Goal: Transaction & Acquisition: Purchase product/service

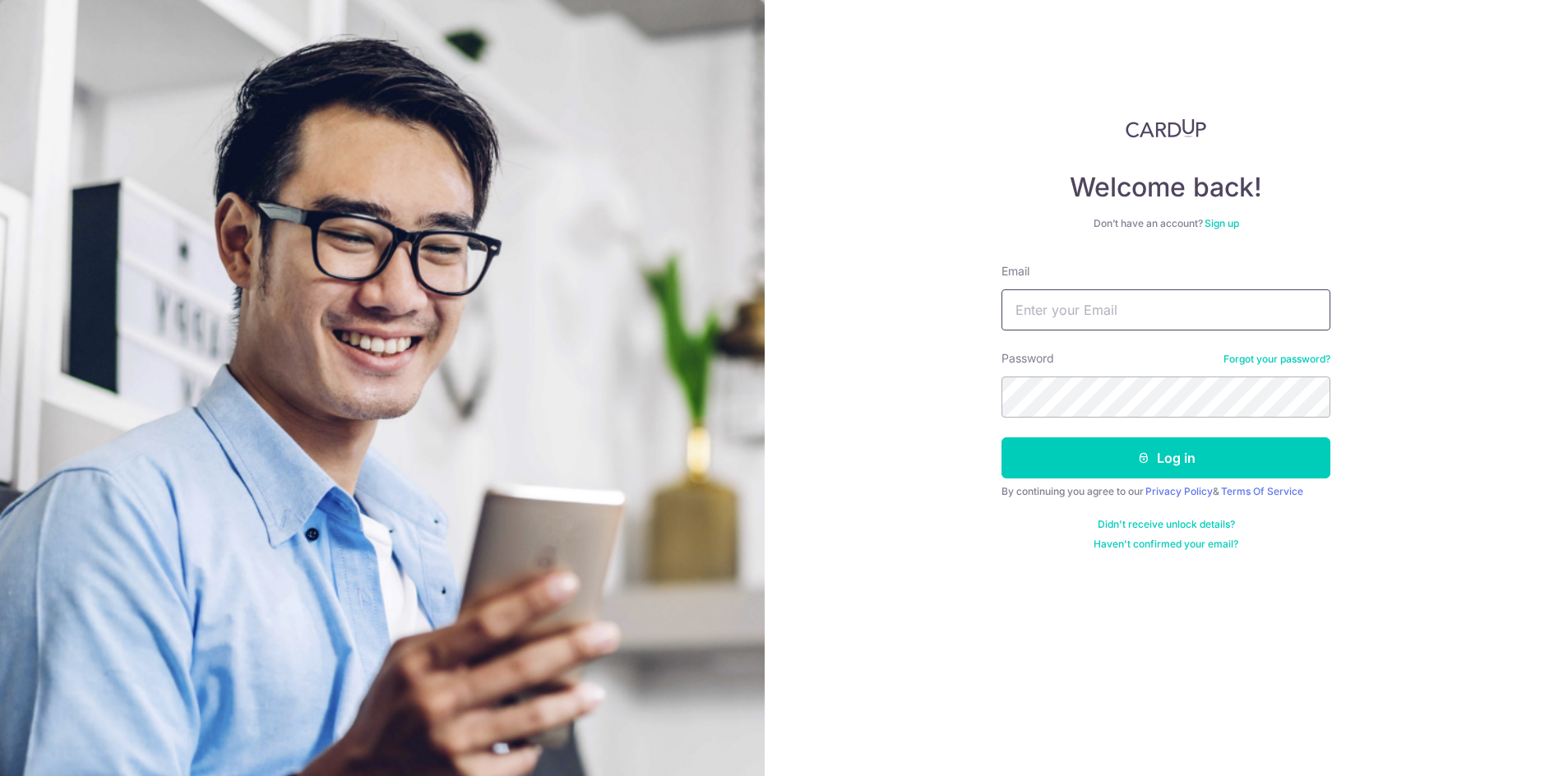
type input "[PERSON_NAME][EMAIL_ADDRESS][DOMAIN_NAME]"
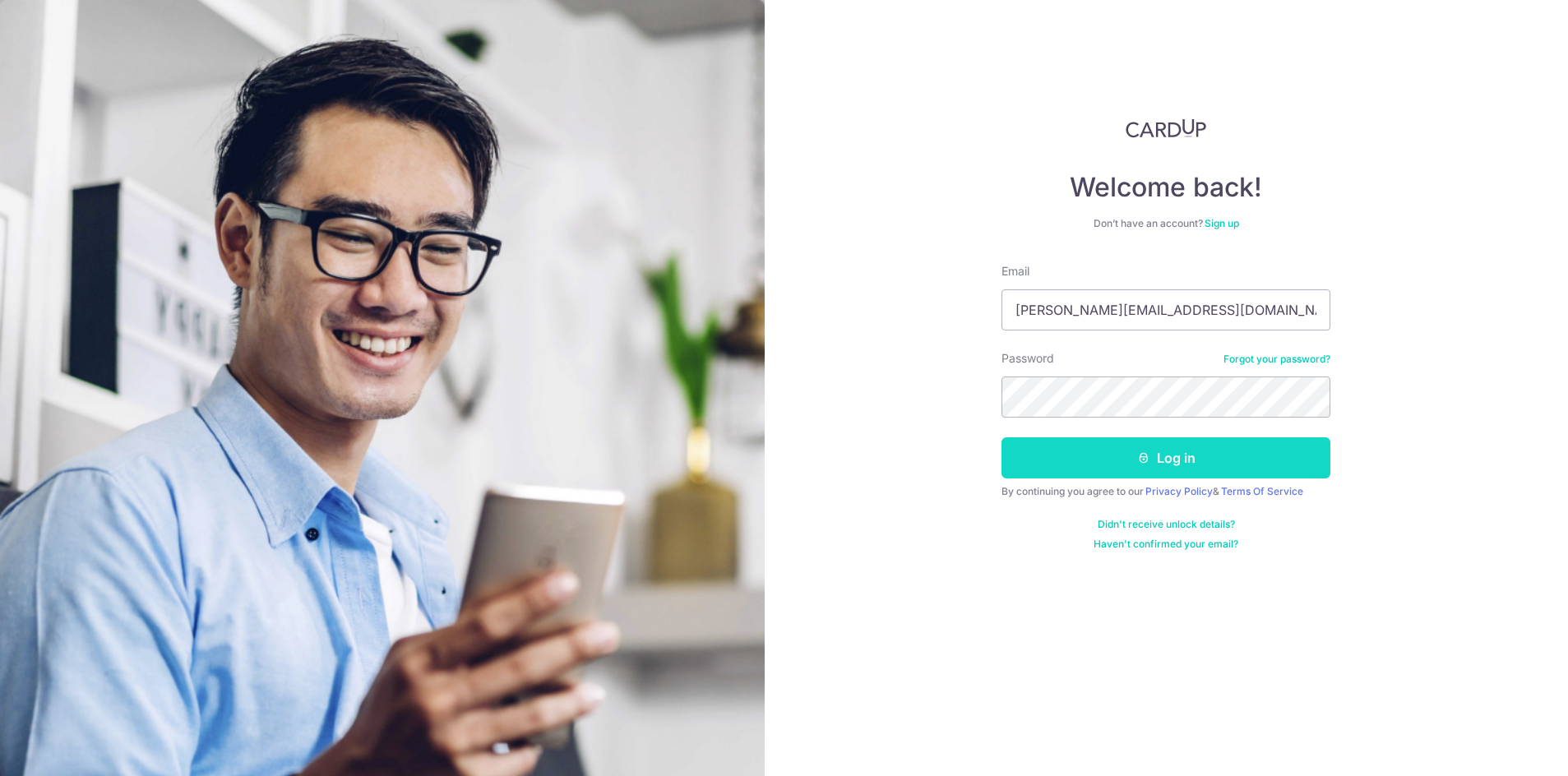
click at [1155, 461] on button "Log in" at bounding box center [1166, 457] width 329 height 41
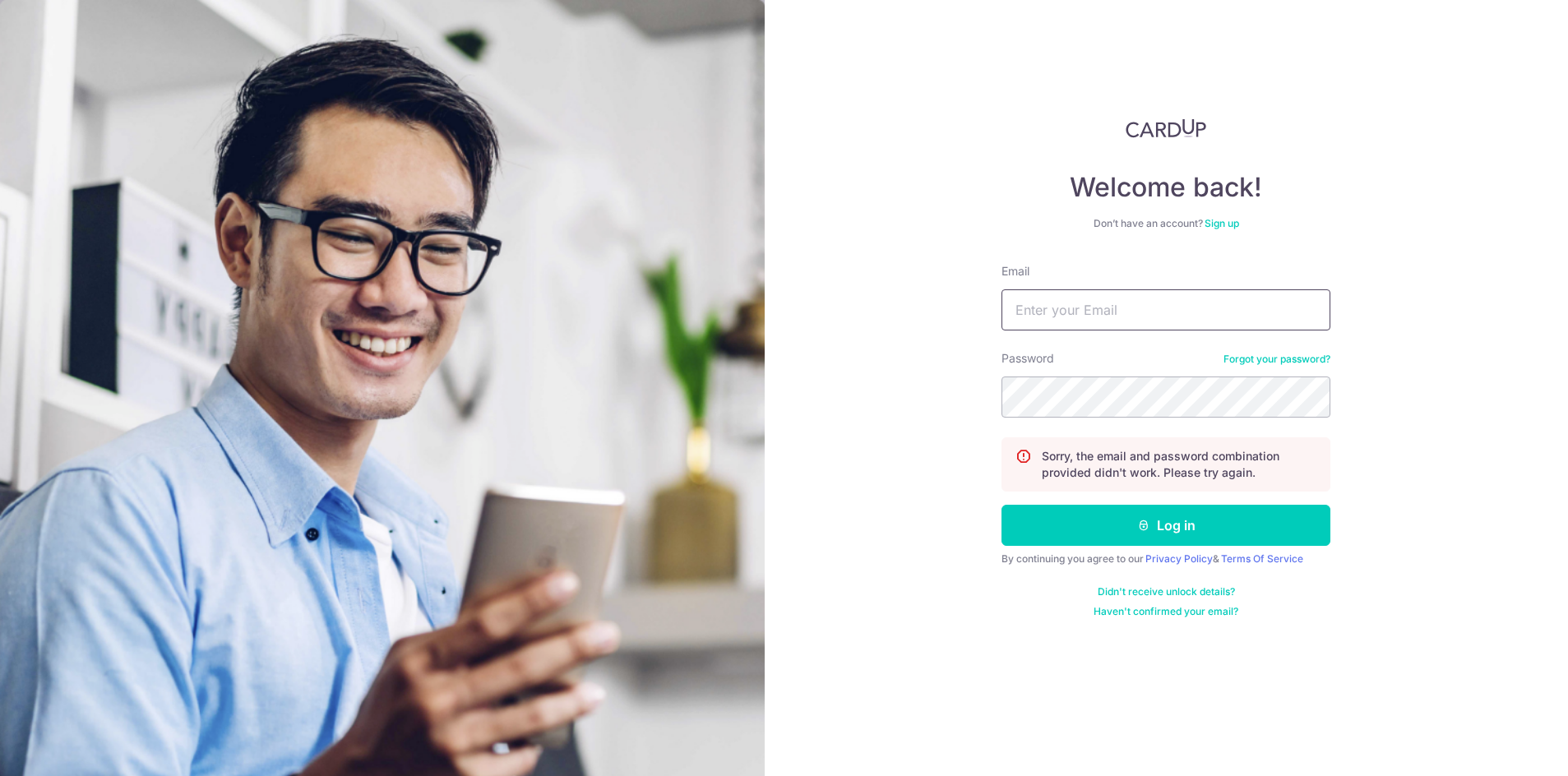
click at [1120, 310] on input "Email" at bounding box center [1166, 309] width 329 height 41
type input "[PERSON_NAME][EMAIL_ADDRESS][DOMAIN_NAME]"
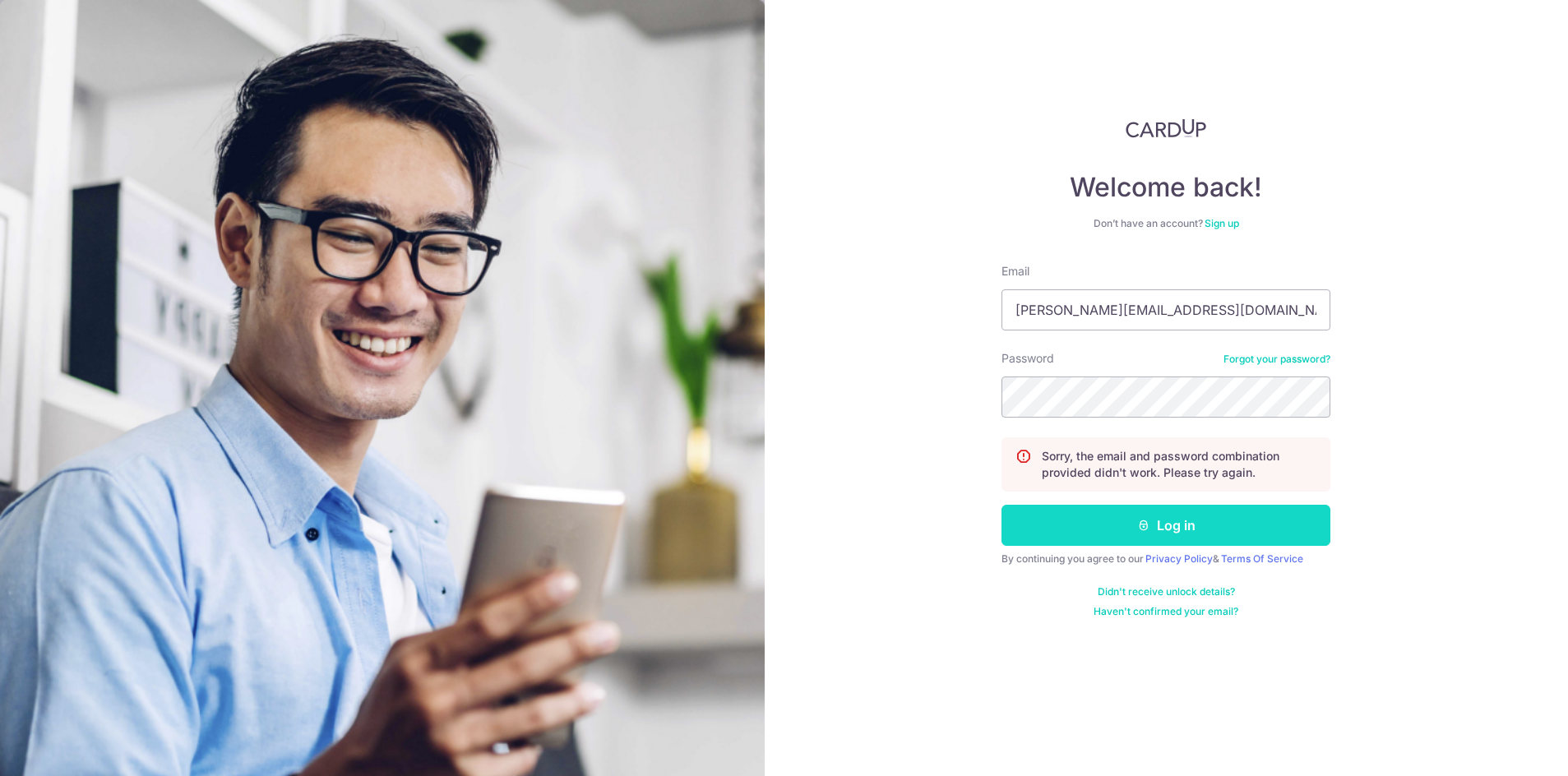
click at [1096, 533] on button "Log in" at bounding box center [1166, 524] width 329 height 41
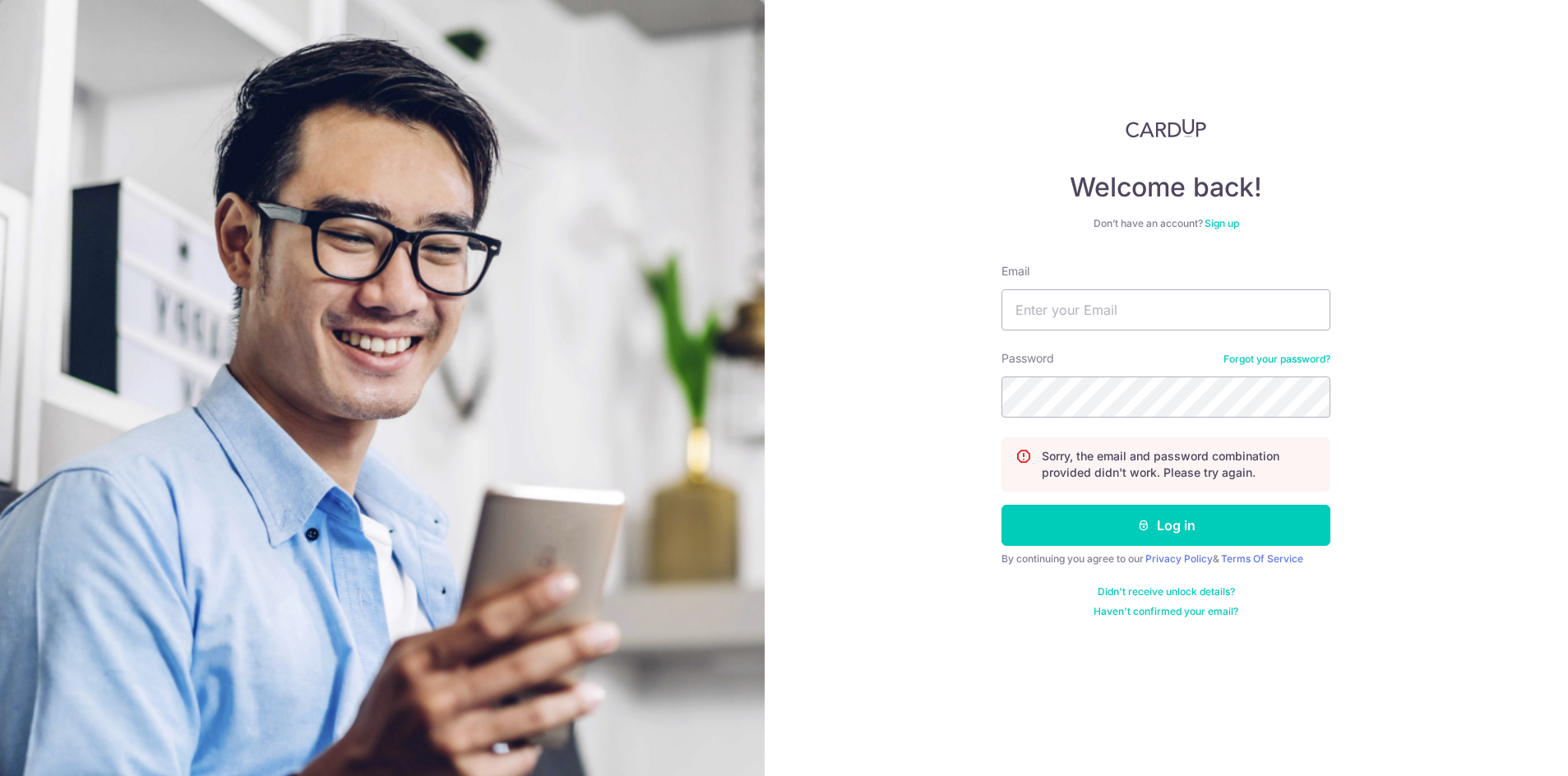
click at [1268, 352] on div "Password Forgot your password?" at bounding box center [1166, 383] width 329 height 67
click at [1264, 360] on link "Forgot your password?" at bounding box center [1277, 360] width 107 height 13
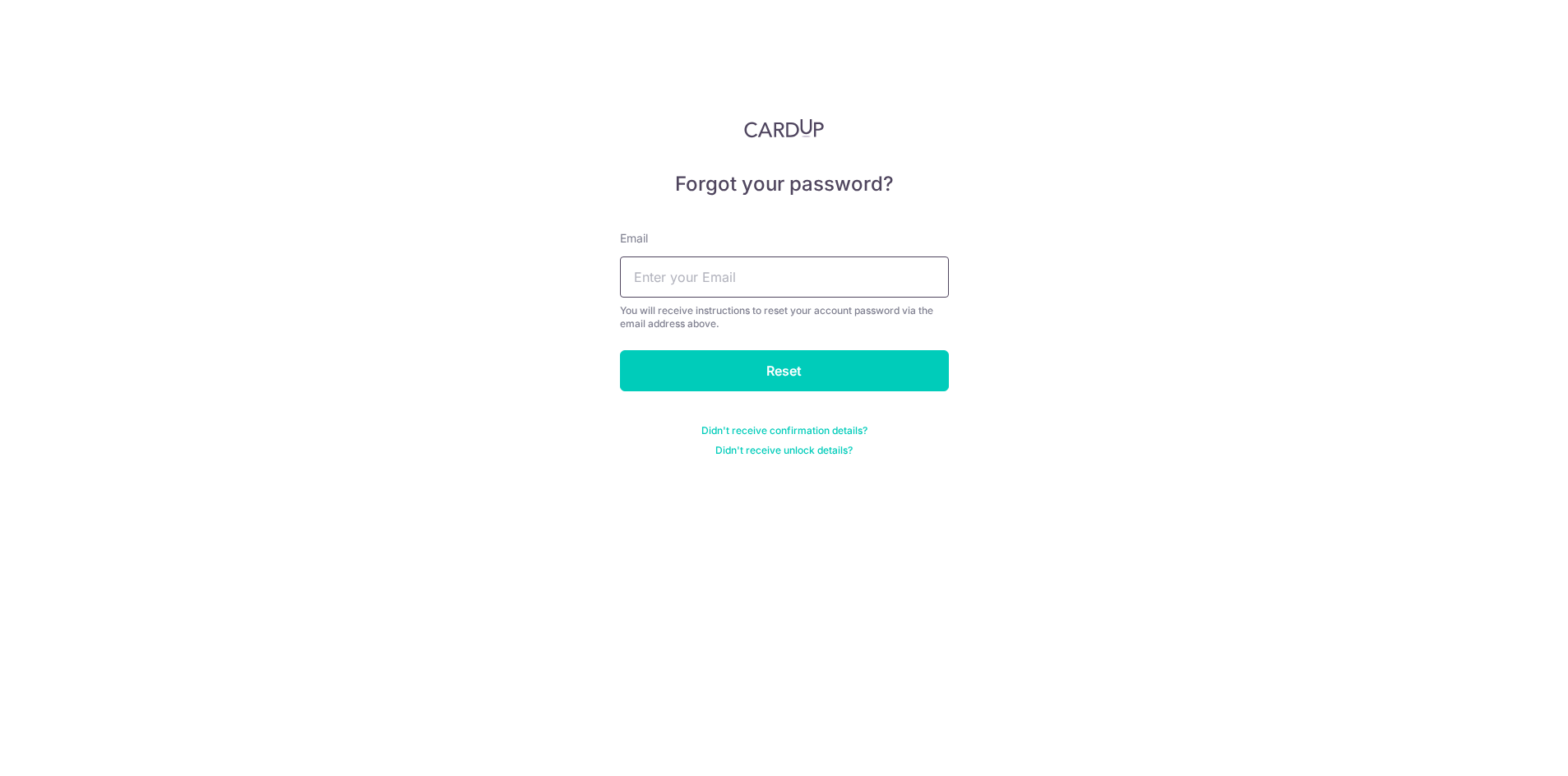
click at [761, 273] on input "text" at bounding box center [784, 276] width 329 height 41
type input "[PERSON_NAME][EMAIL_ADDRESS][DOMAIN_NAME]"
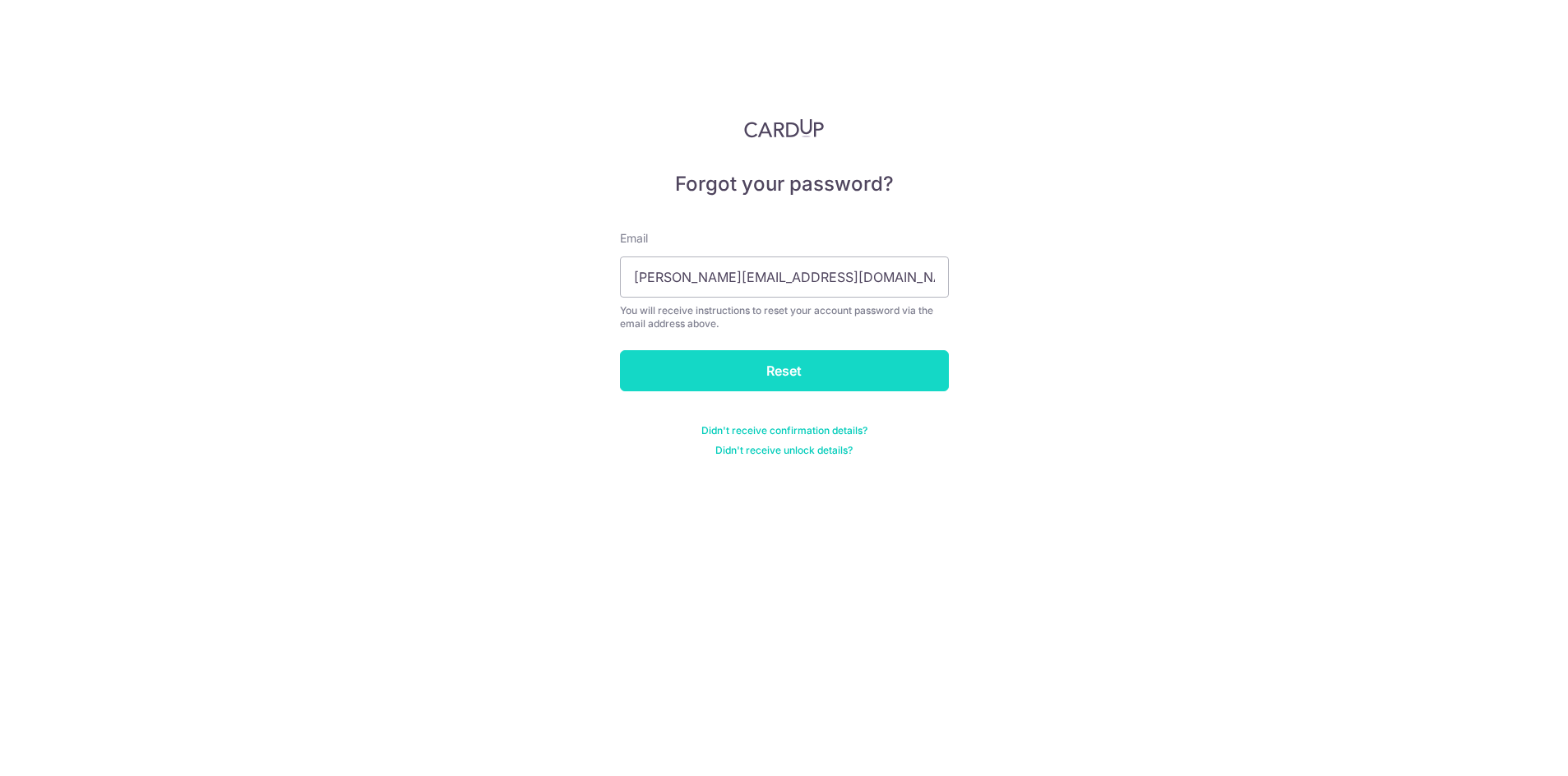
click at [762, 354] on input "Reset" at bounding box center [784, 370] width 329 height 41
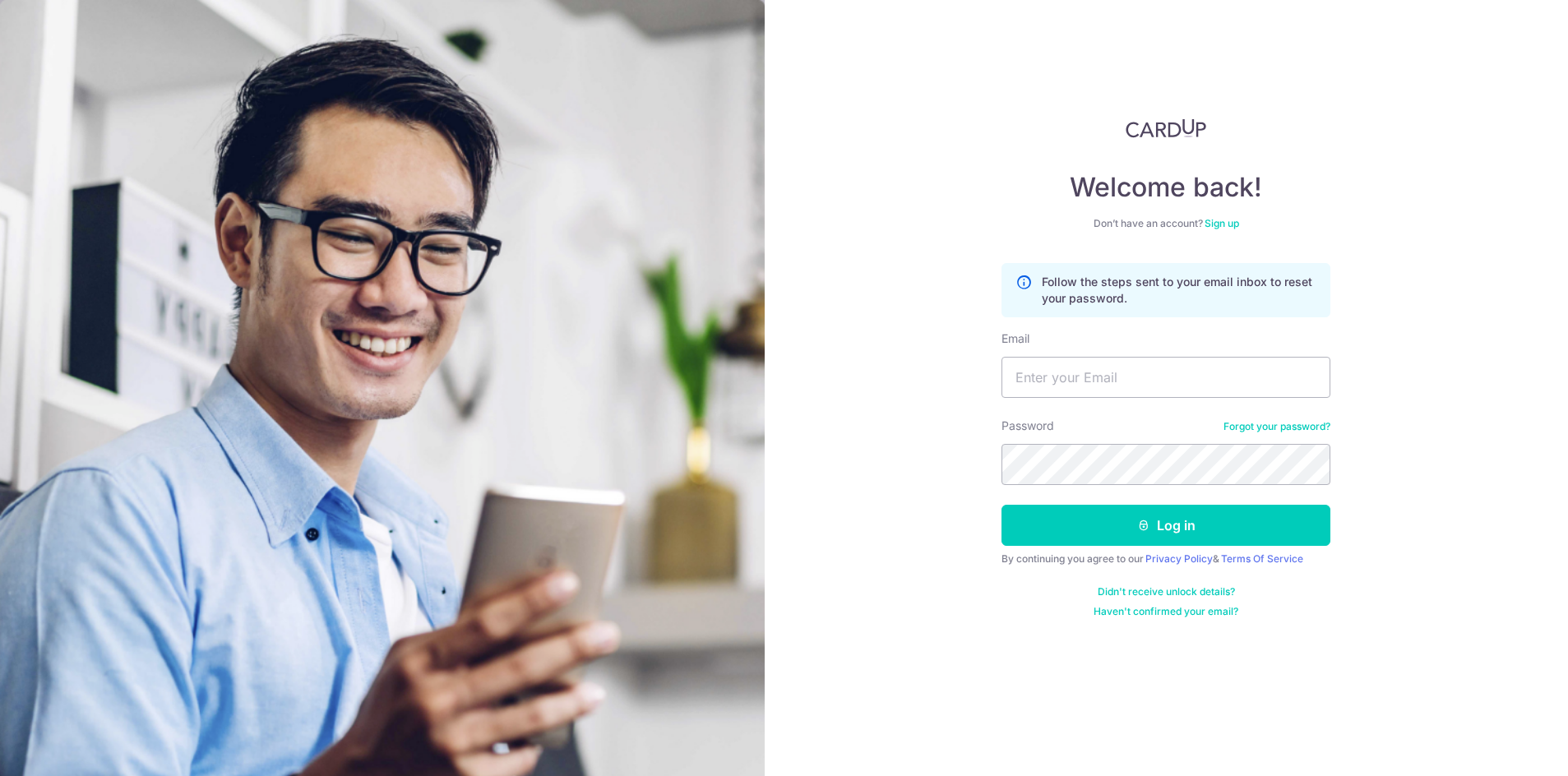
click at [1281, 424] on link "Forgot your password?" at bounding box center [1277, 427] width 107 height 13
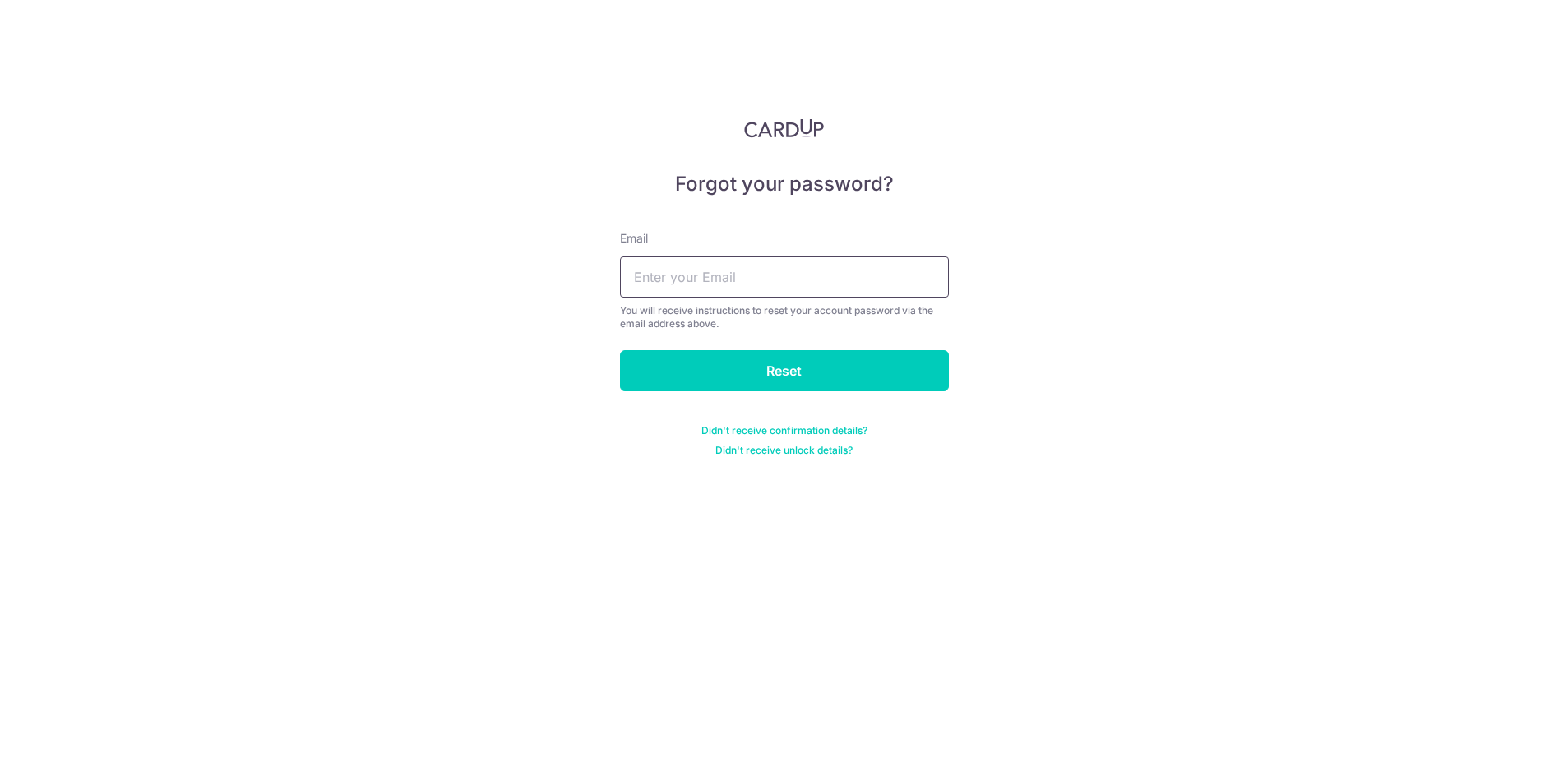
drag, startPoint x: 759, startPoint y: 266, endPoint x: 760, endPoint y: 281, distance: 15.0
click at [759, 266] on input "text" at bounding box center [784, 276] width 329 height 41
type input "angela.yp@gmail.com"
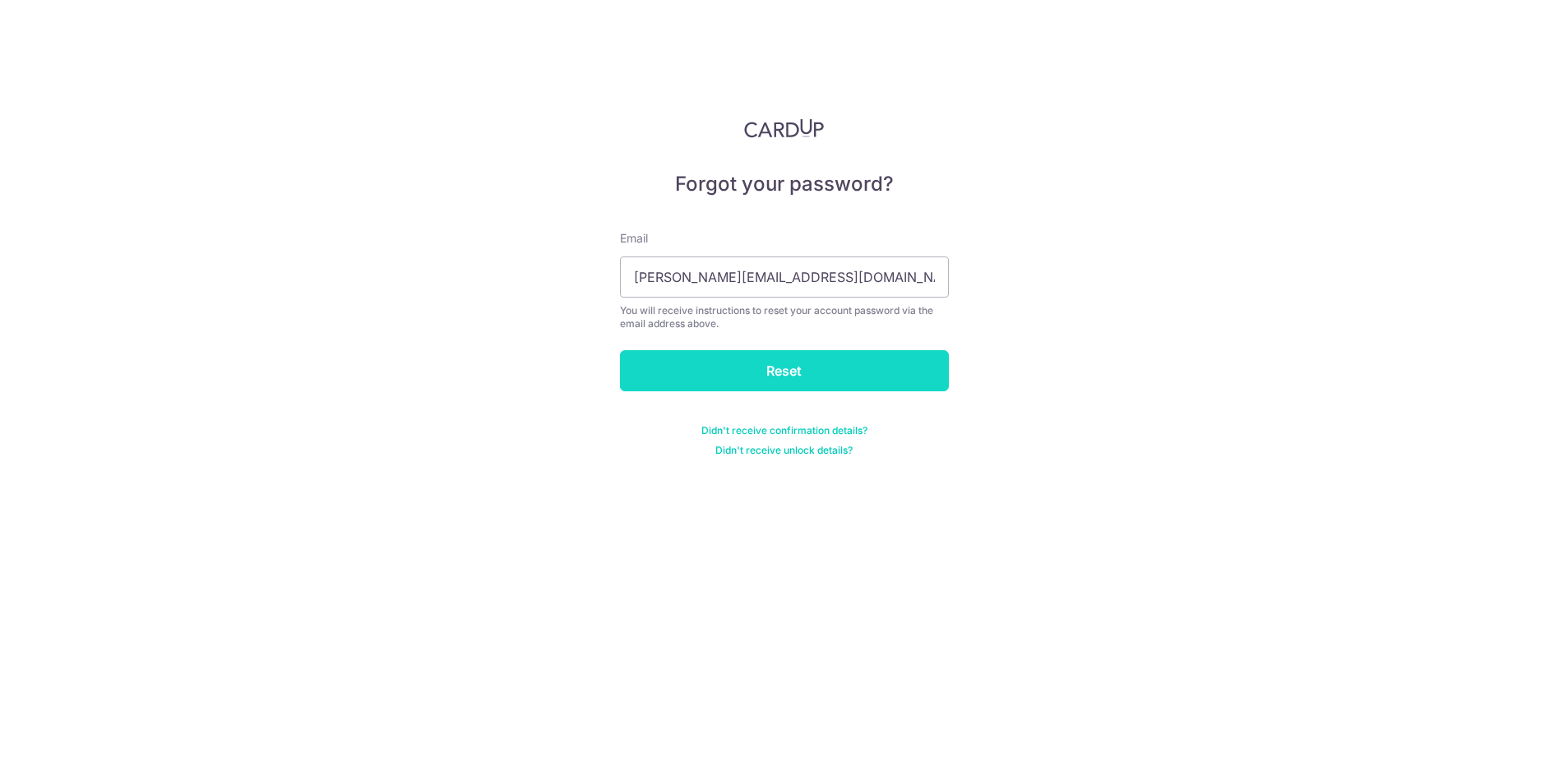
click at [771, 376] on input "Reset" at bounding box center [784, 370] width 329 height 41
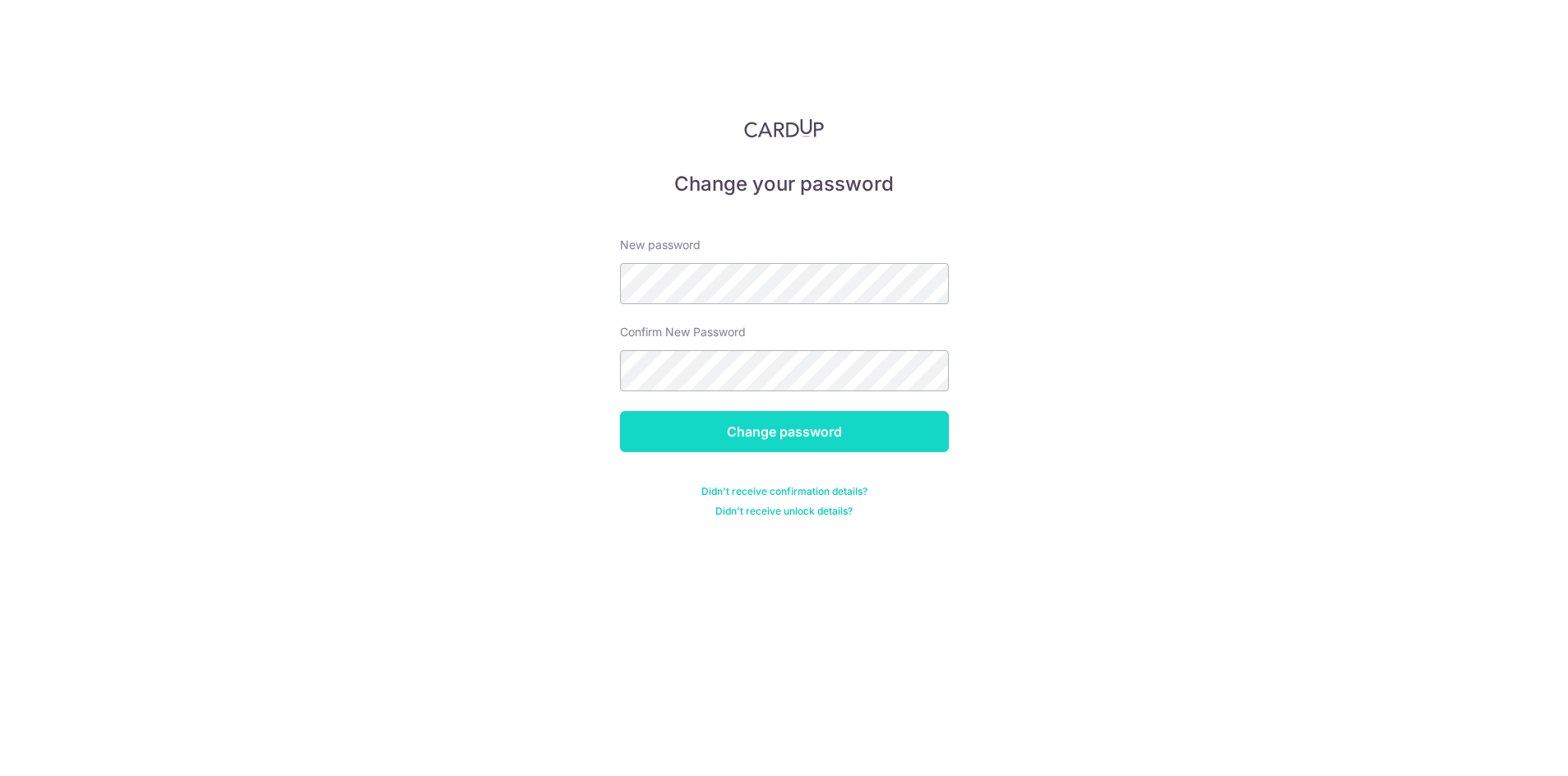
click at [819, 440] on input "Change password" at bounding box center [784, 431] width 329 height 41
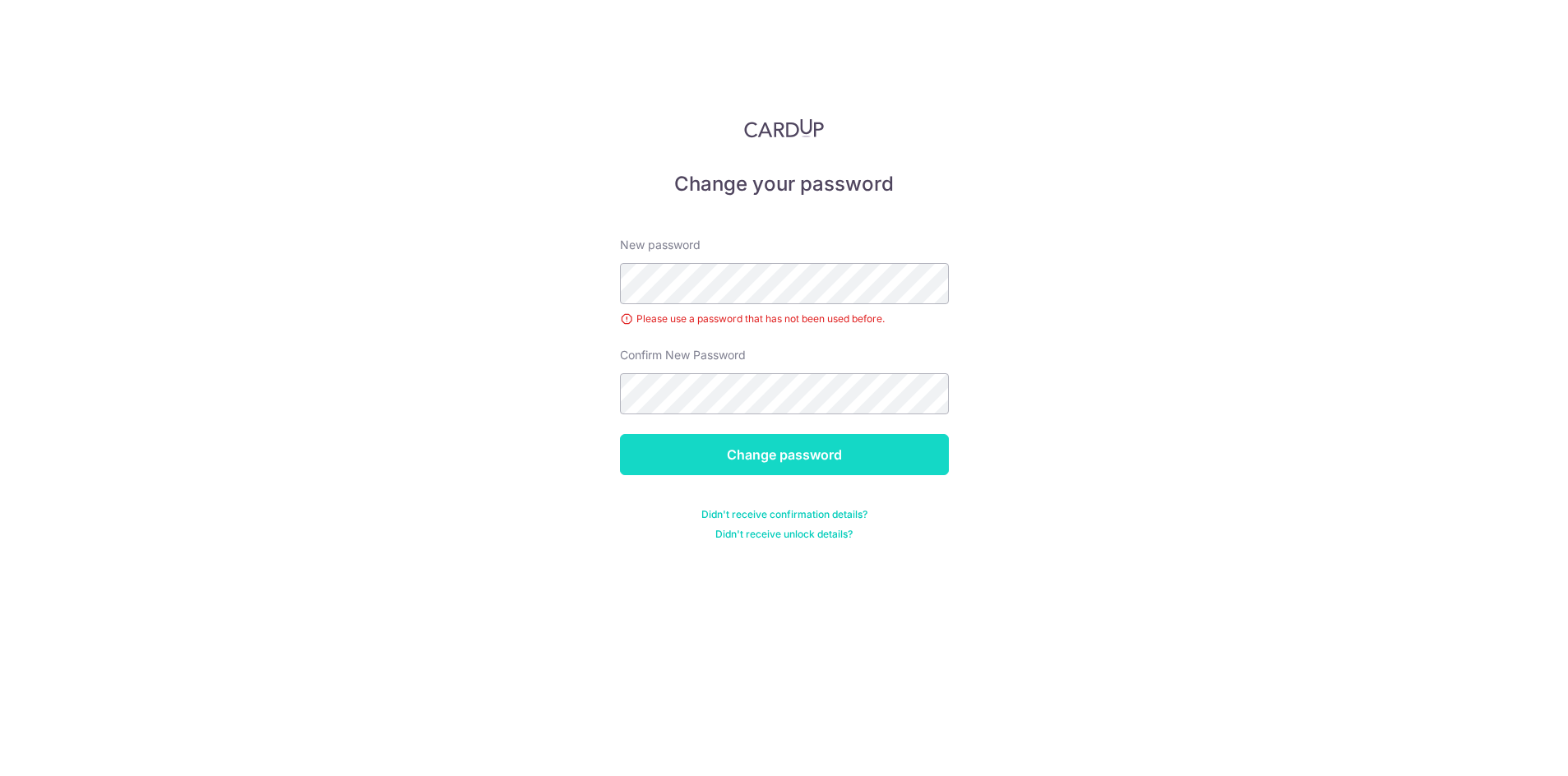
click at [792, 461] on input "Change password" at bounding box center [784, 454] width 329 height 41
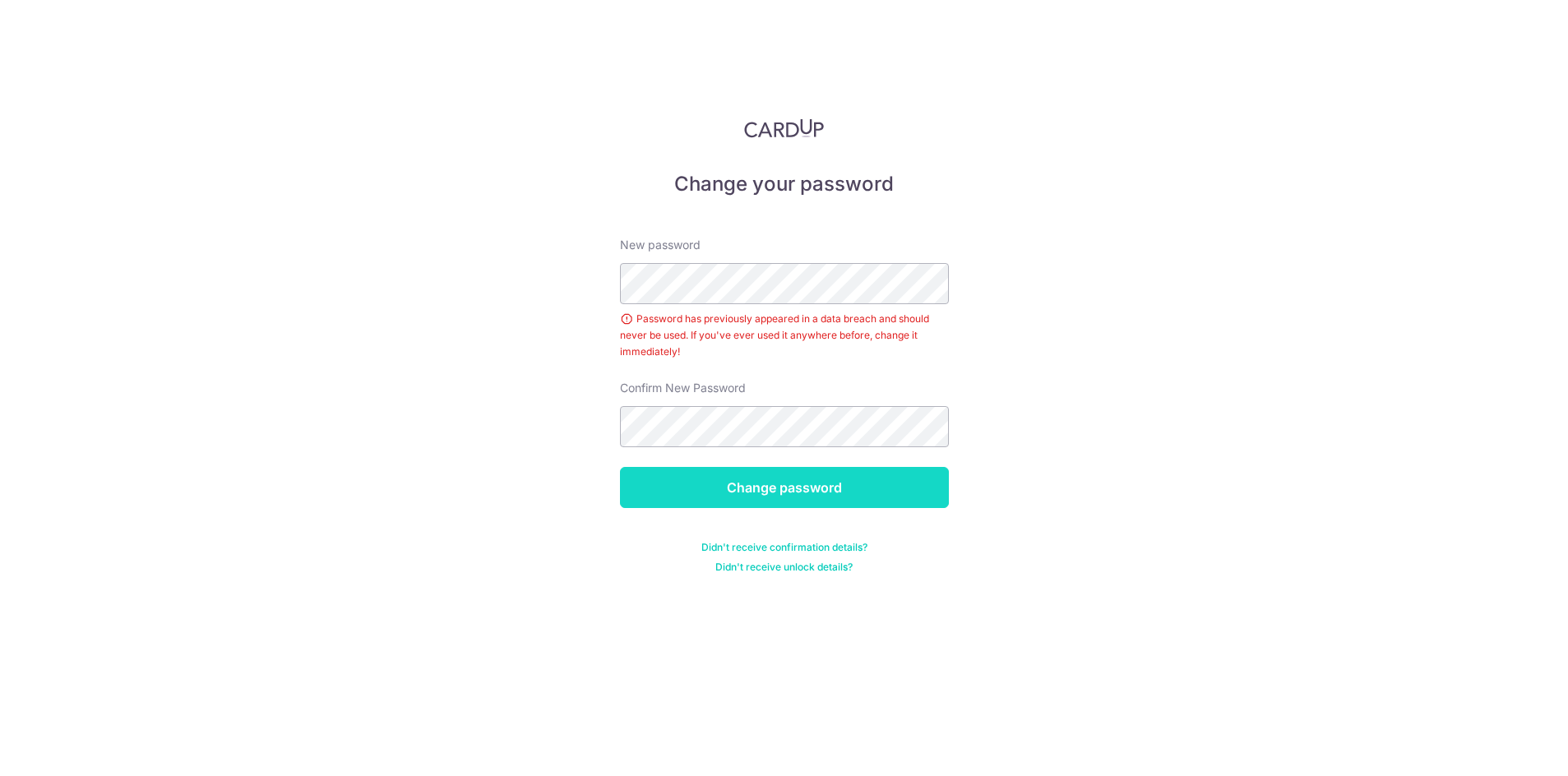
click at [791, 471] on input "Change password" at bounding box center [784, 486] width 329 height 41
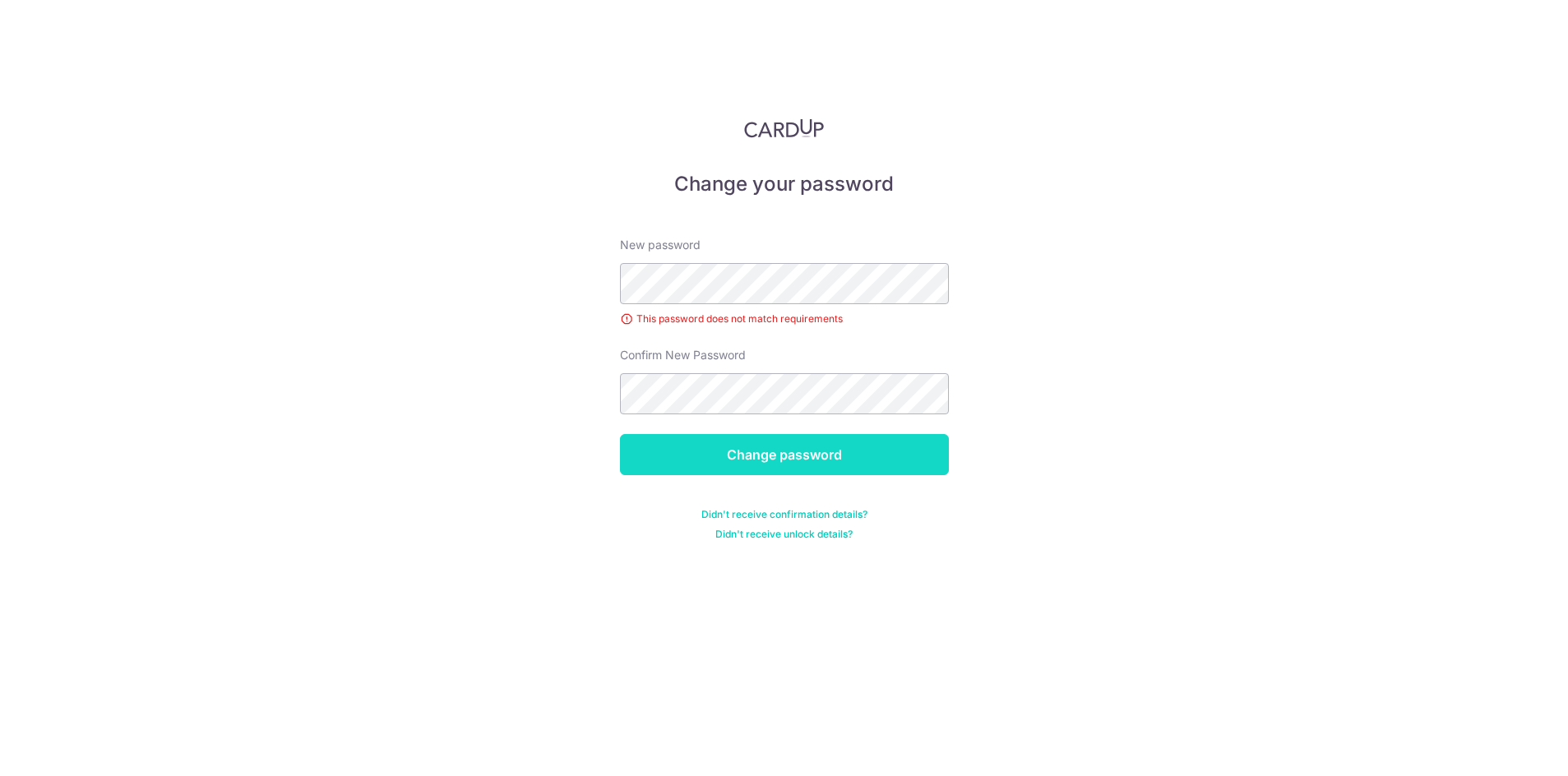
click at [766, 448] on input "Change password" at bounding box center [784, 454] width 329 height 41
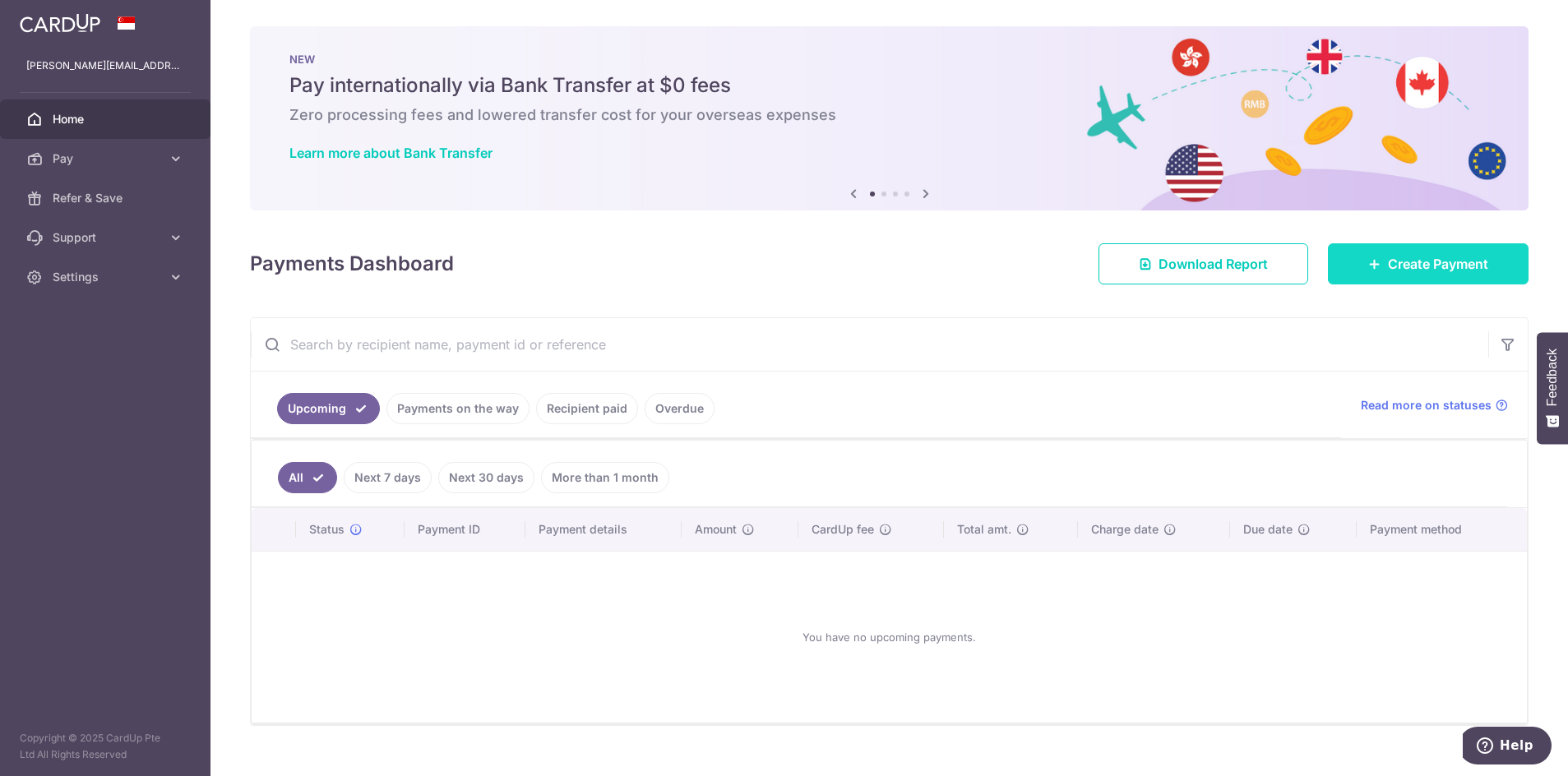
click at [1440, 268] on span "Create Payment" at bounding box center [1437, 263] width 100 height 20
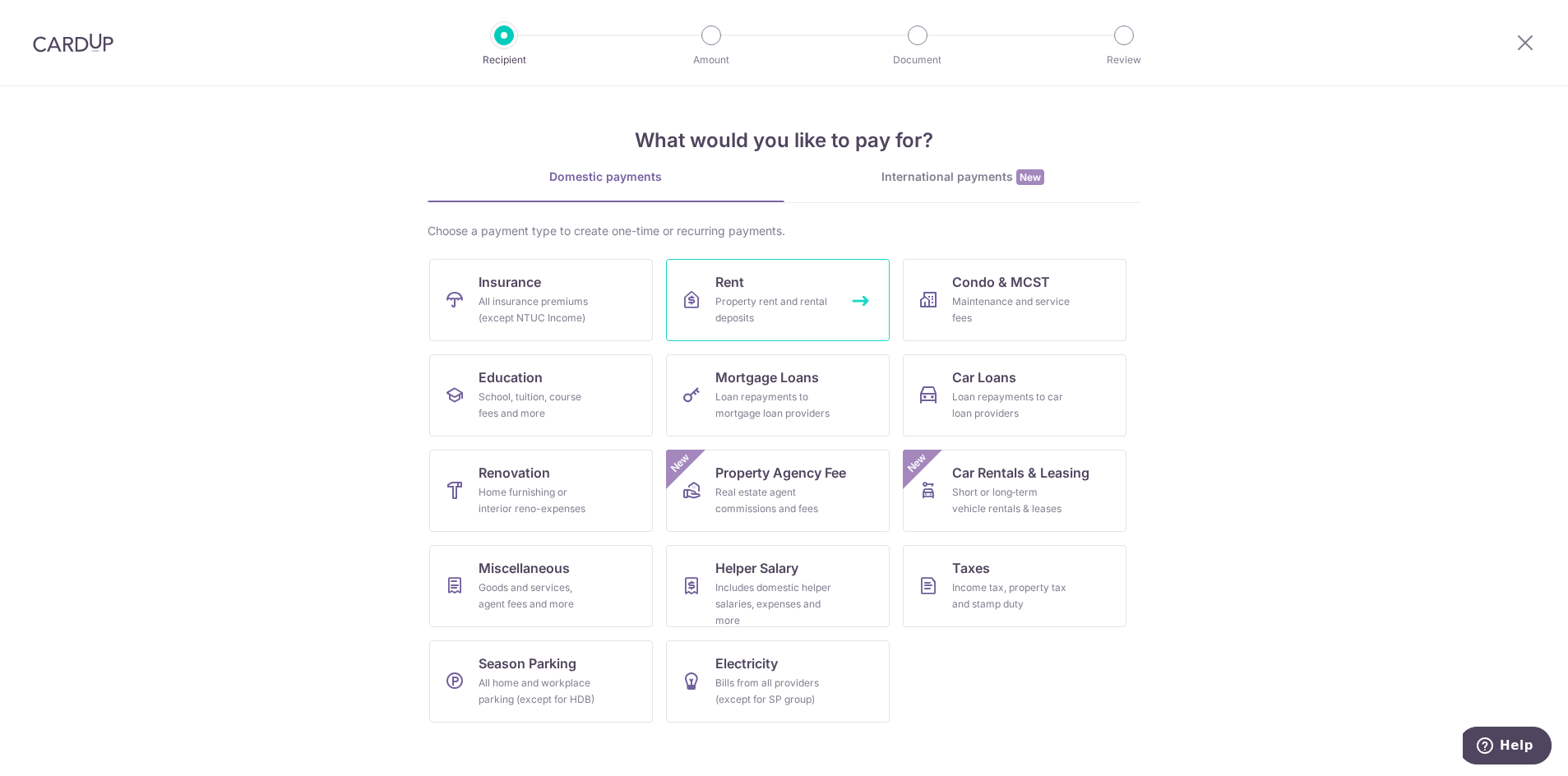
click at [780, 279] on link "Rent Property rent and rental deposits" at bounding box center [778, 300] width 223 height 82
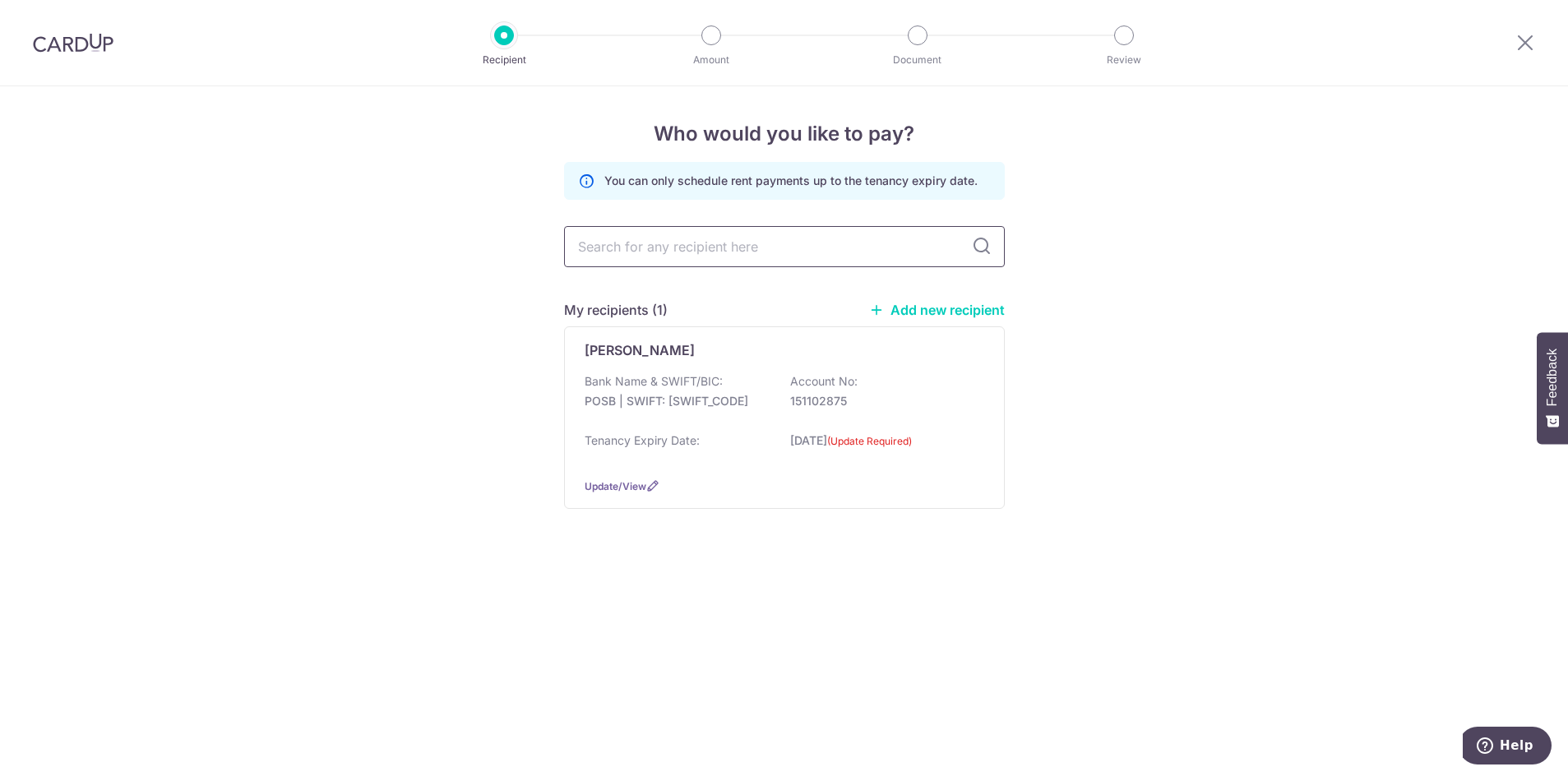
click at [787, 247] on input "text" at bounding box center [784, 246] width 441 height 41
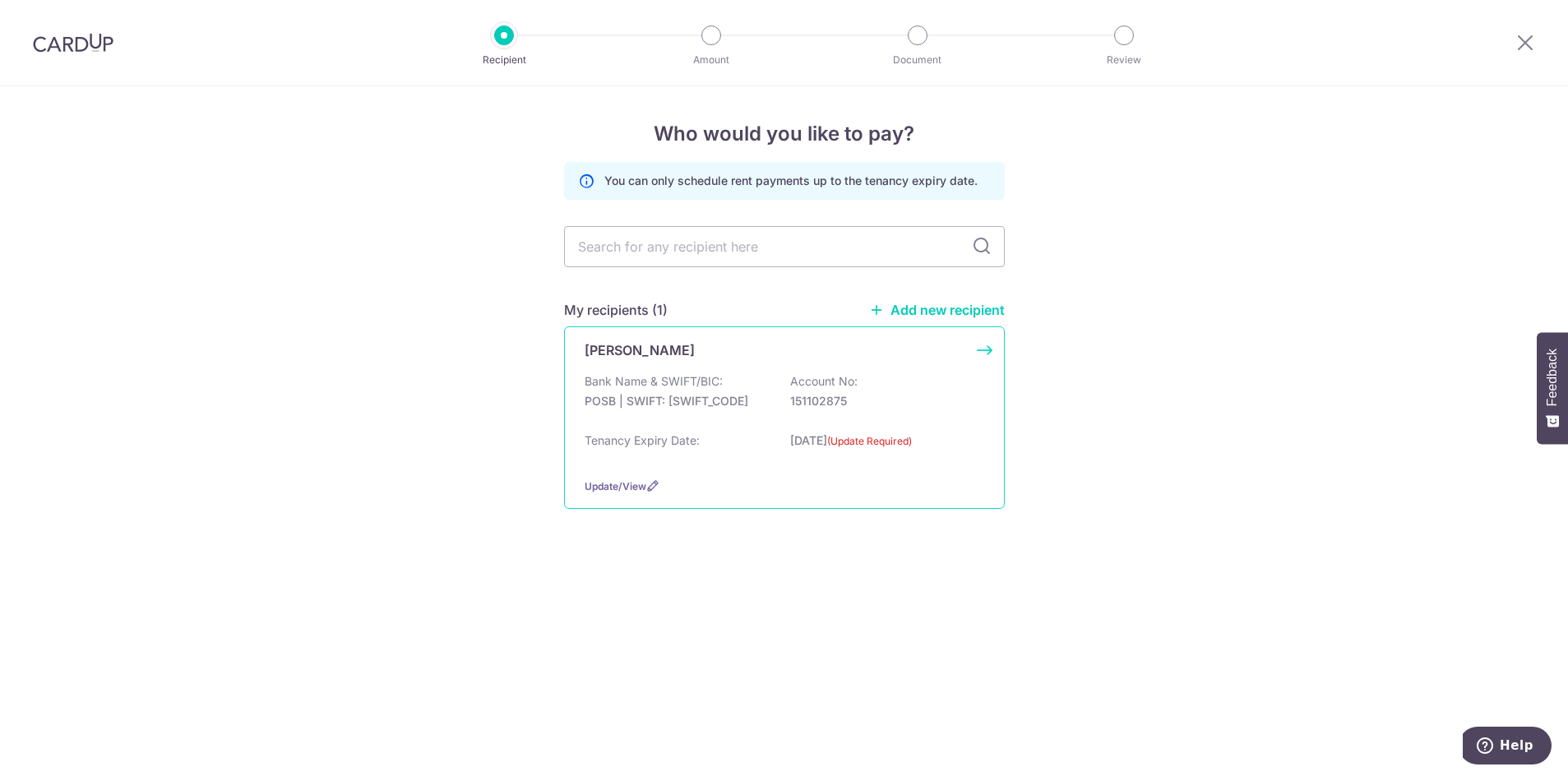
click at [701, 386] on p "Bank Name & SWIFT/BIC:" at bounding box center [654, 380] width 138 height 16
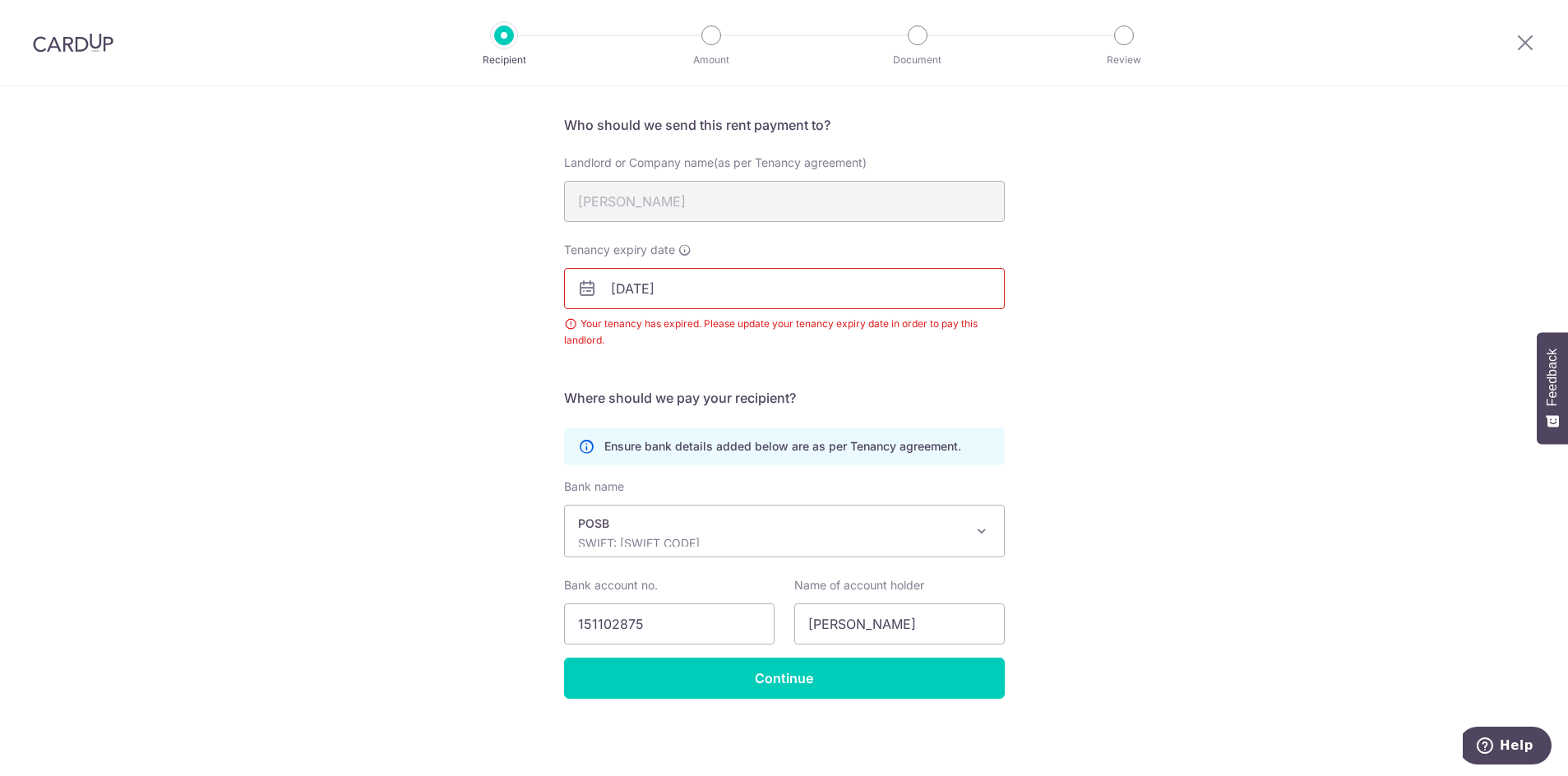
click at [714, 291] on input "[DATE]" at bounding box center [784, 288] width 441 height 41
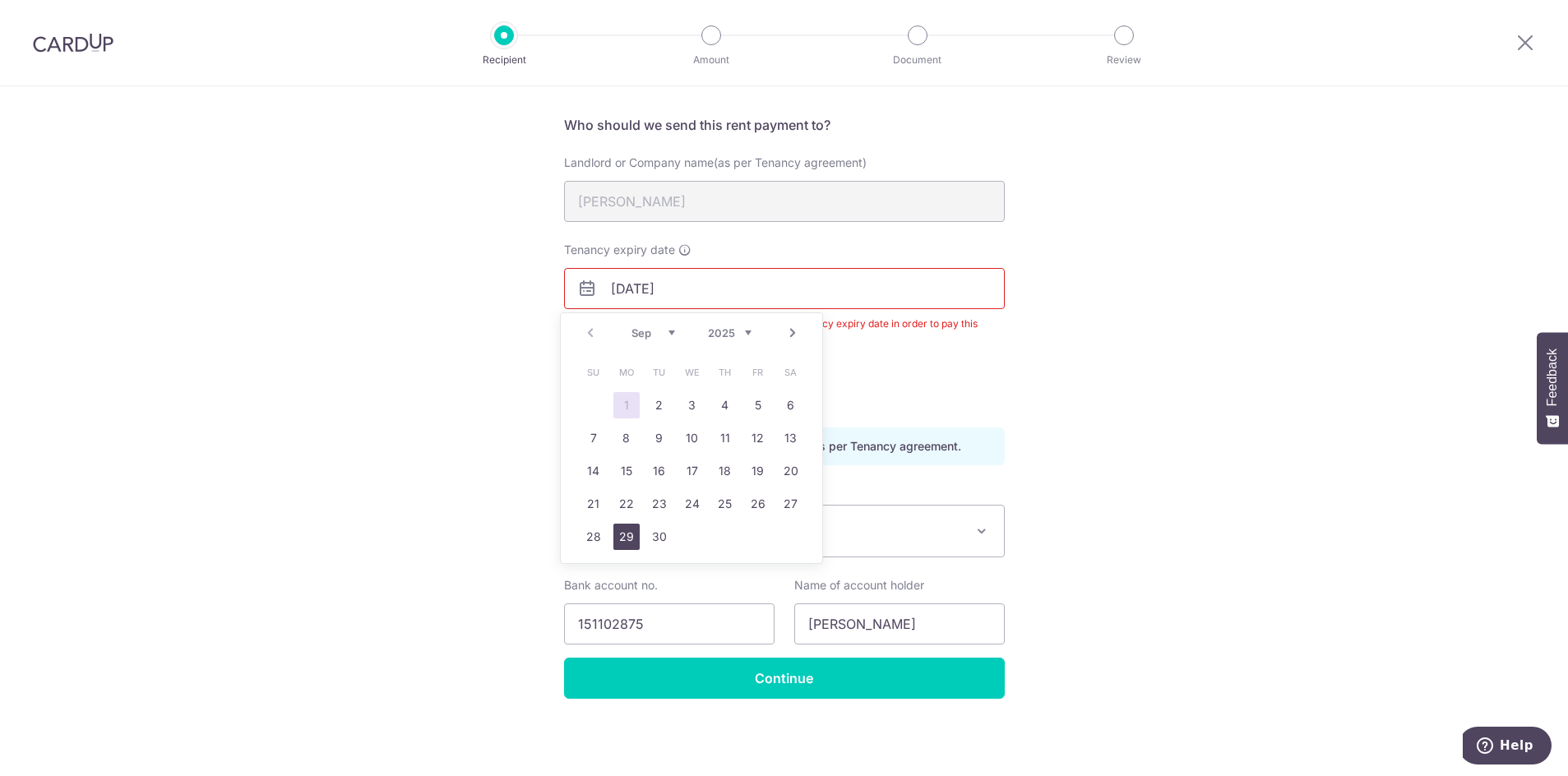
click at [620, 538] on link "29" at bounding box center [626, 537] width 26 height 26
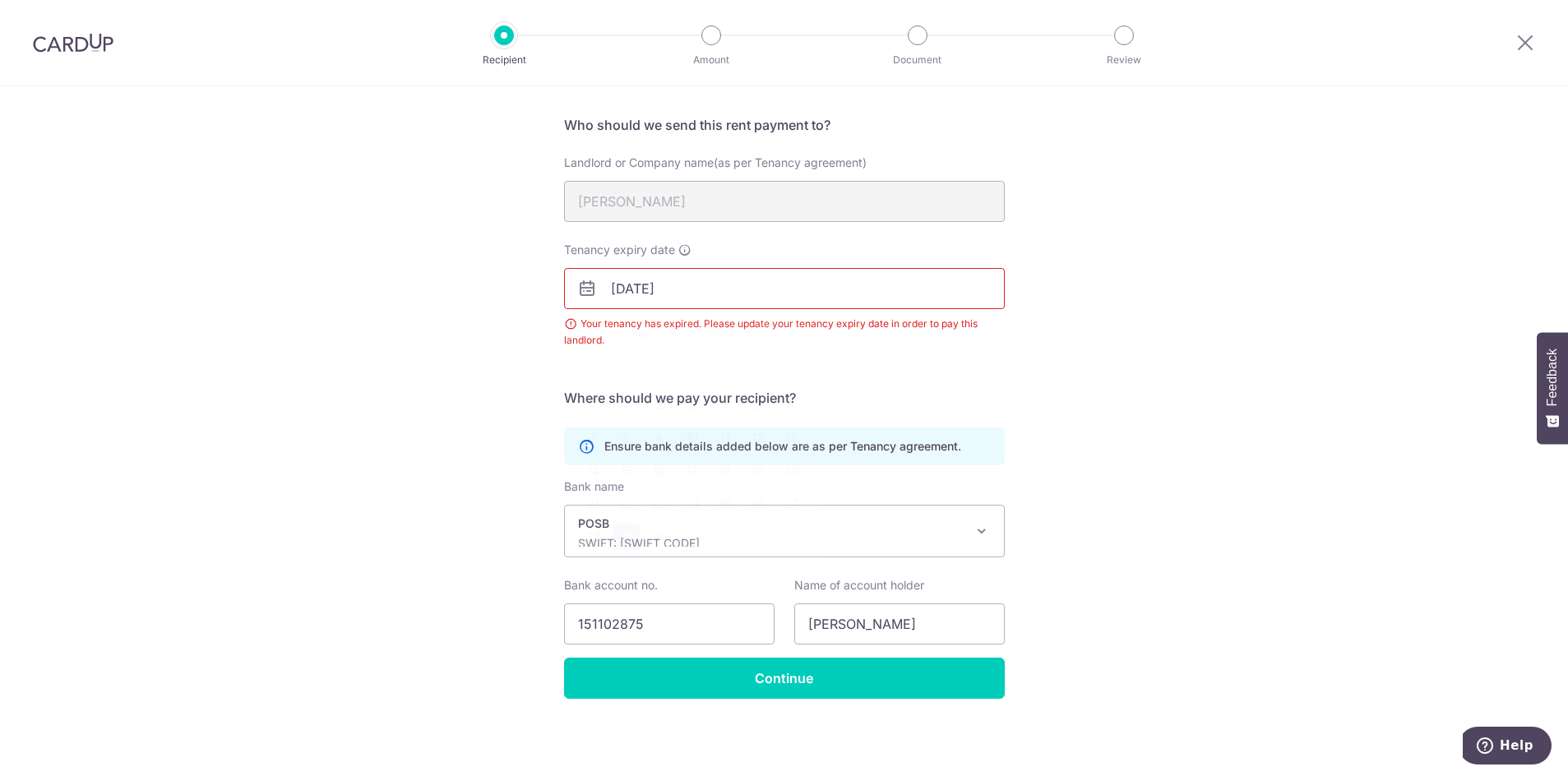
click at [670, 291] on input "29/09/2025" at bounding box center [784, 288] width 441 height 41
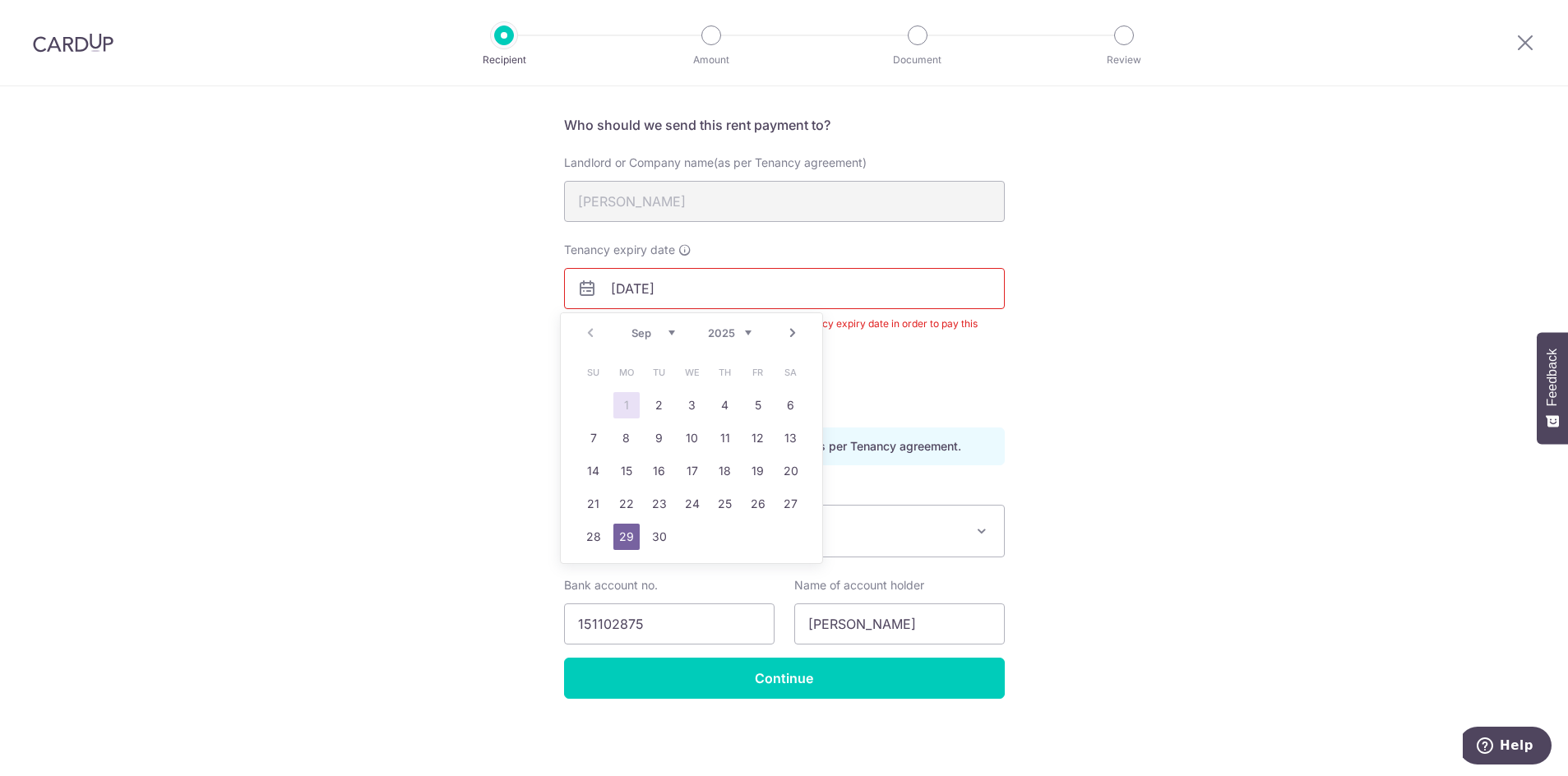
click at [723, 333] on select "2025 2026 2027 2028 2029 2030 2031 2032 2033 2034 2035" at bounding box center [730, 333] width 44 height 13
click at [669, 333] on select "Jan Feb Mar Apr May Jun Jul Aug Sep Oct Nov Dec" at bounding box center [653, 333] width 44 height 13
click at [685, 536] on link "29" at bounding box center [693, 537] width 26 height 26
type input "[DATE]"
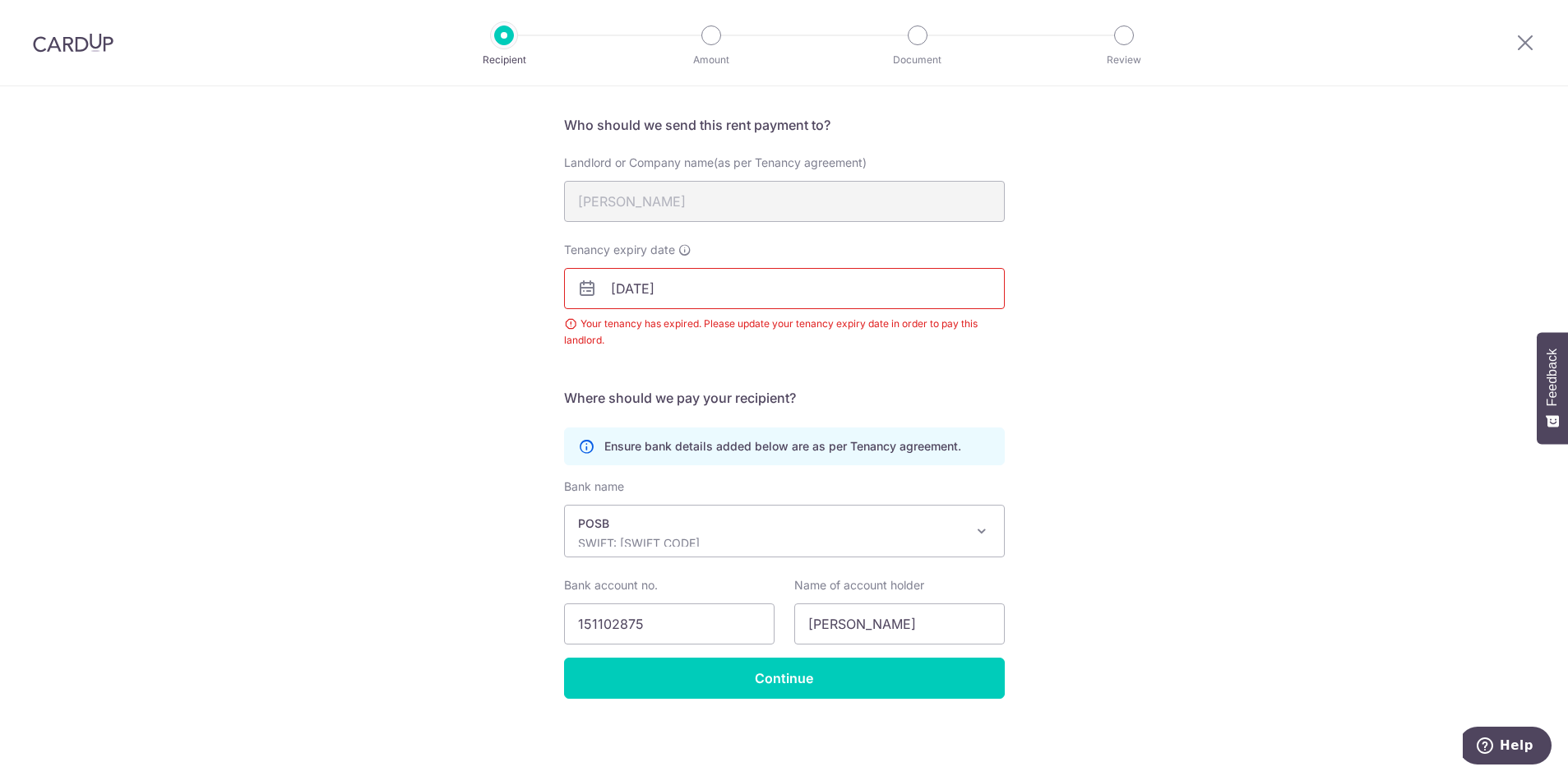
click at [1100, 429] on div "Recipient Details Your recipient does not need a CardUp account to receive your…" at bounding box center [784, 377] width 1568 height 799
click at [892, 679] on input "Continue" at bounding box center [784, 678] width 441 height 41
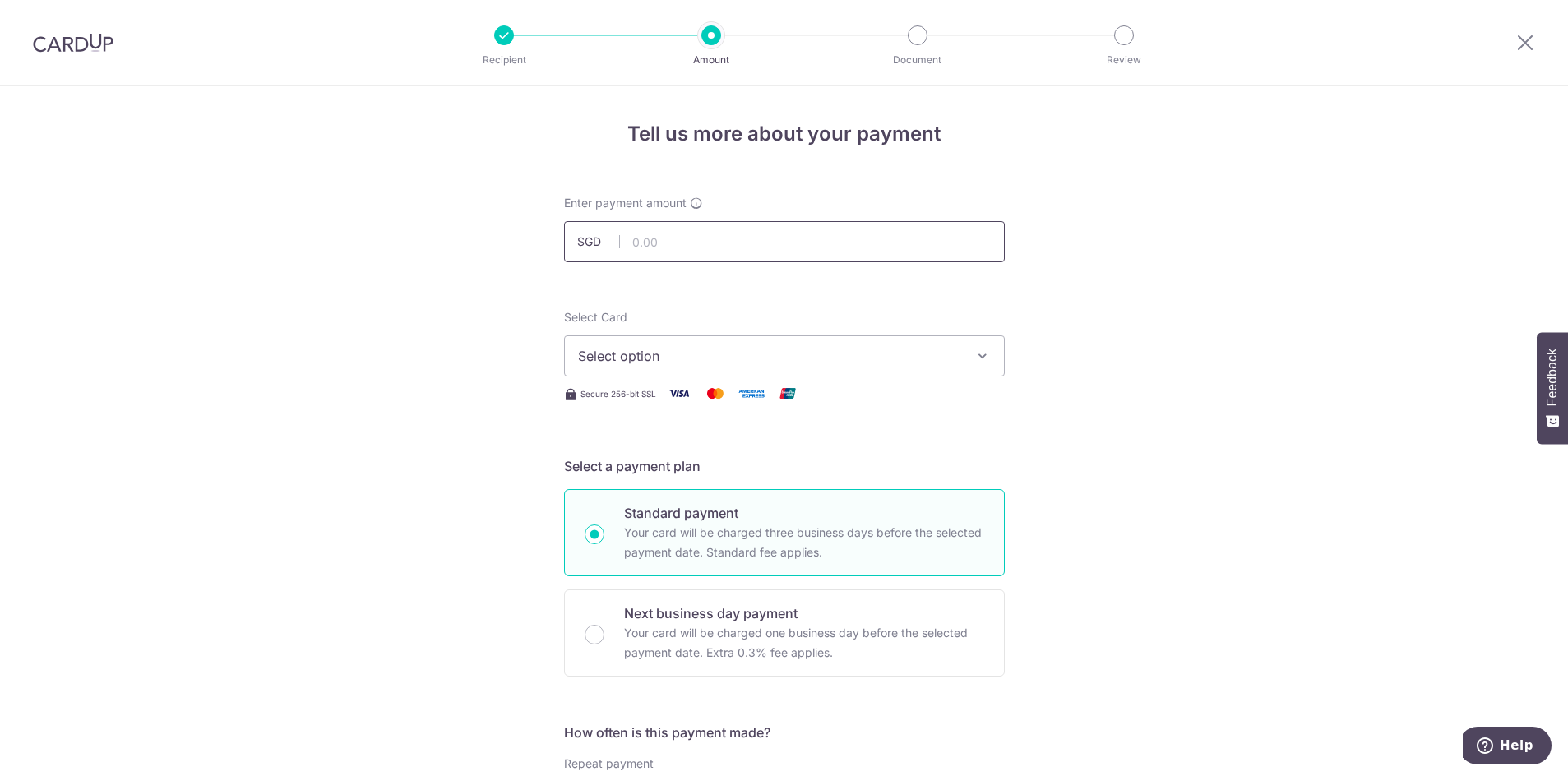
click at [653, 241] on input "text" at bounding box center [784, 241] width 441 height 41
type input "2,800.00"
click at [706, 373] on button "Select option" at bounding box center [784, 355] width 441 height 41
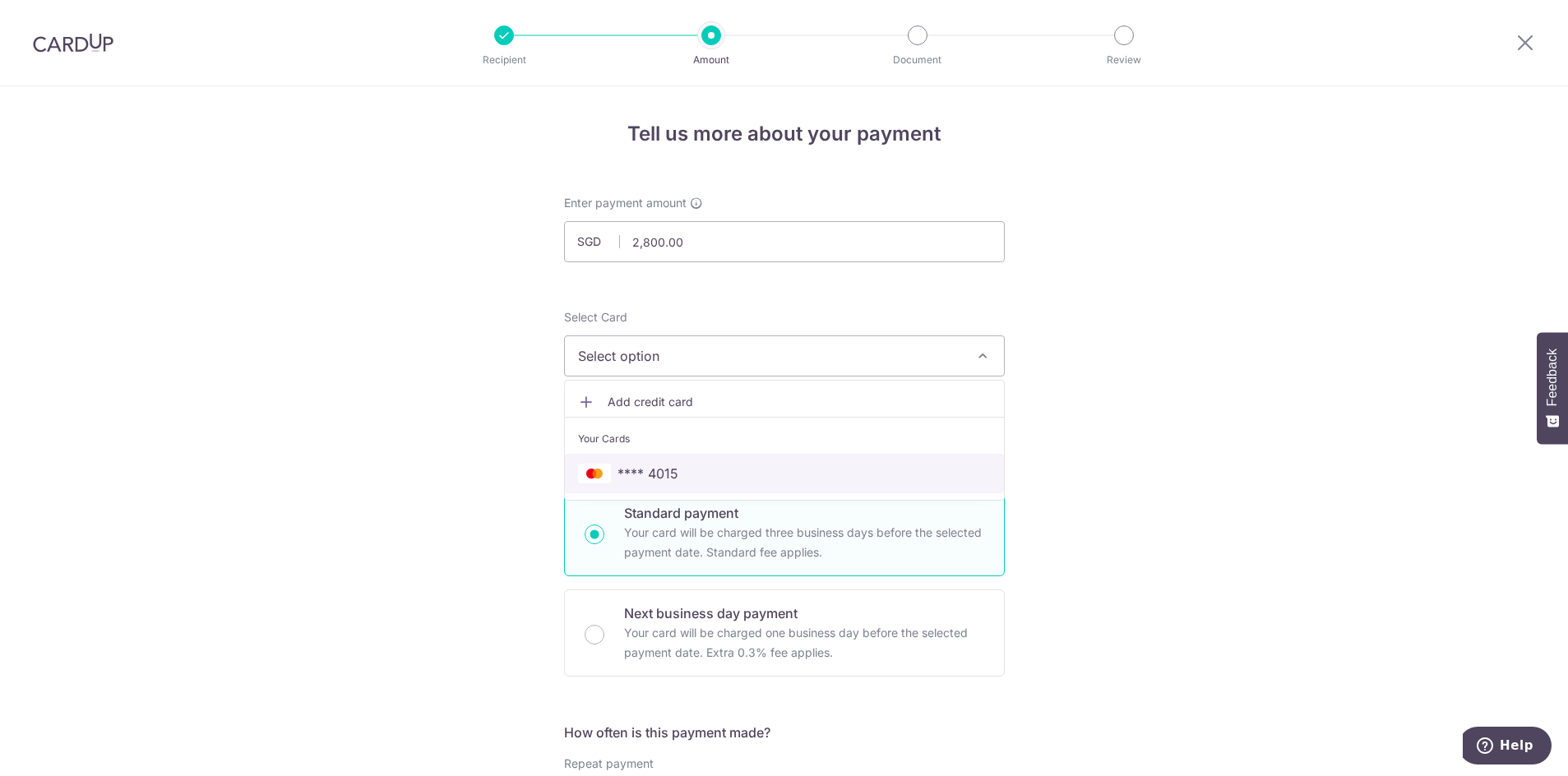
click at [681, 483] on span "**** 4015" at bounding box center [784, 473] width 413 height 20
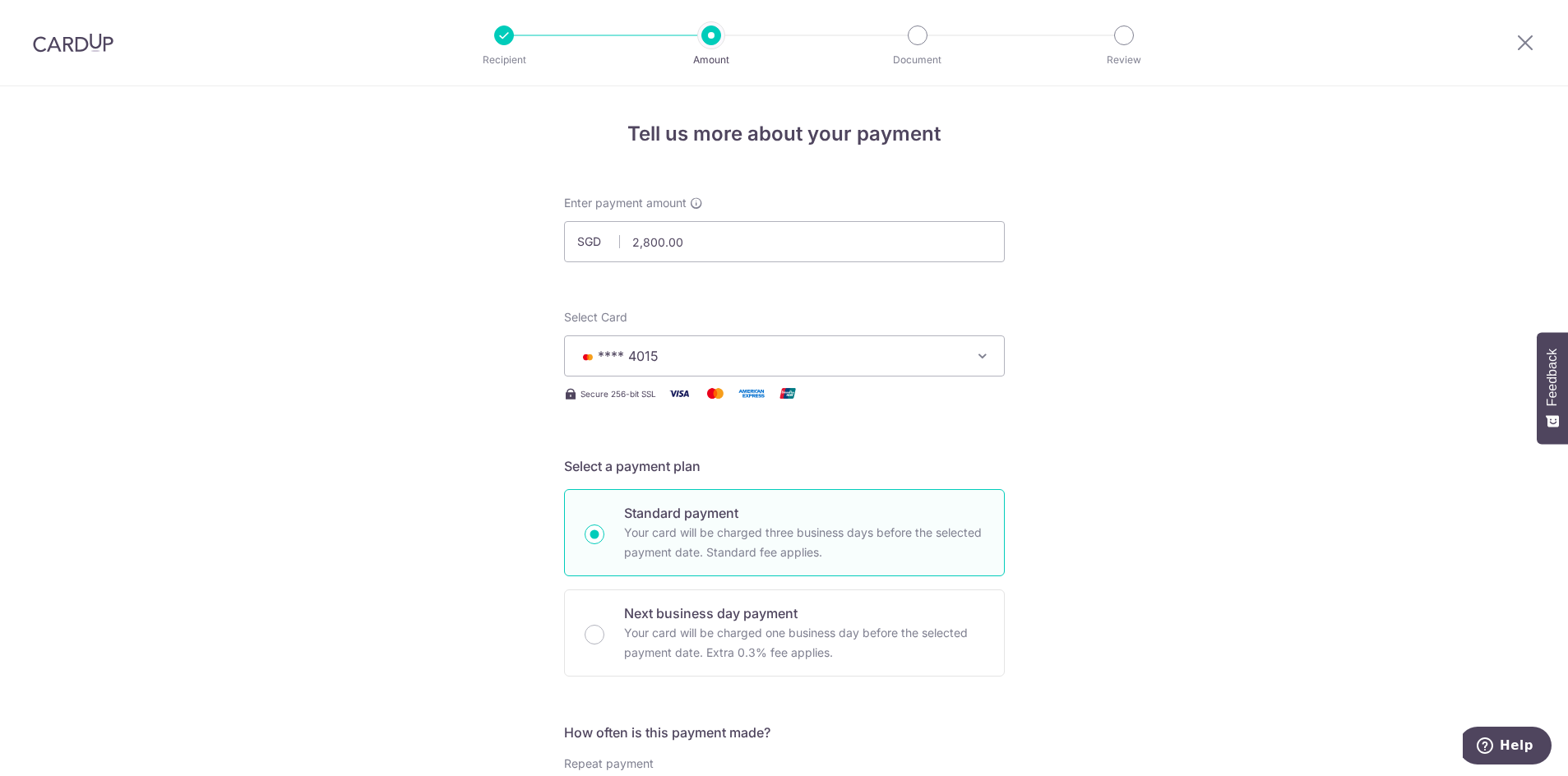
click at [662, 363] on span "**** 4015" at bounding box center [769, 356] width 383 height 20
click at [661, 397] on span "Add credit card" at bounding box center [799, 401] width 383 height 16
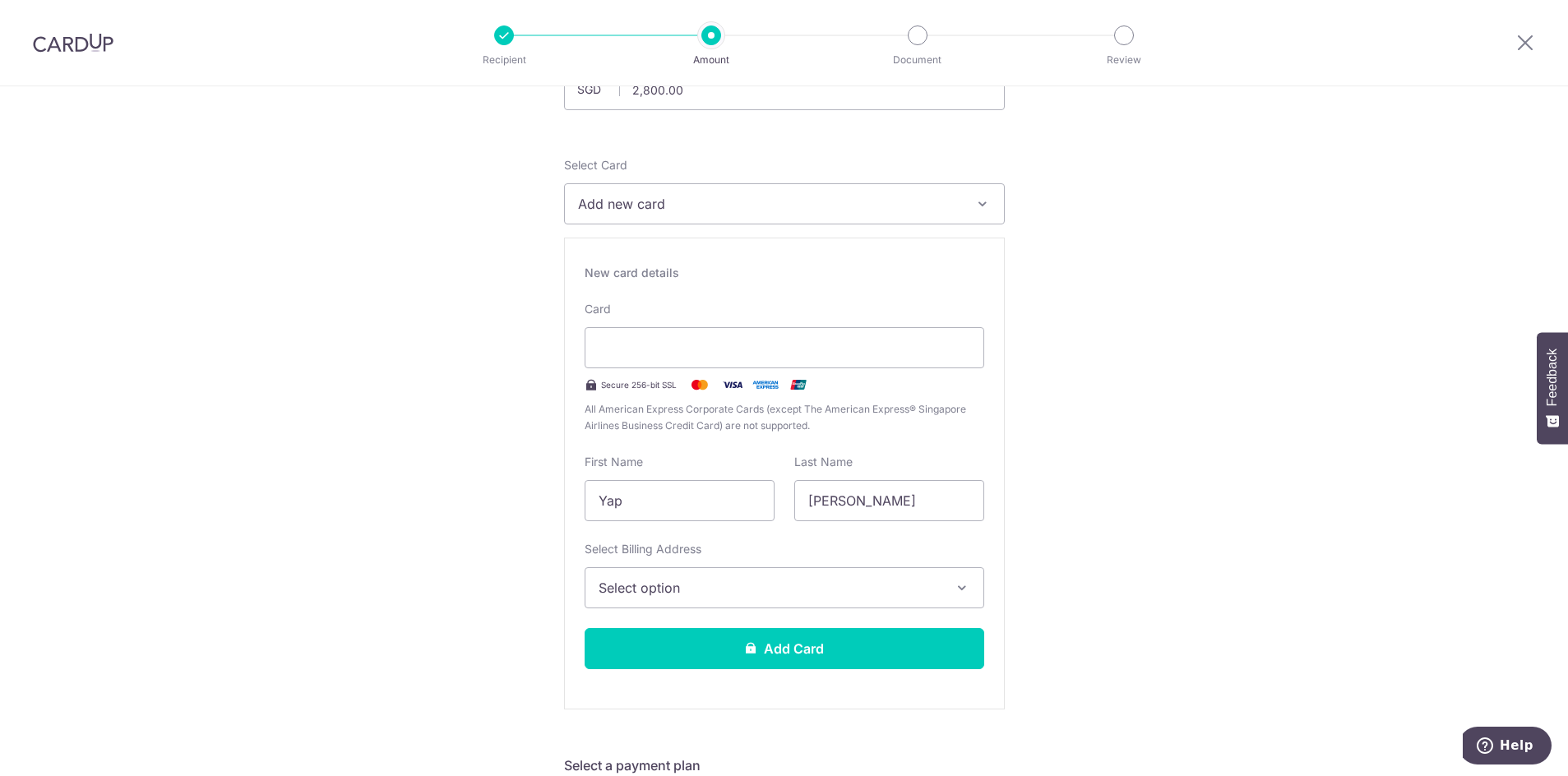
scroll to position [165, 0]
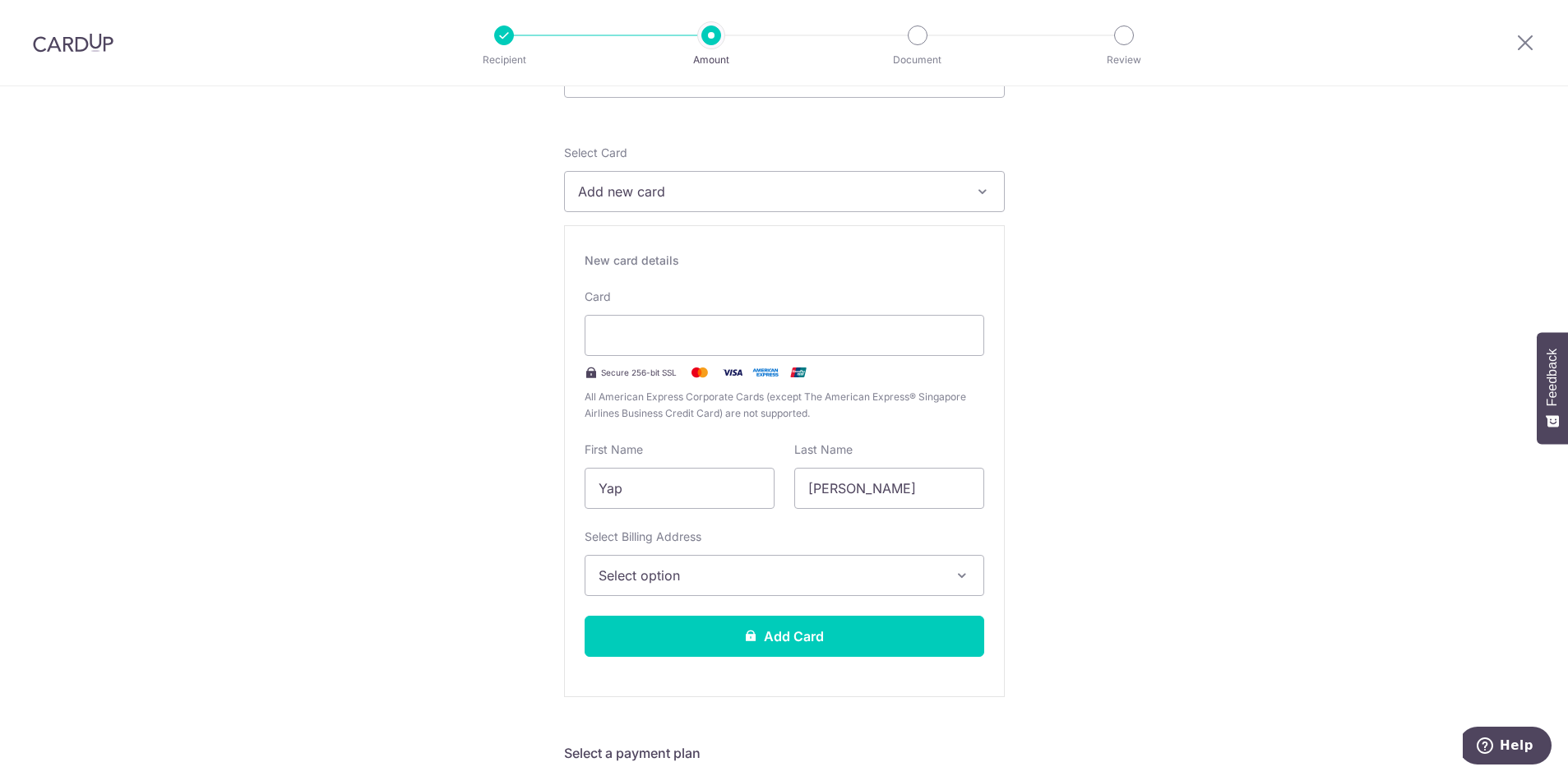
click at [877, 582] on span "Select option" at bounding box center [768, 575] width 342 height 20
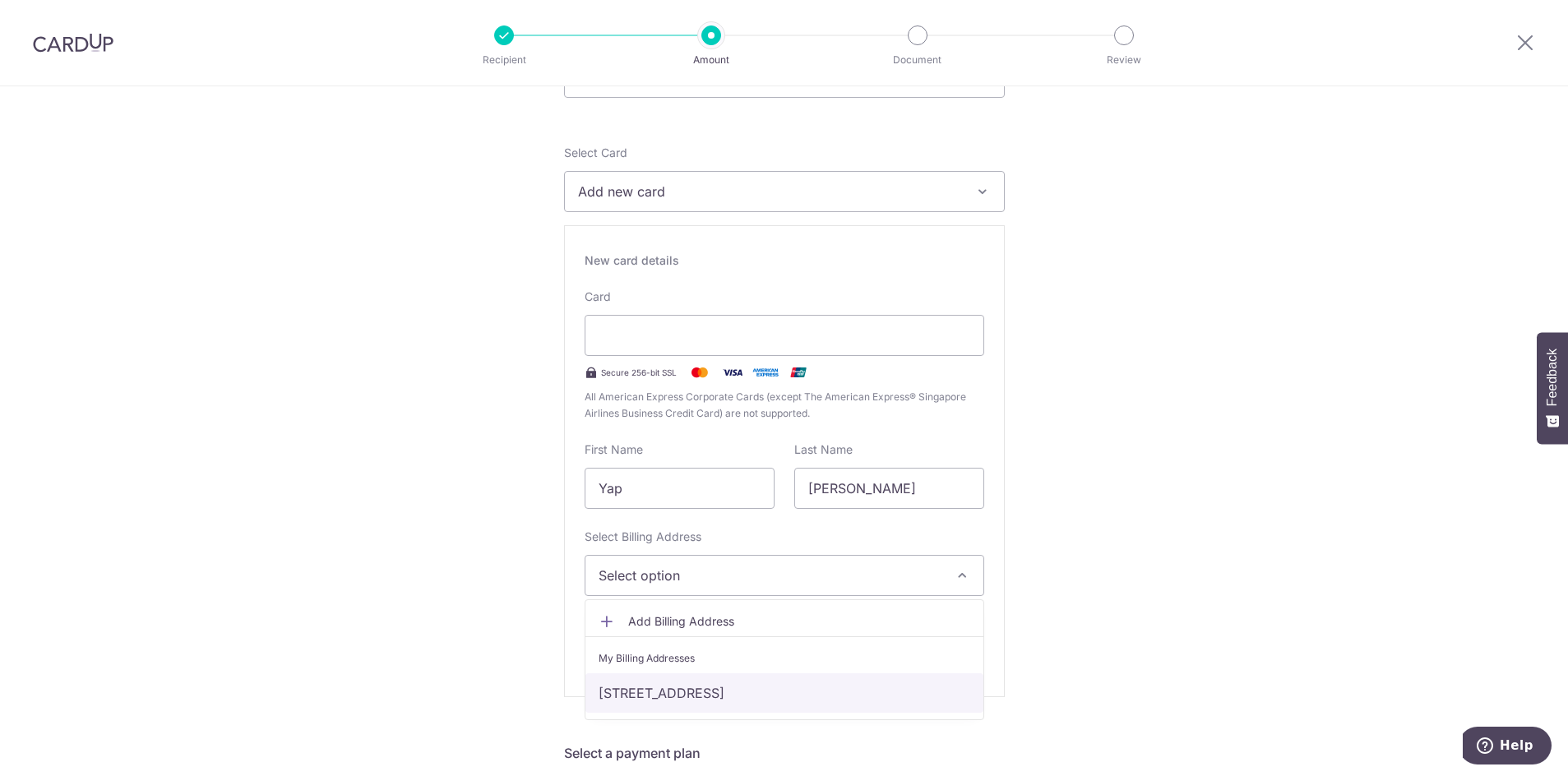
click at [833, 688] on link "3 Tanjong Pagar Plaza #20-24, Singapore, Singapore-081003" at bounding box center [784, 694] width 397 height 40
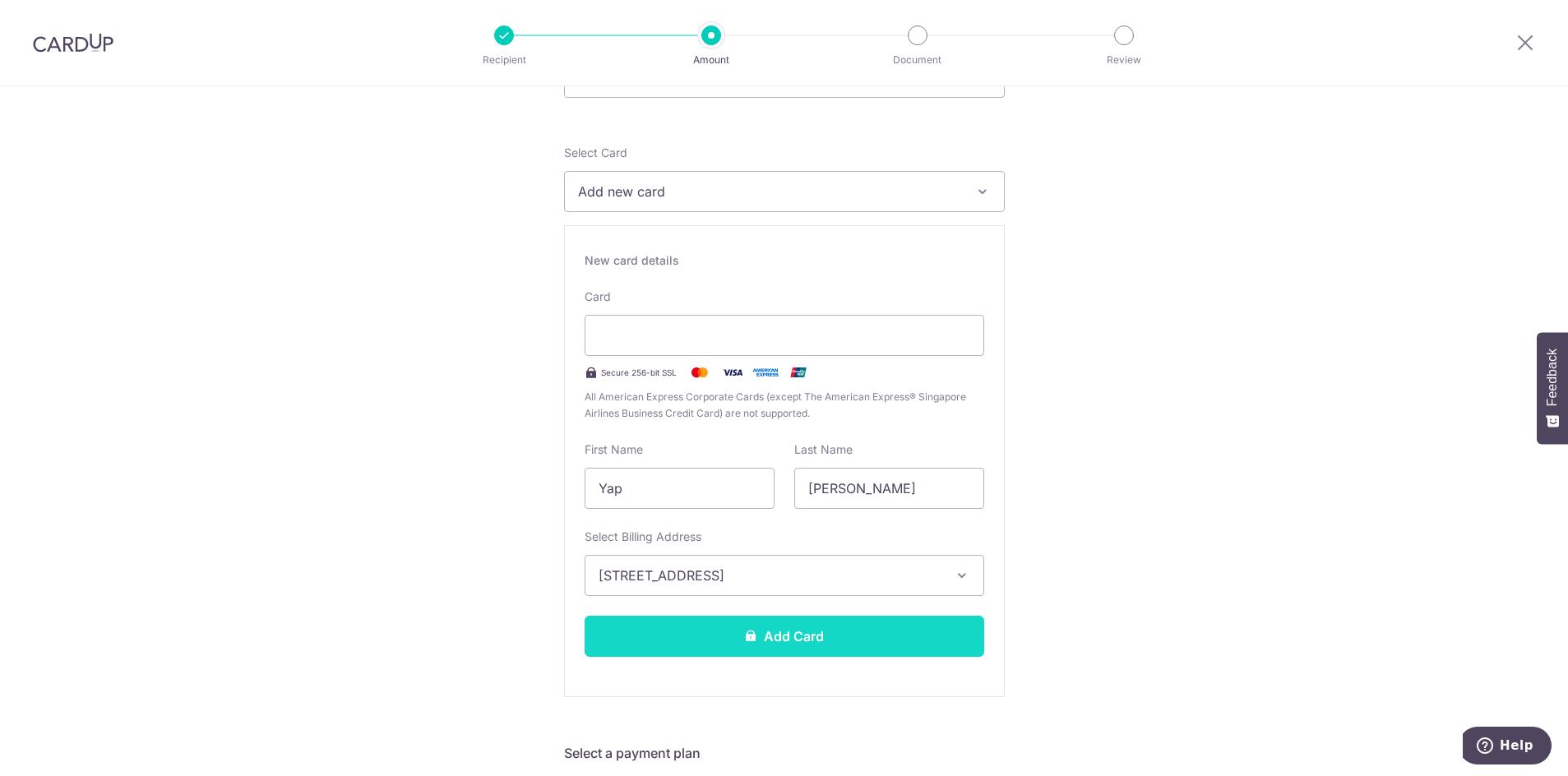
click at [919, 640] on button "Add Card" at bounding box center [784, 636] width 399 height 41
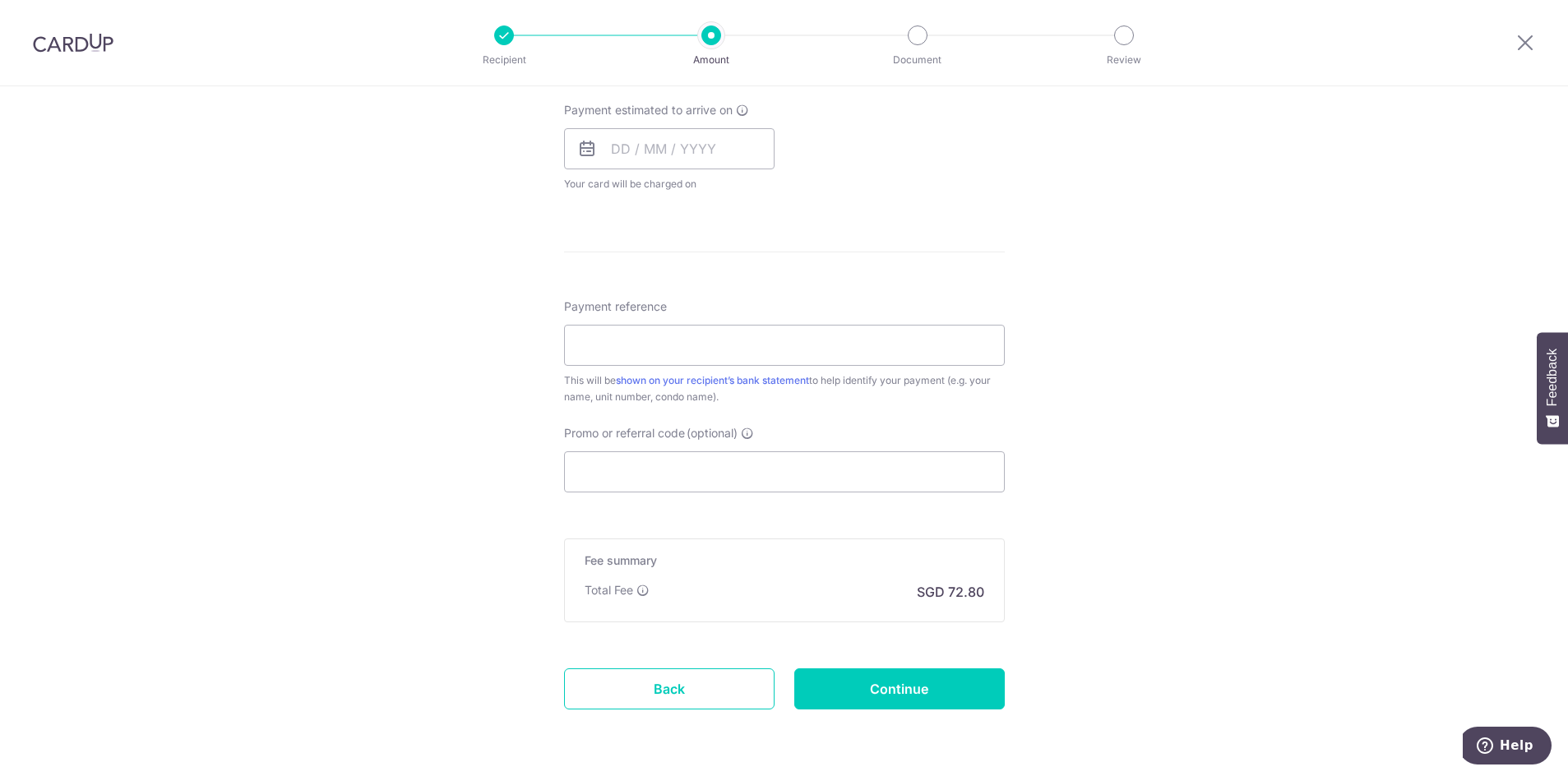
scroll to position [798, 0]
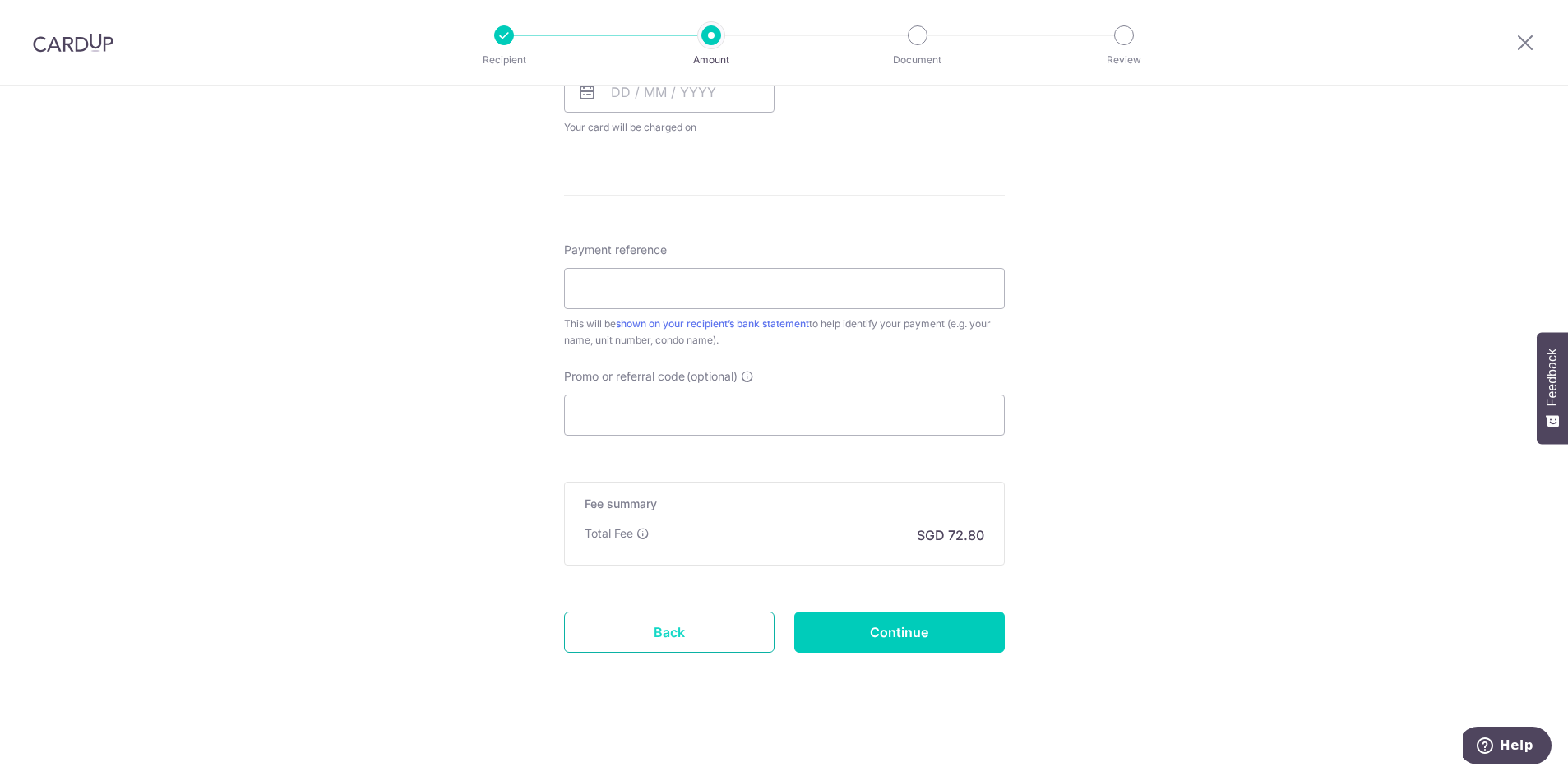
click at [670, 638] on link "Back" at bounding box center [669, 631] width 210 height 41
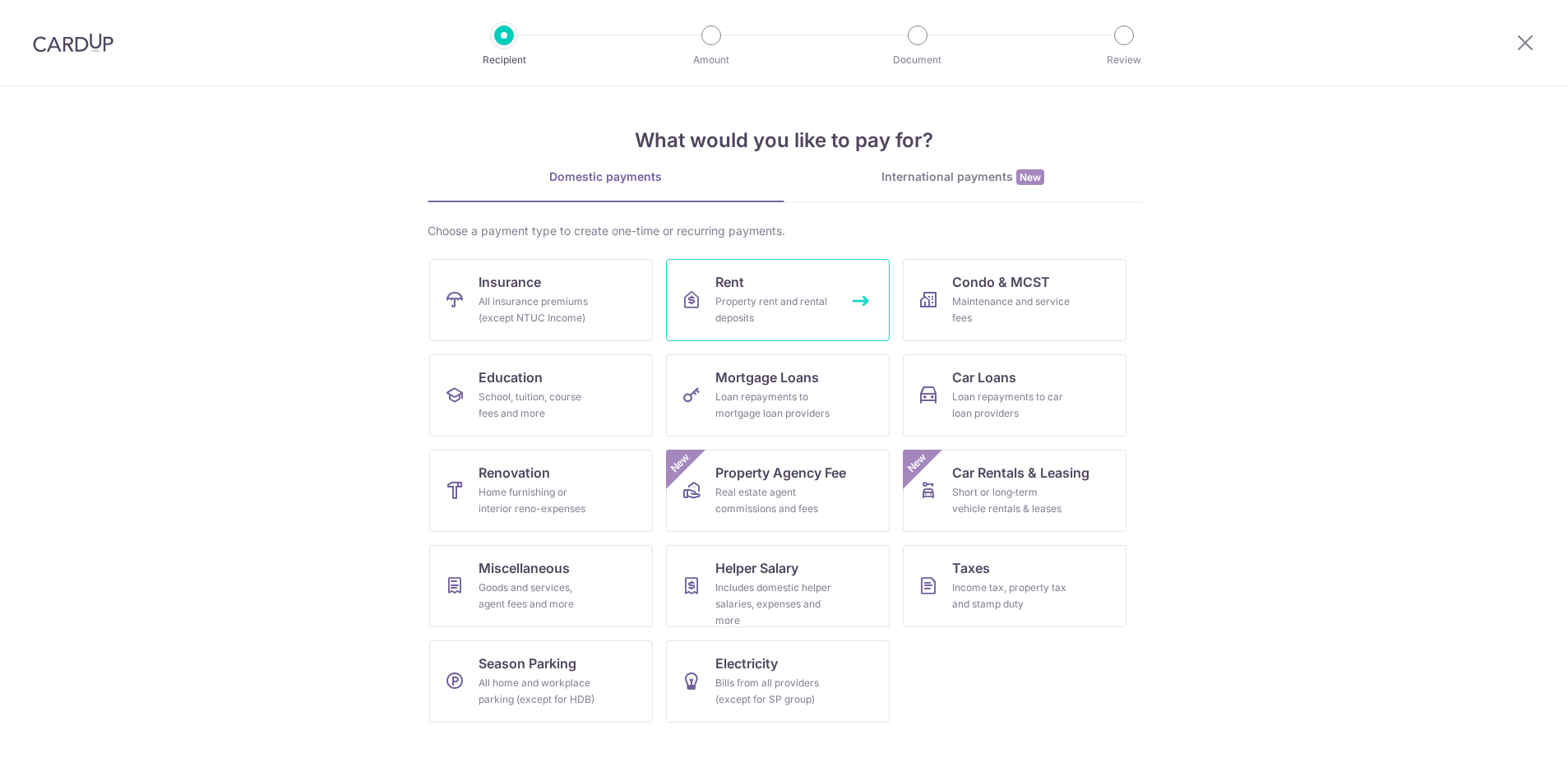
click at [843, 302] on link "Rent Property rent and rental deposits" at bounding box center [778, 300] width 223 height 82
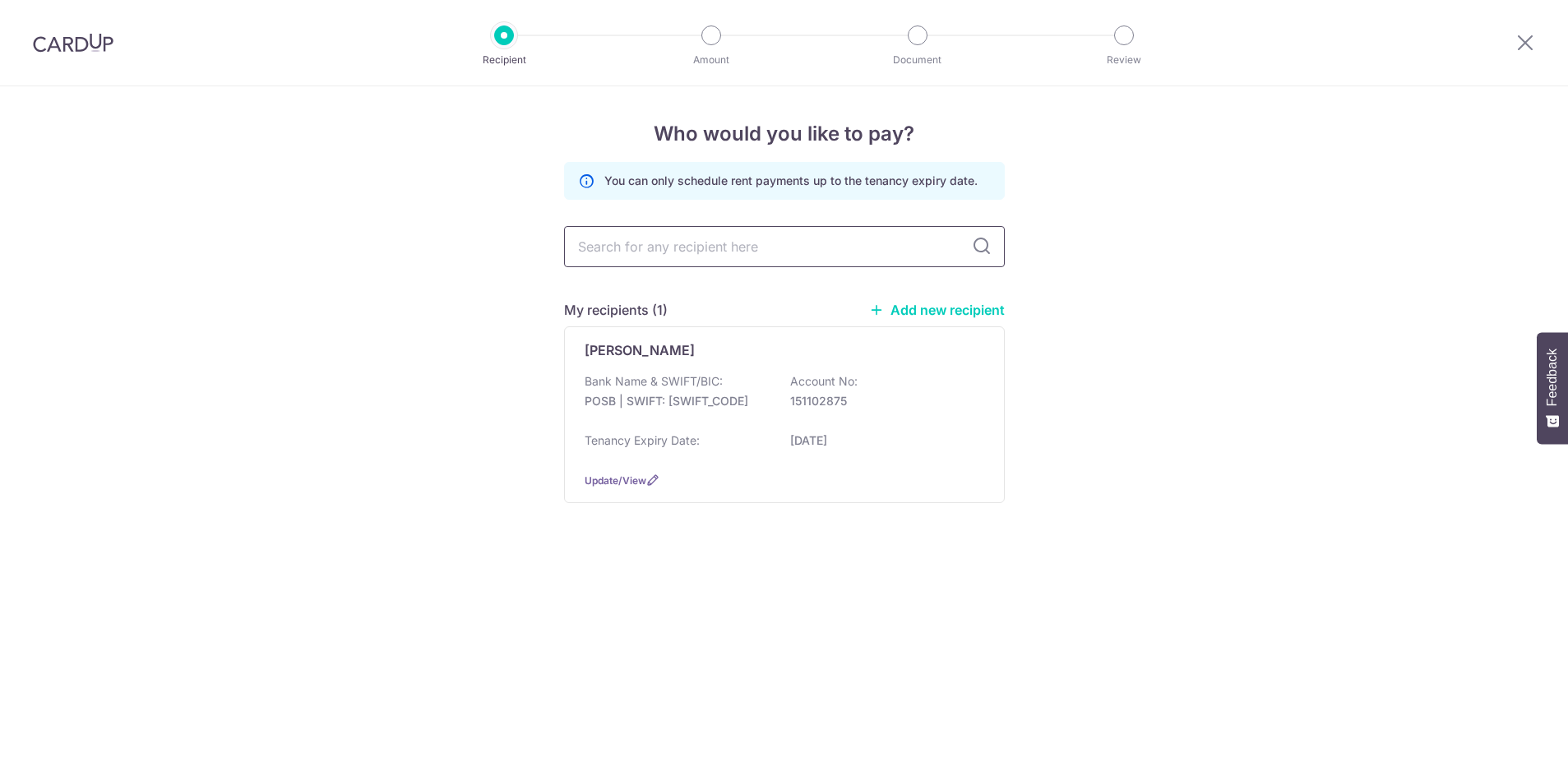
click at [849, 254] on input "text" at bounding box center [784, 246] width 441 height 41
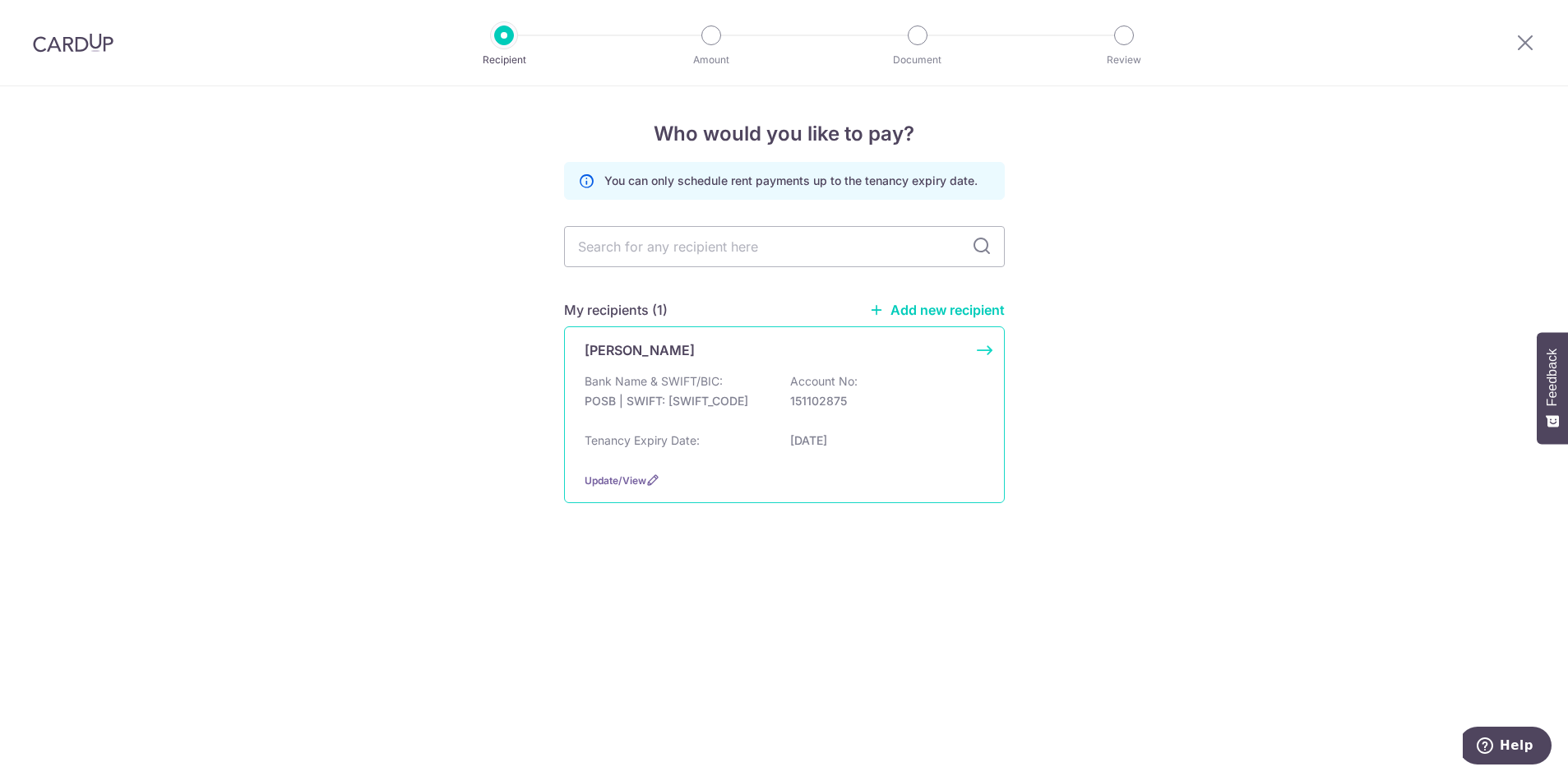
click at [749, 366] on div "[PERSON_NAME] Bank Name & SWIFT/BIC: POSB | SWIFT: [SWIFT_CODE] Account No: 151…" at bounding box center [784, 414] width 441 height 177
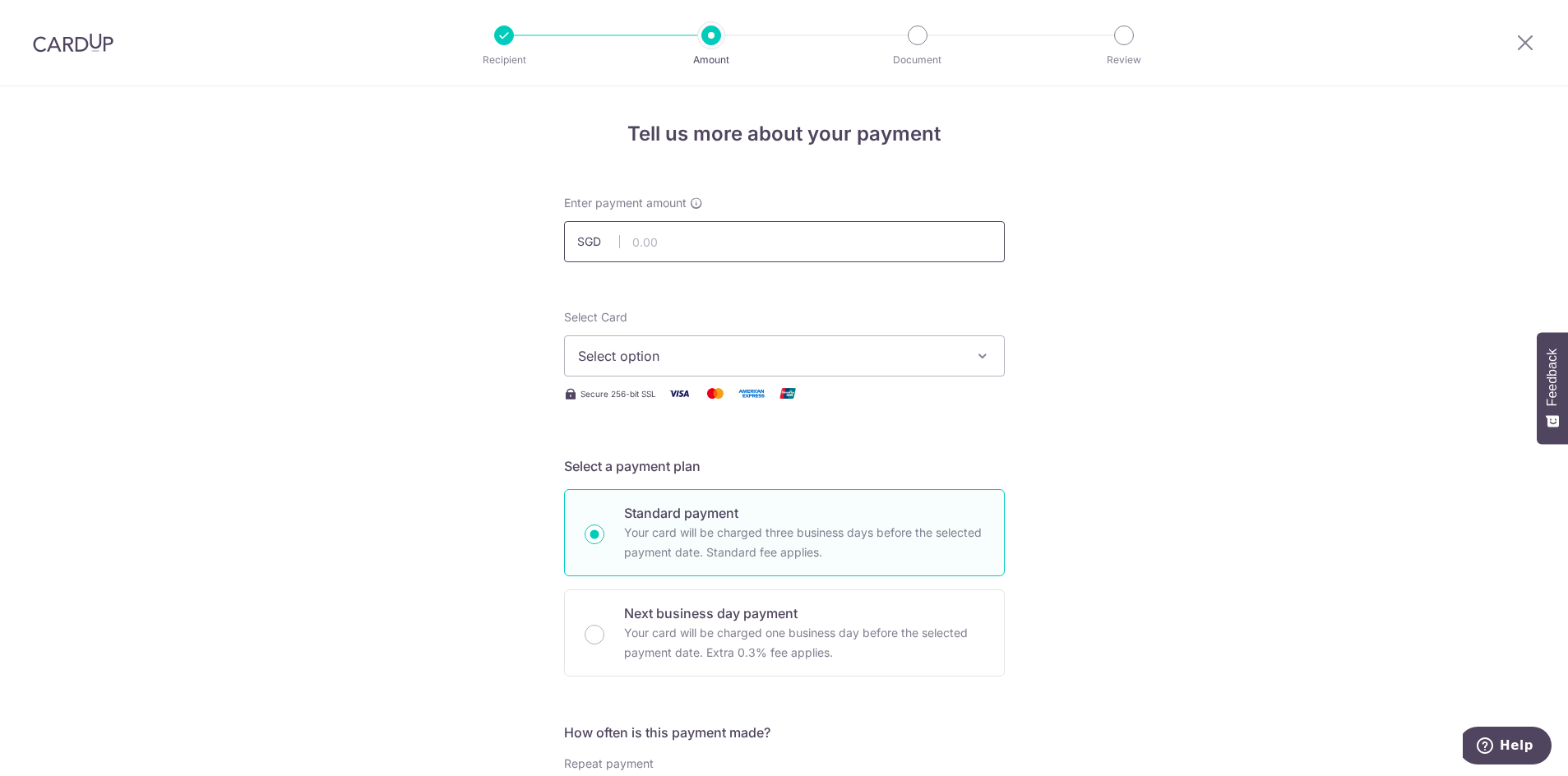
click at [730, 242] on input "text" at bounding box center [784, 241] width 441 height 41
click at [744, 358] on span "Select option" at bounding box center [769, 356] width 383 height 20
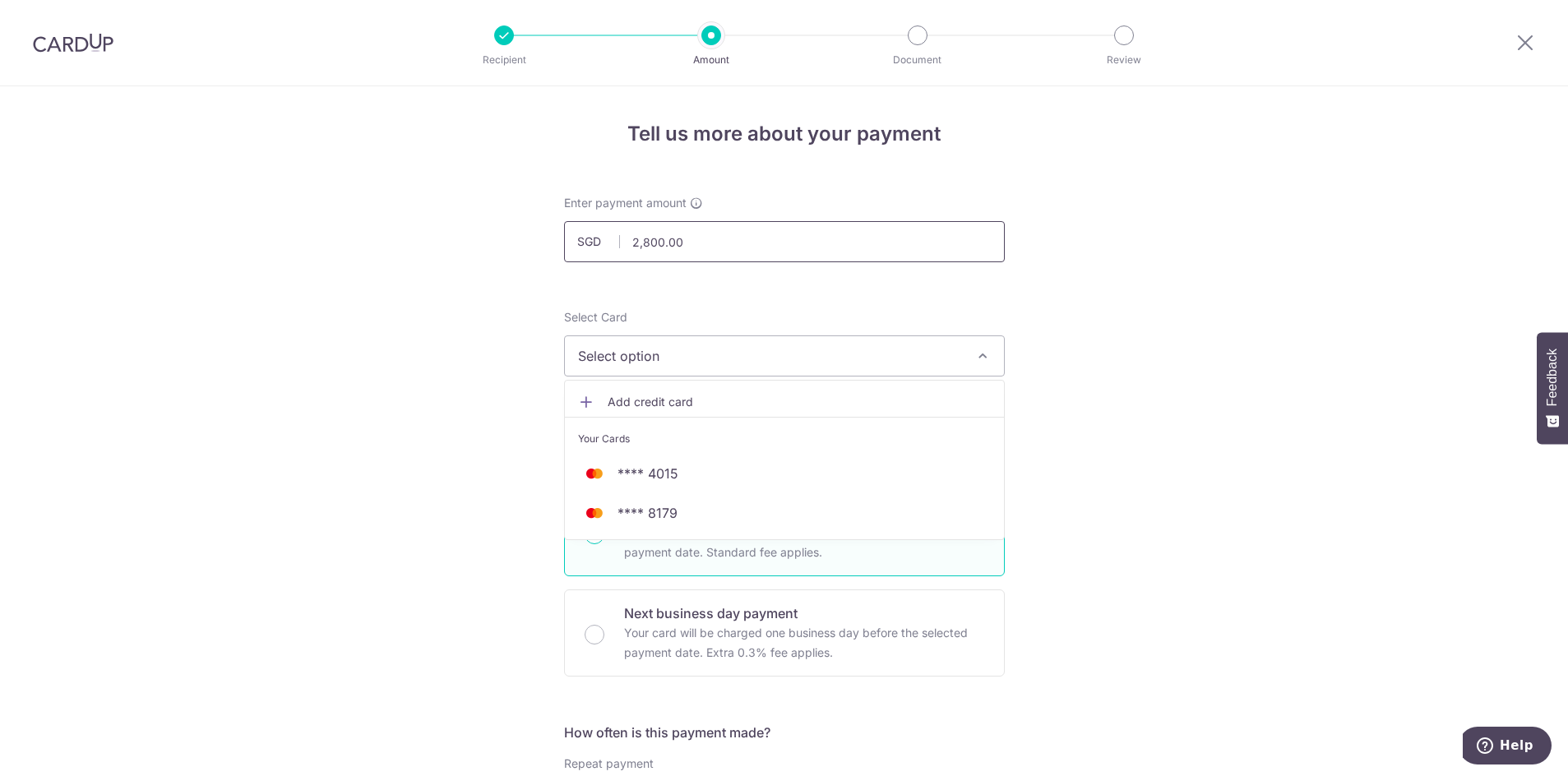
click at [697, 244] on input "2,800.00" at bounding box center [784, 241] width 441 height 41
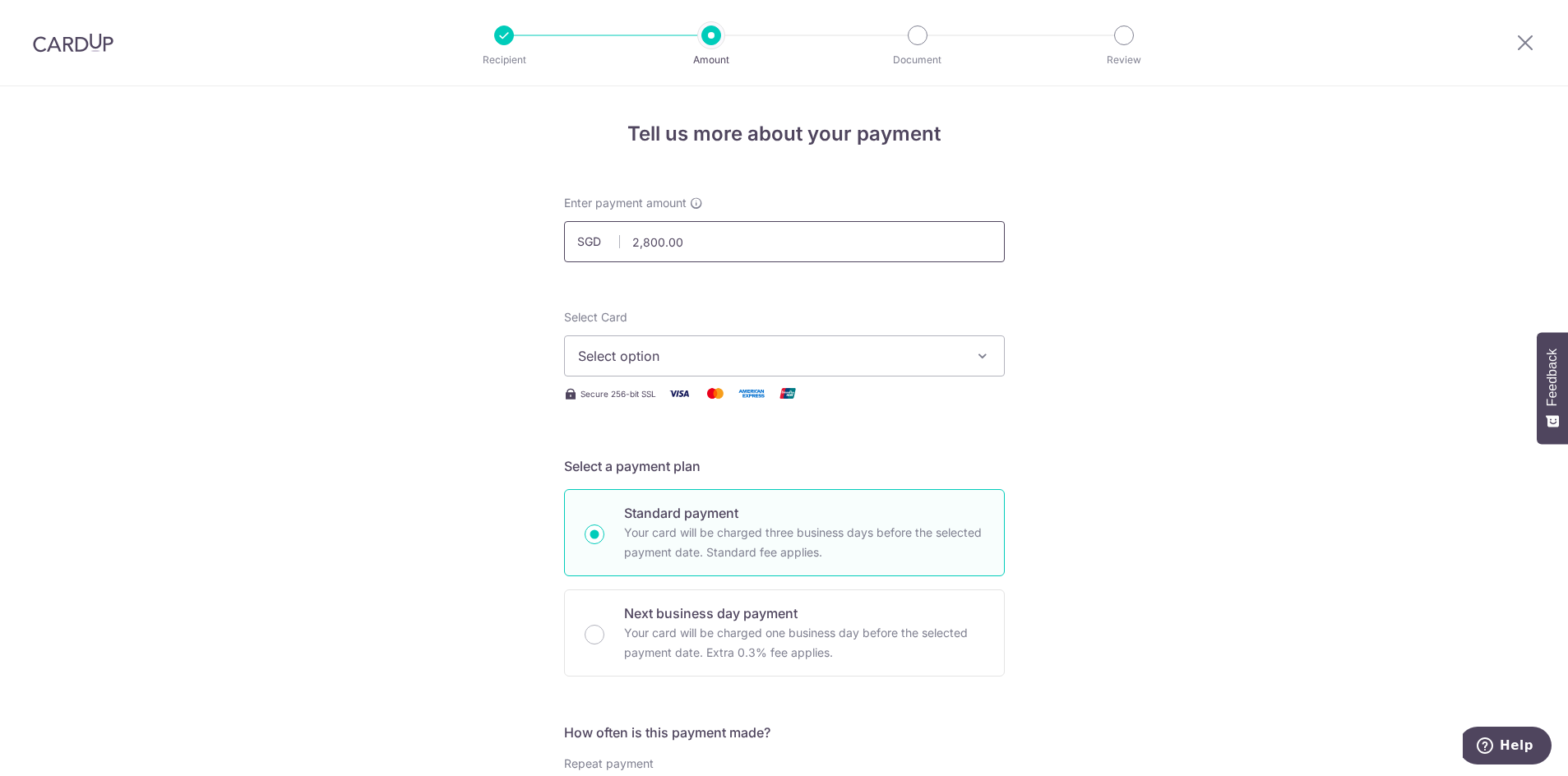
click at [697, 244] on input "2,800.00" at bounding box center [784, 241] width 441 height 41
type input "2,800.00"
click at [680, 342] on button "Select option" at bounding box center [784, 355] width 441 height 41
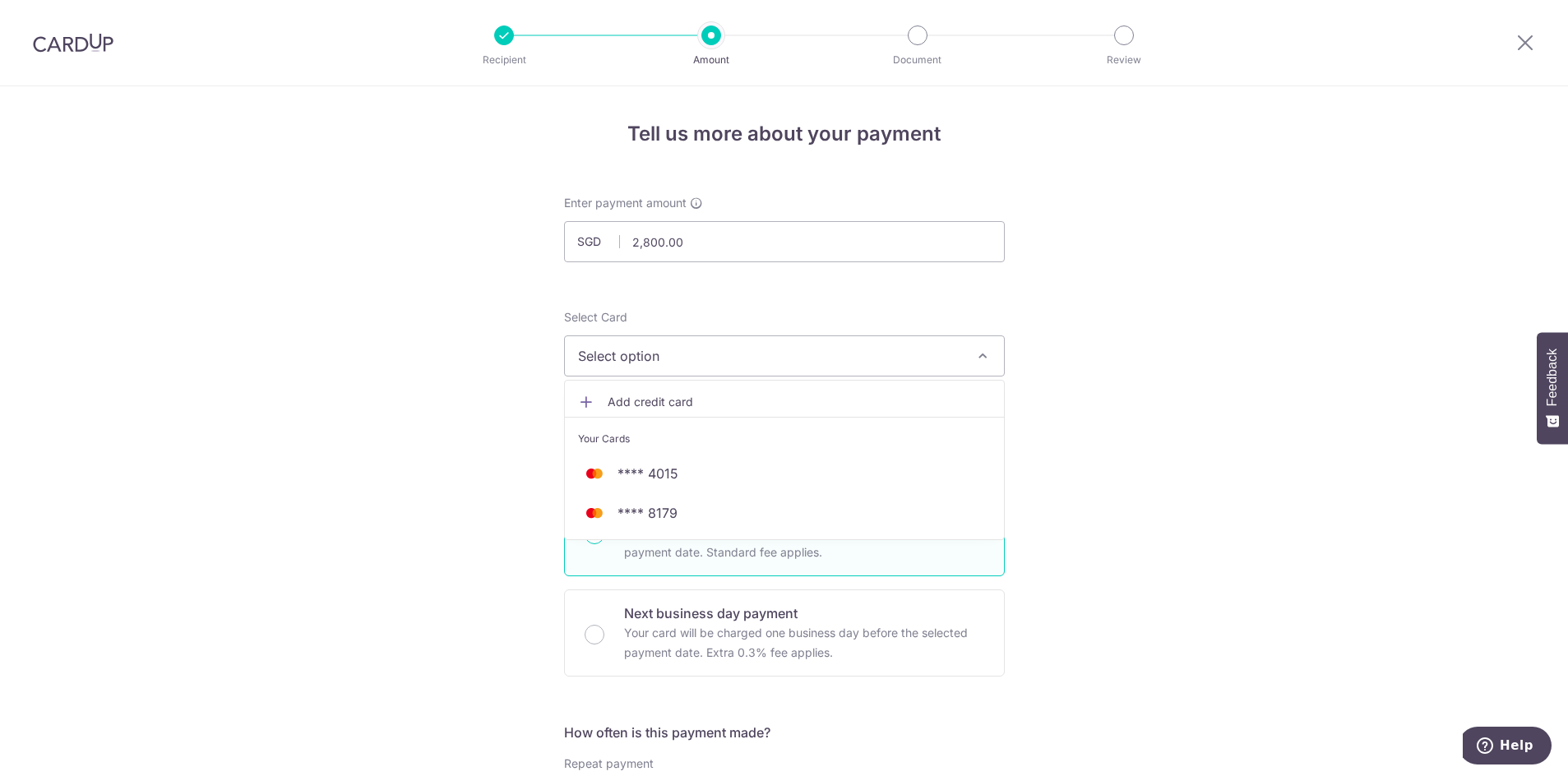
click at [656, 405] on span "Add credit card" at bounding box center [799, 401] width 383 height 16
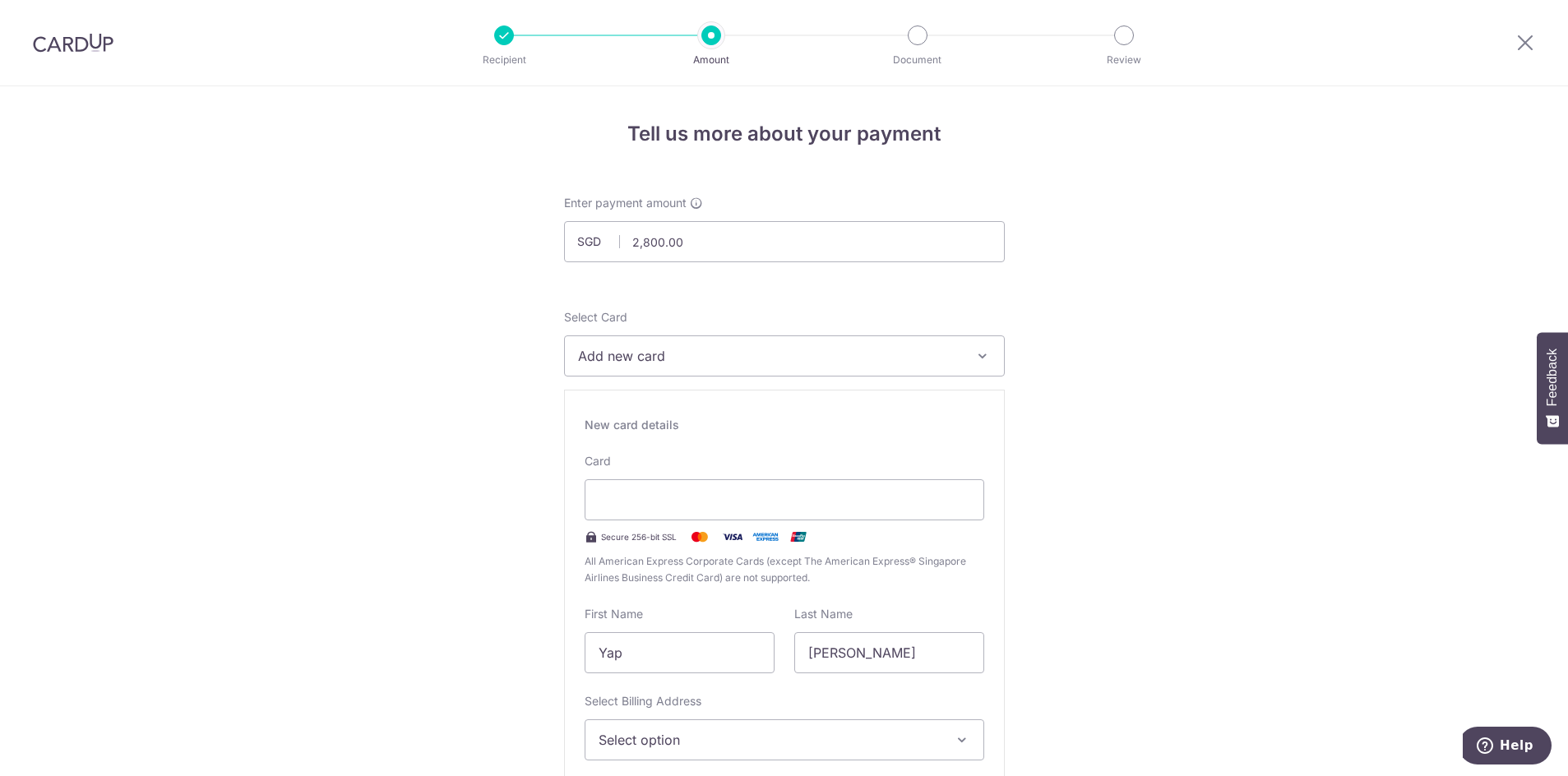
click at [720, 361] on span "Add new card" at bounding box center [769, 356] width 383 height 20
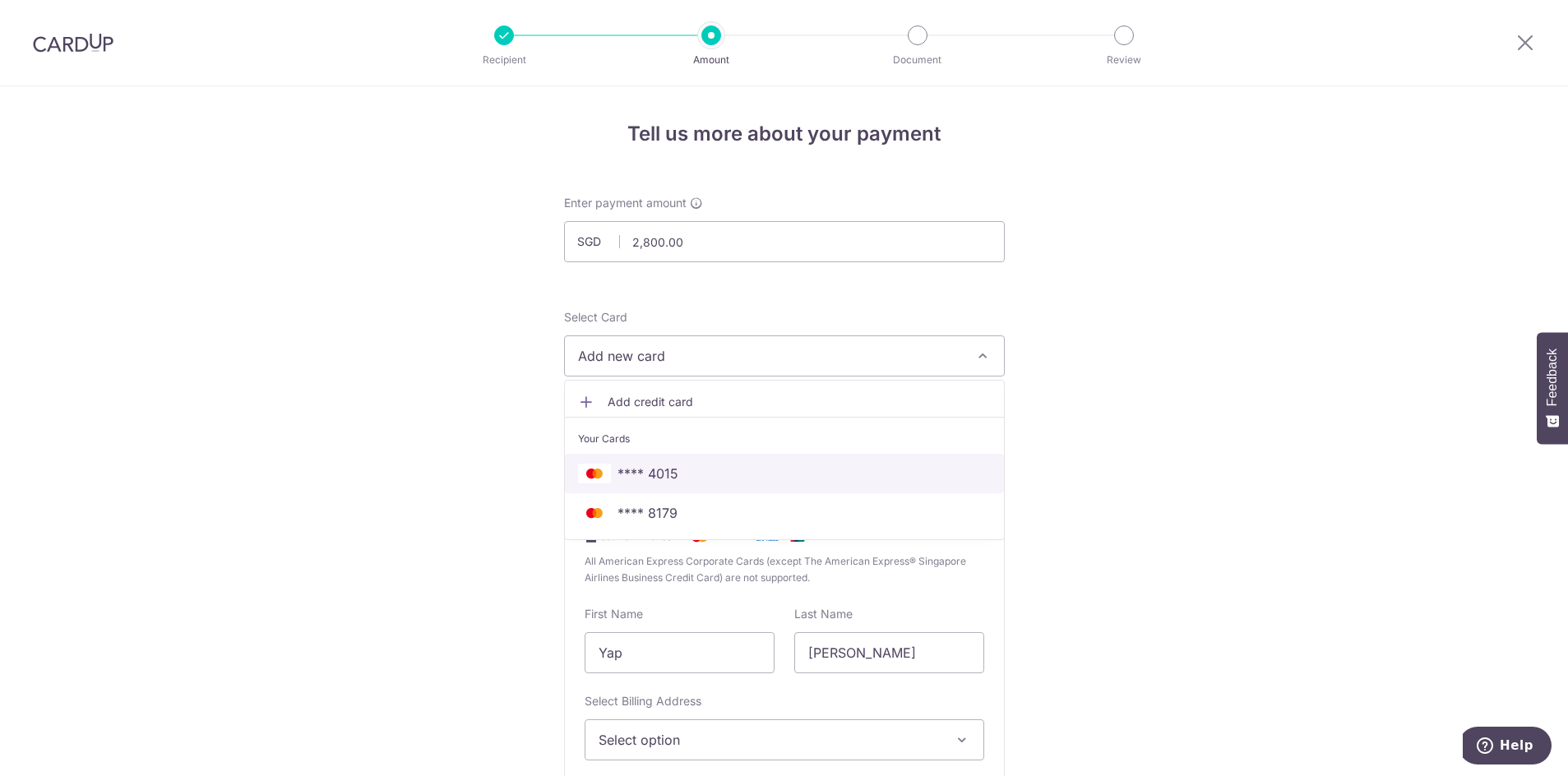
click at [641, 474] on span "**** 4015" at bounding box center [647, 473] width 61 height 20
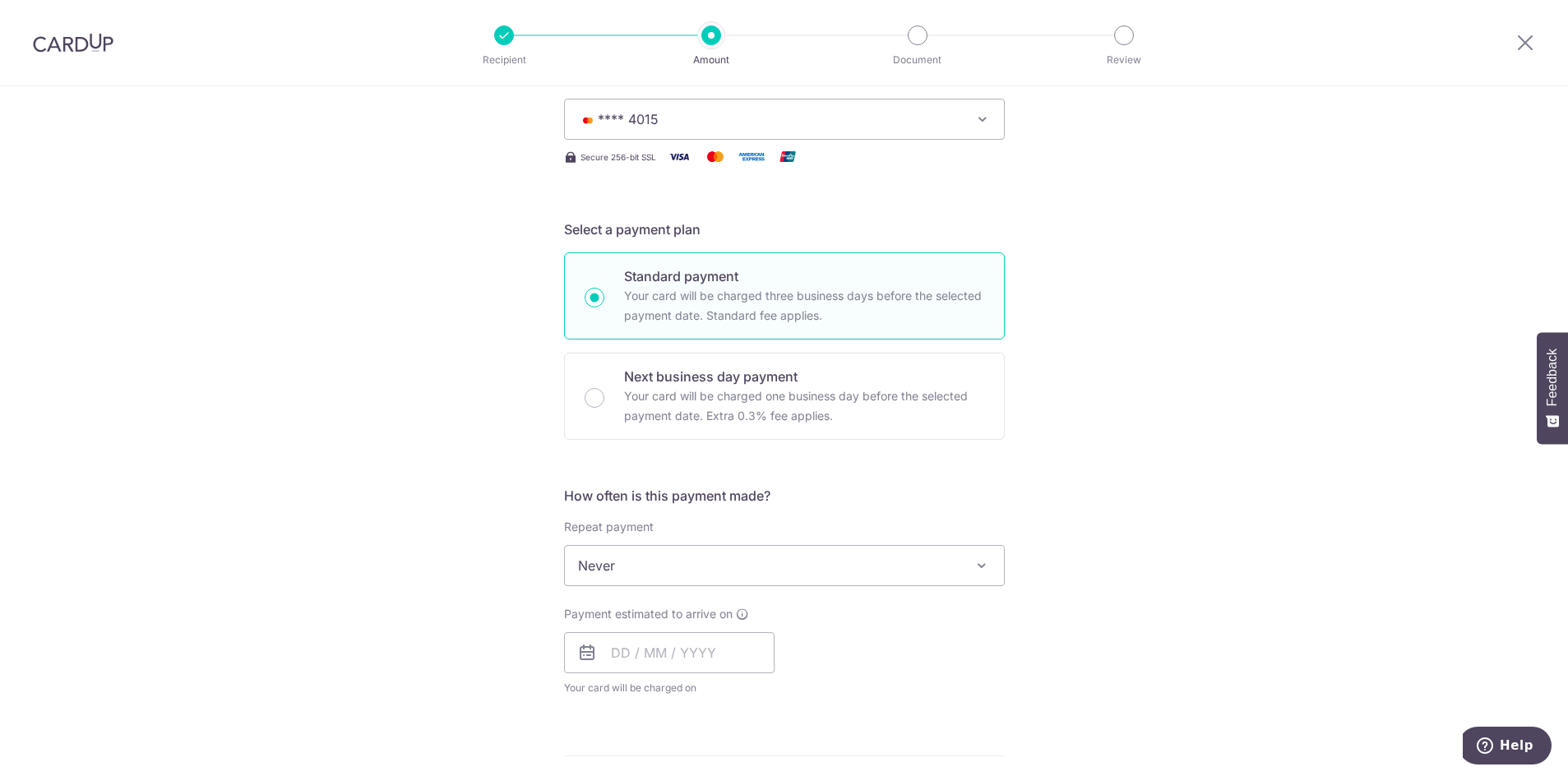
scroll to position [329, 0]
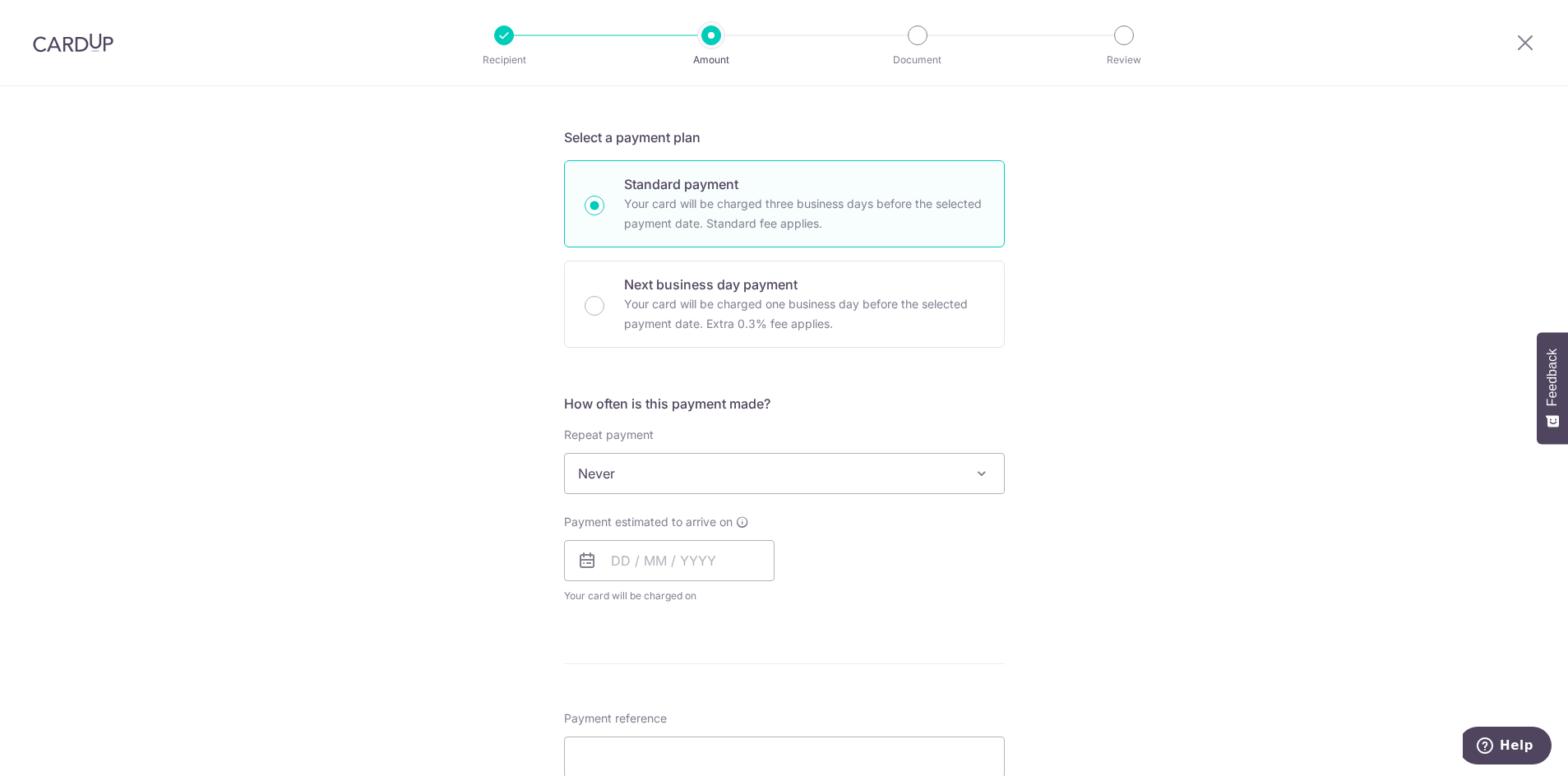
click at [980, 469] on span at bounding box center [981, 473] width 20 height 20
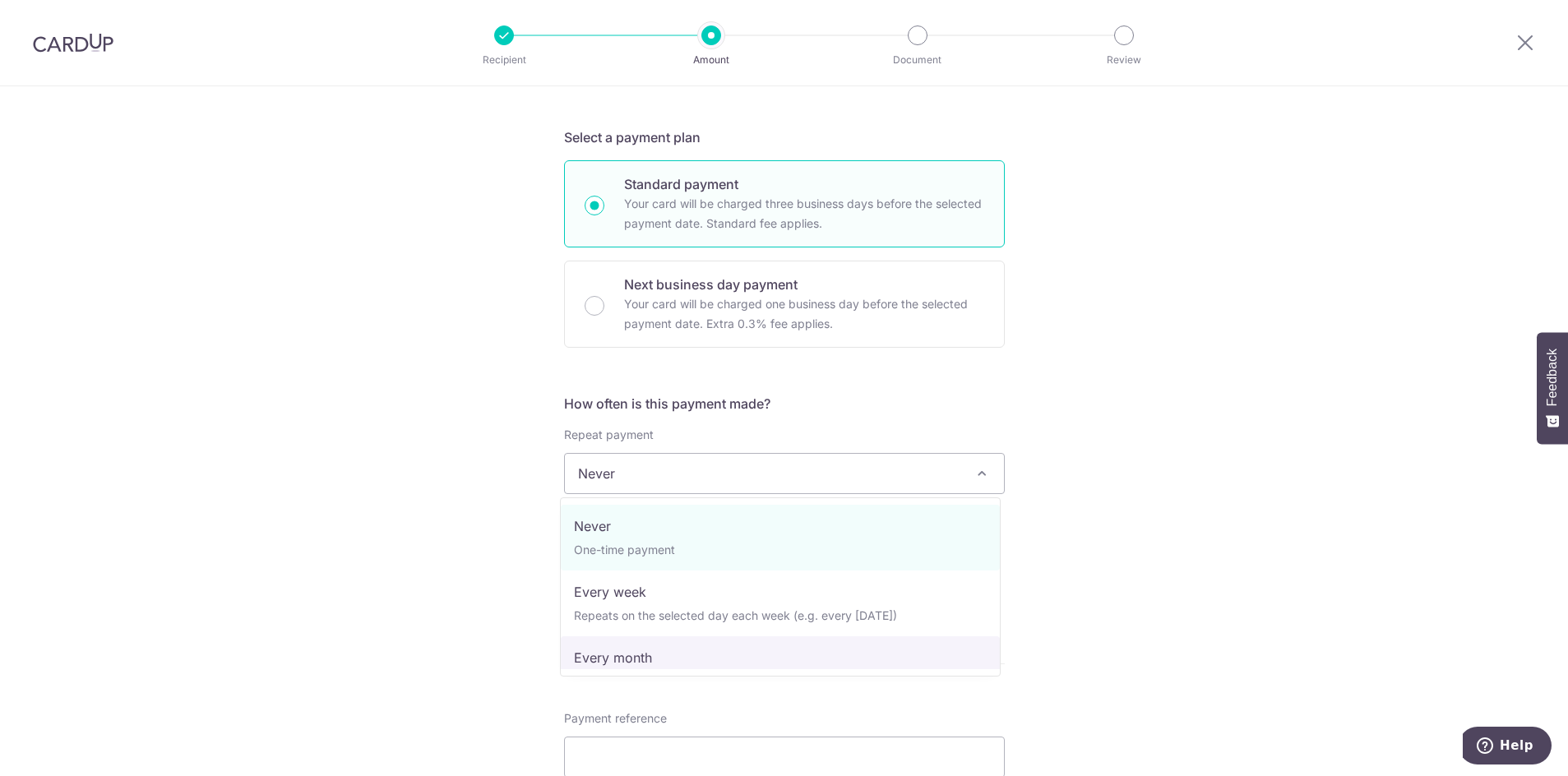
select select "3"
type input "29/07/2026"
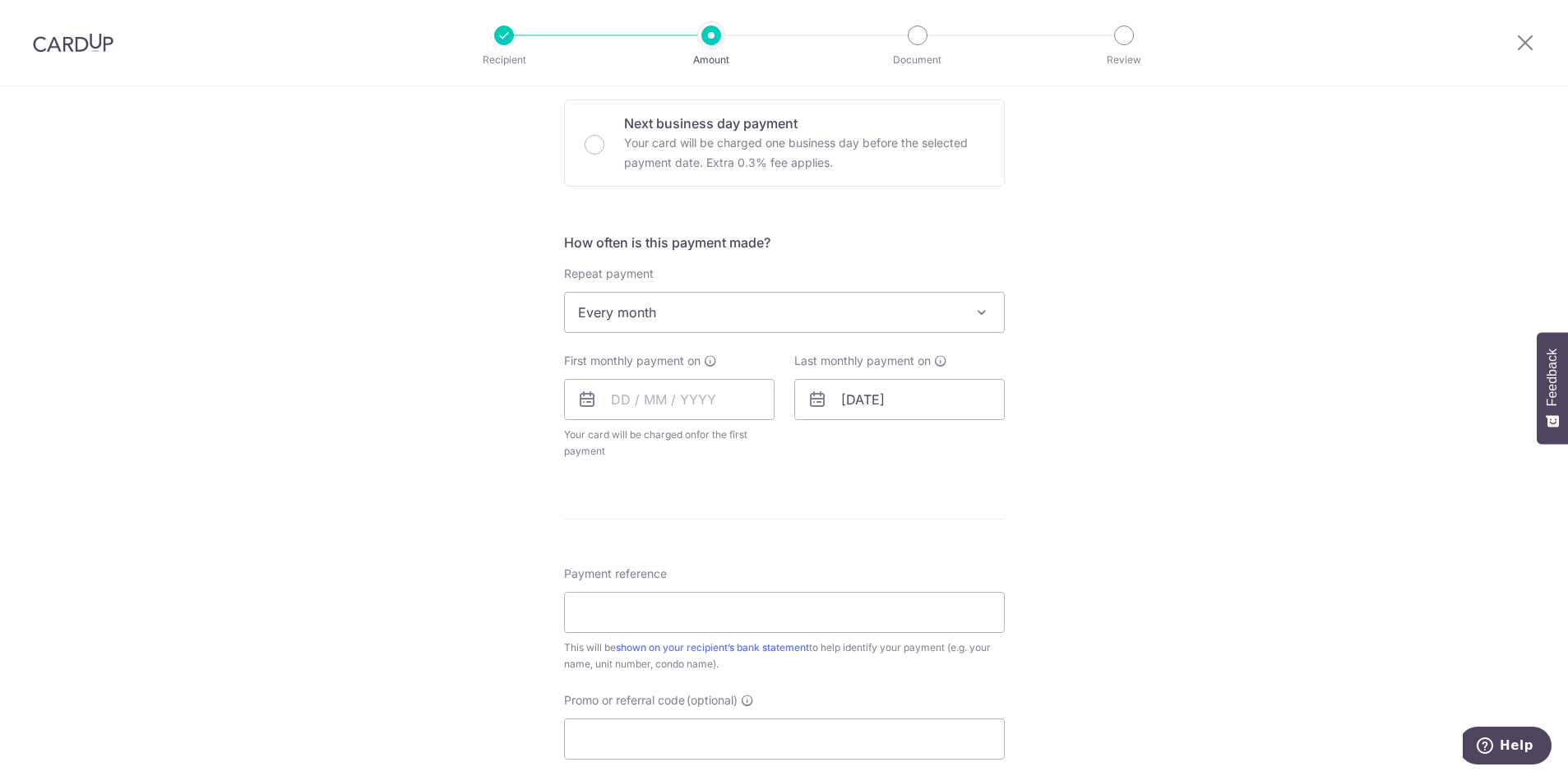
scroll to position [493, 0]
click at [696, 395] on input "text" at bounding box center [669, 396] width 210 height 41
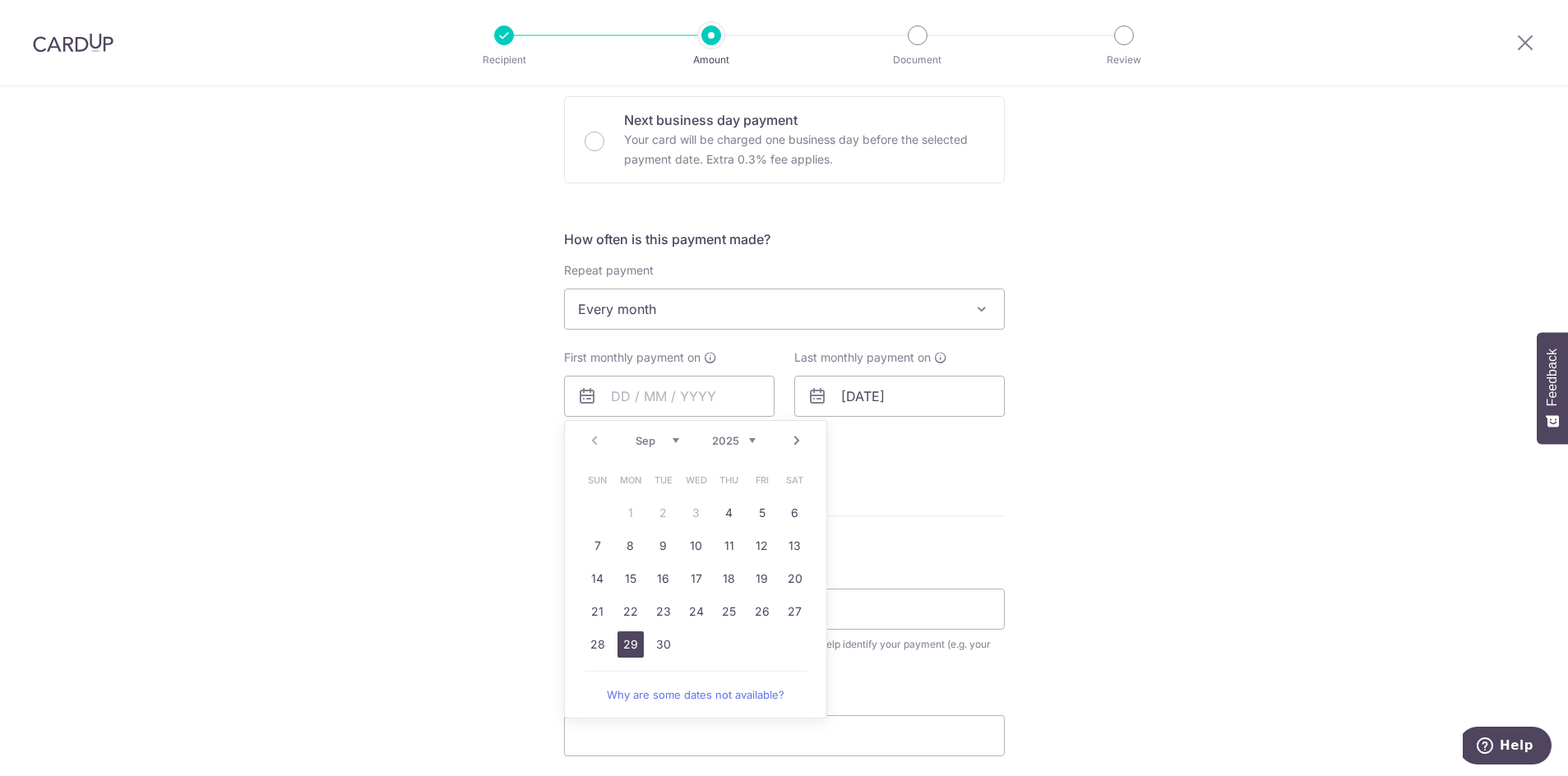
click at [624, 643] on link "29" at bounding box center [630, 644] width 26 height 26
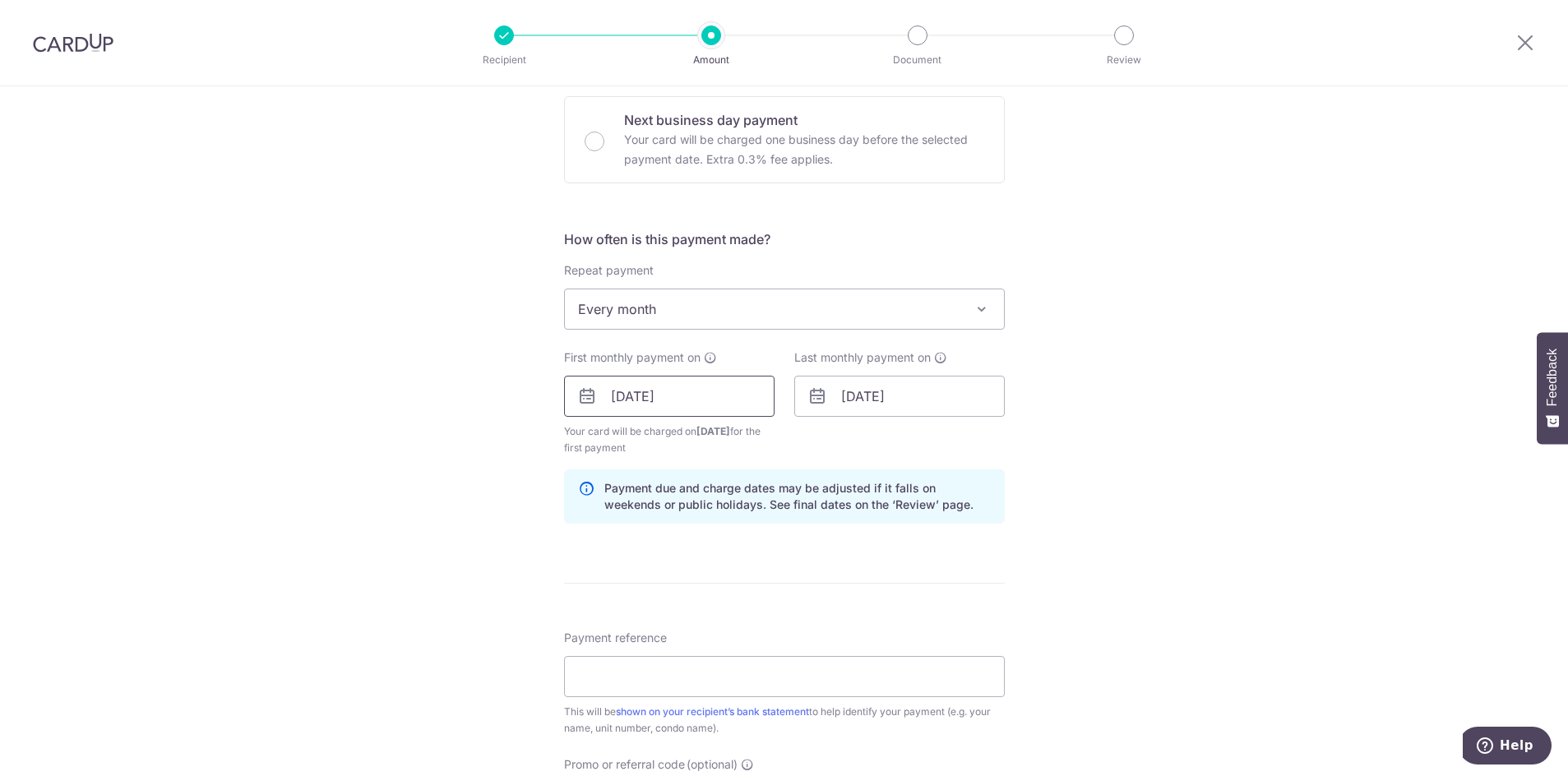
click at [637, 400] on input "29/09/2025" at bounding box center [669, 396] width 210 height 41
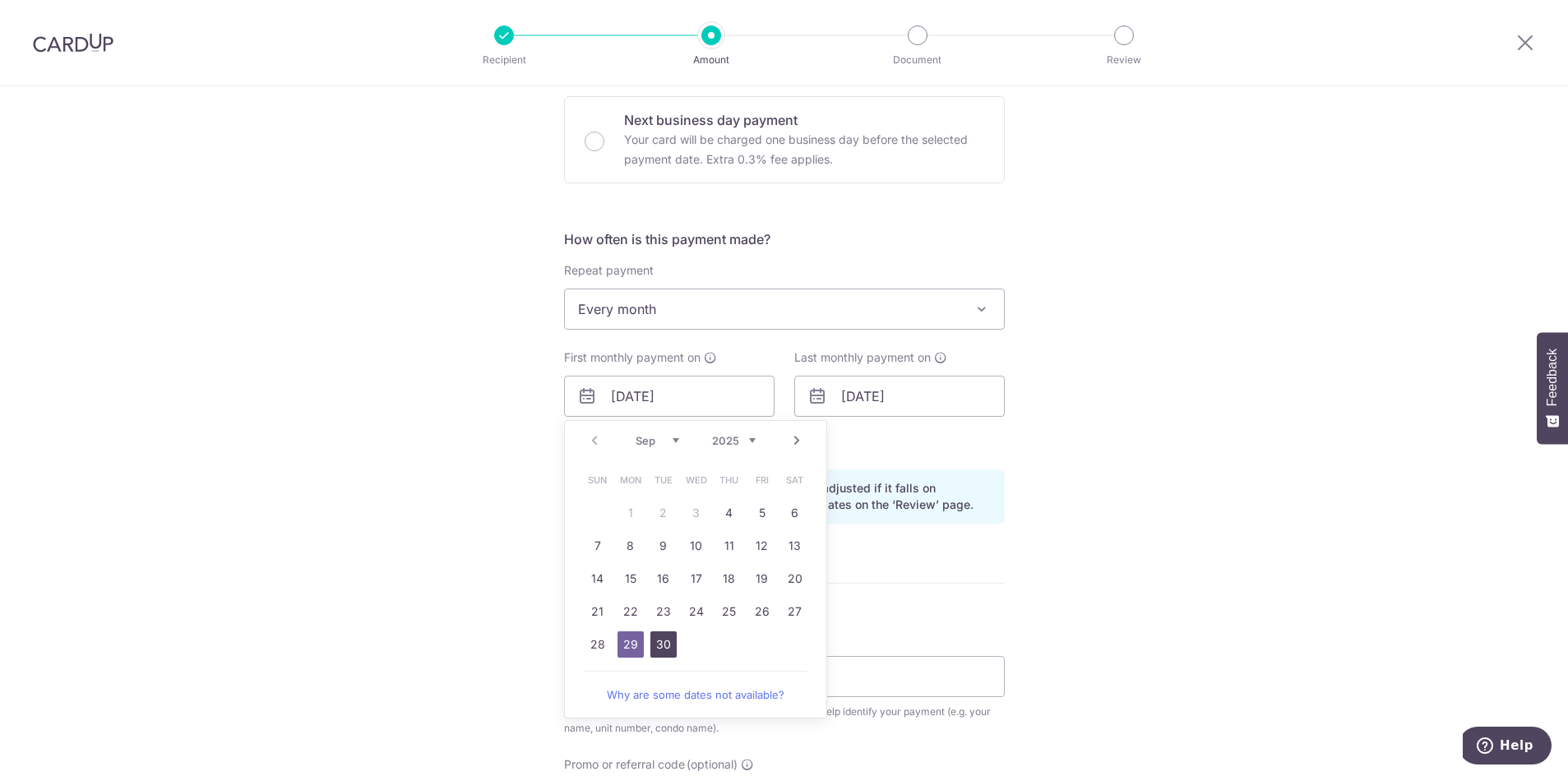
click at [655, 645] on link "30" at bounding box center [663, 644] width 26 height 26
type input "[DATE]"
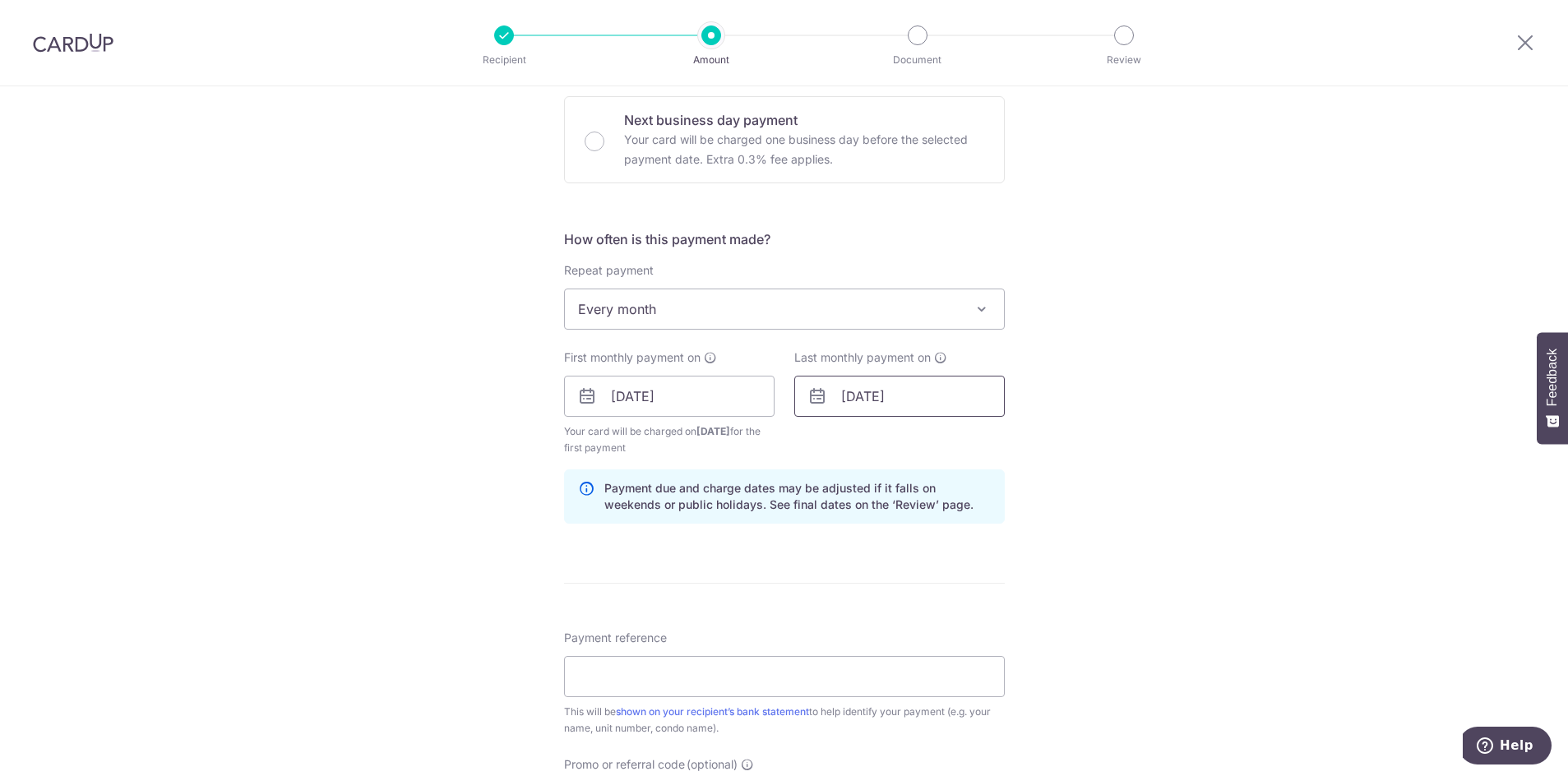
click at [847, 399] on input "29/07/2026" at bounding box center [899, 396] width 210 height 41
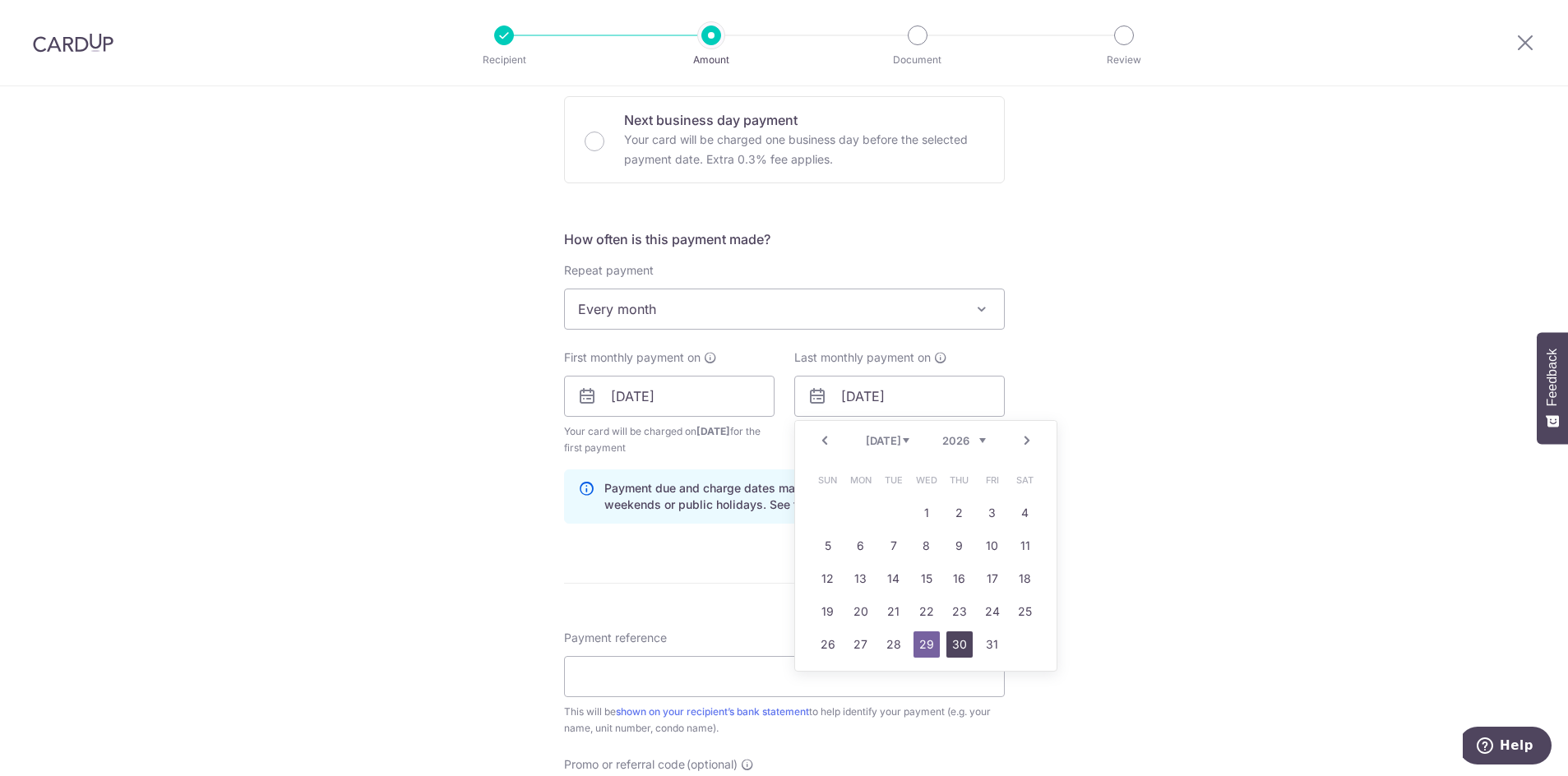
click at [959, 636] on link "30" at bounding box center [960, 644] width 26 height 26
type input "[DATE]"
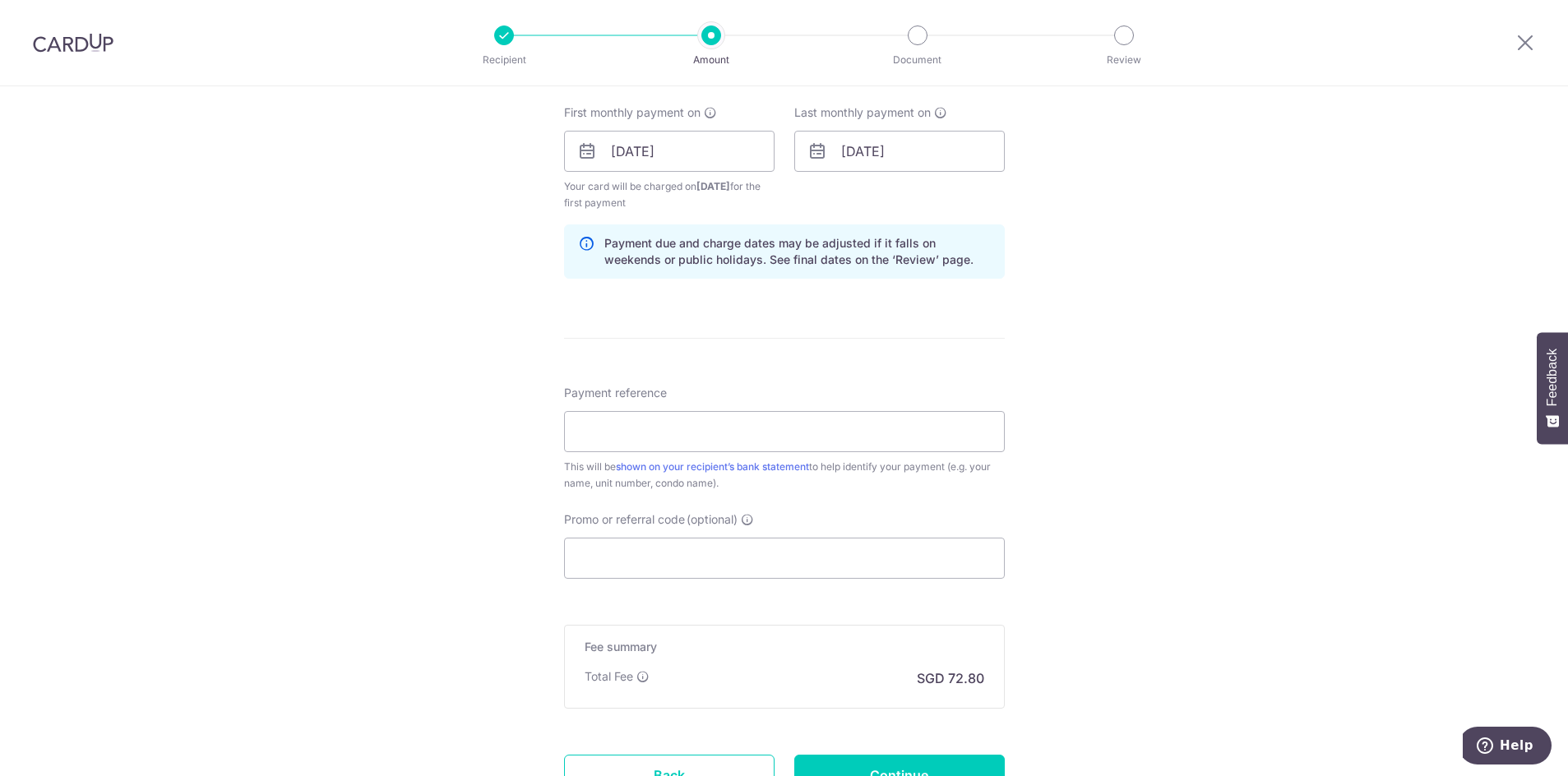
scroll to position [740, 0]
click at [908, 160] on input "30/07/2026" at bounding box center [899, 149] width 210 height 41
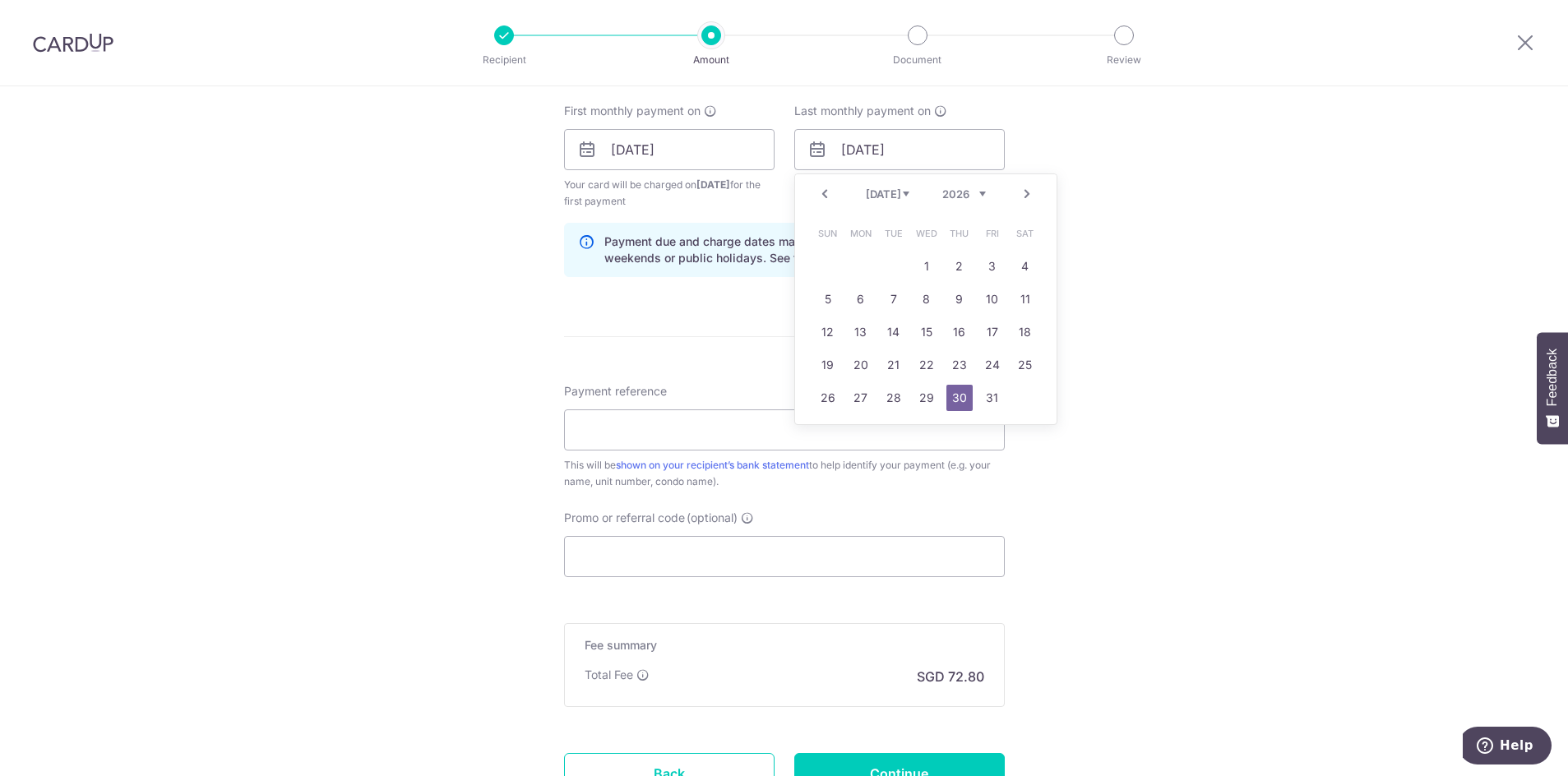
click at [903, 192] on select "Jan Feb Mar Apr May Jun Jul Aug Sep Oct Nov Dec" at bounding box center [888, 194] width 44 height 13
click at [866, 187] on select "Jan Feb Mar Apr May Jun Jul Aug Sep Oct Nov Dec" at bounding box center [888, 194] width 44 height 13
click at [1169, 321] on div "Tell us more about your payment Enter payment amount SGD 2,800.00 2800.00 Selec…" at bounding box center [784, 132] width 1568 height 1571
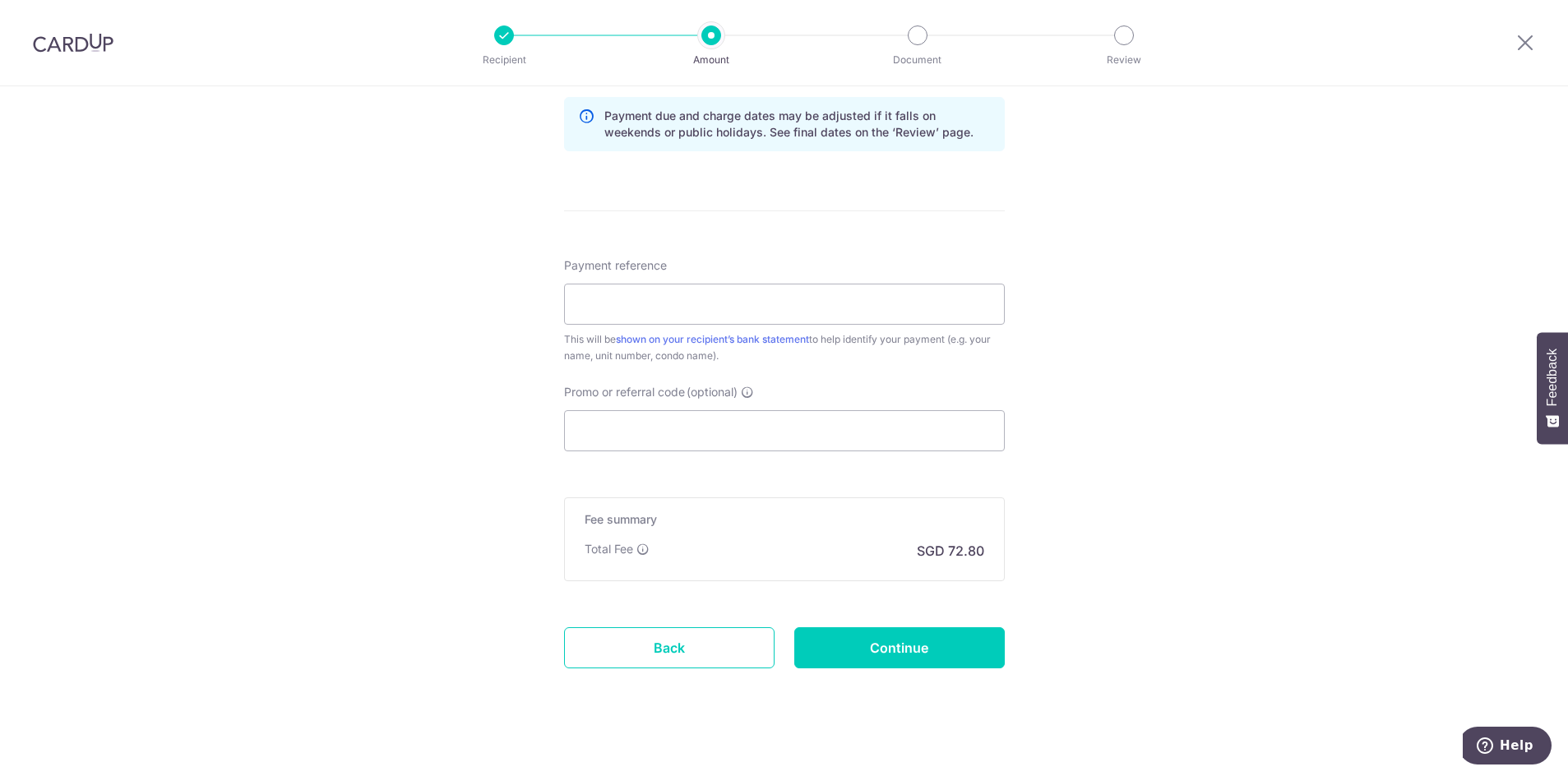
scroll to position [881, 0]
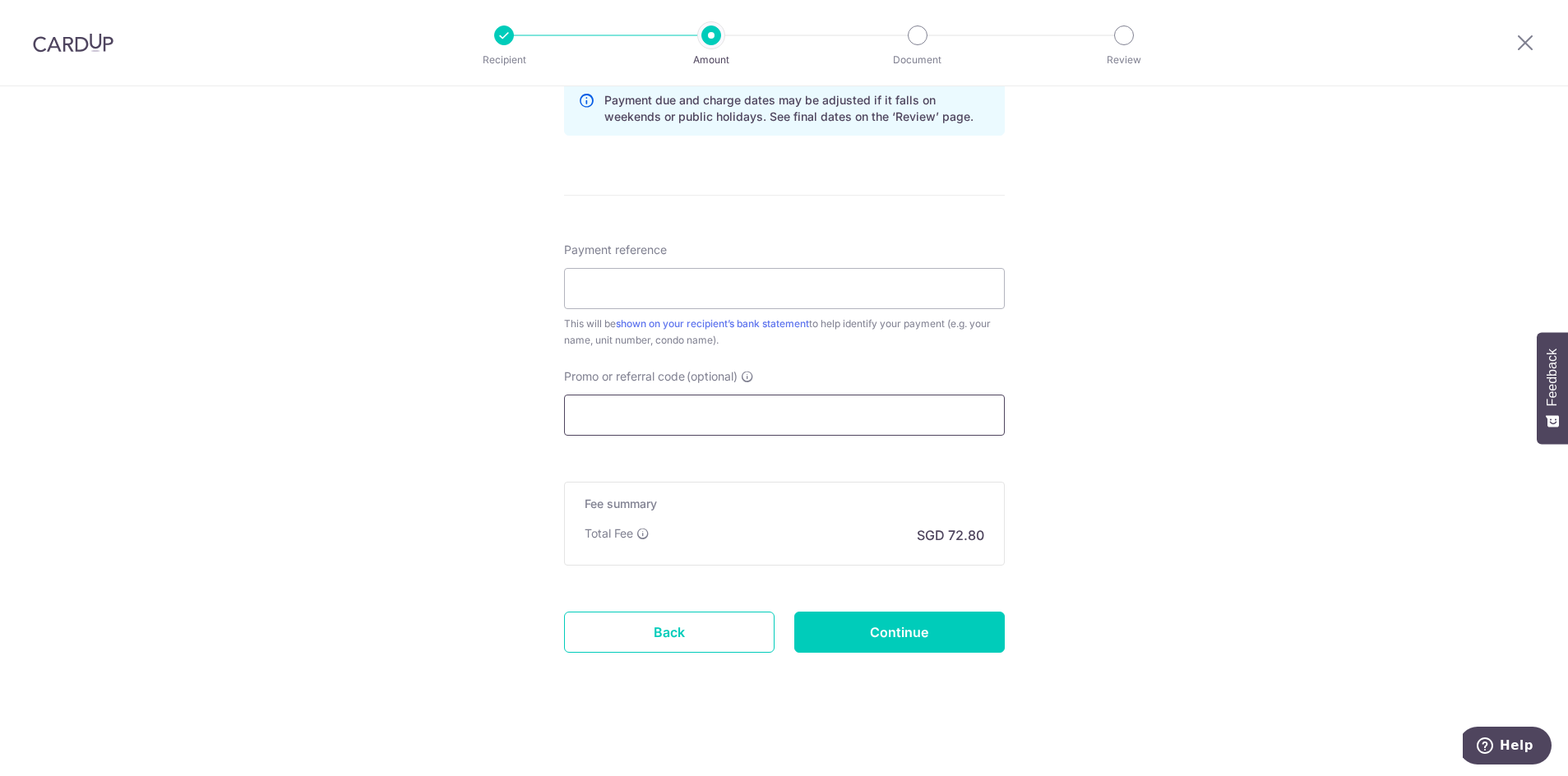
click at [761, 413] on input "Promo or referral code (optional)" at bounding box center [784, 414] width 441 height 41
paste input "SAVERENT179"
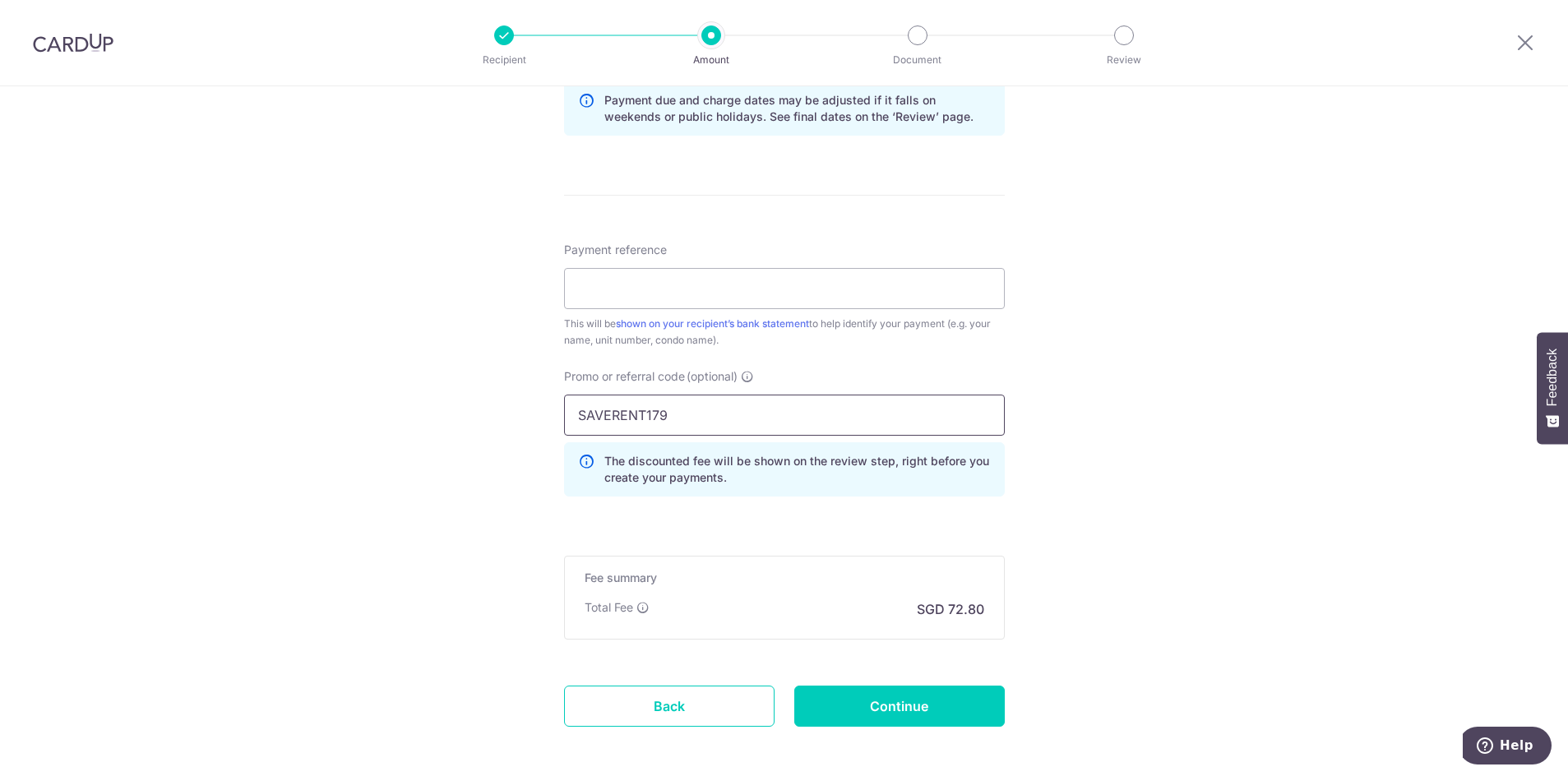
type input "SAVERENT179"
click at [1187, 423] on div "Tell us more about your payment Enter payment amount SGD 2,800.00 2800.00 Selec…" at bounding box center [784, 27] width 1568 height 1645
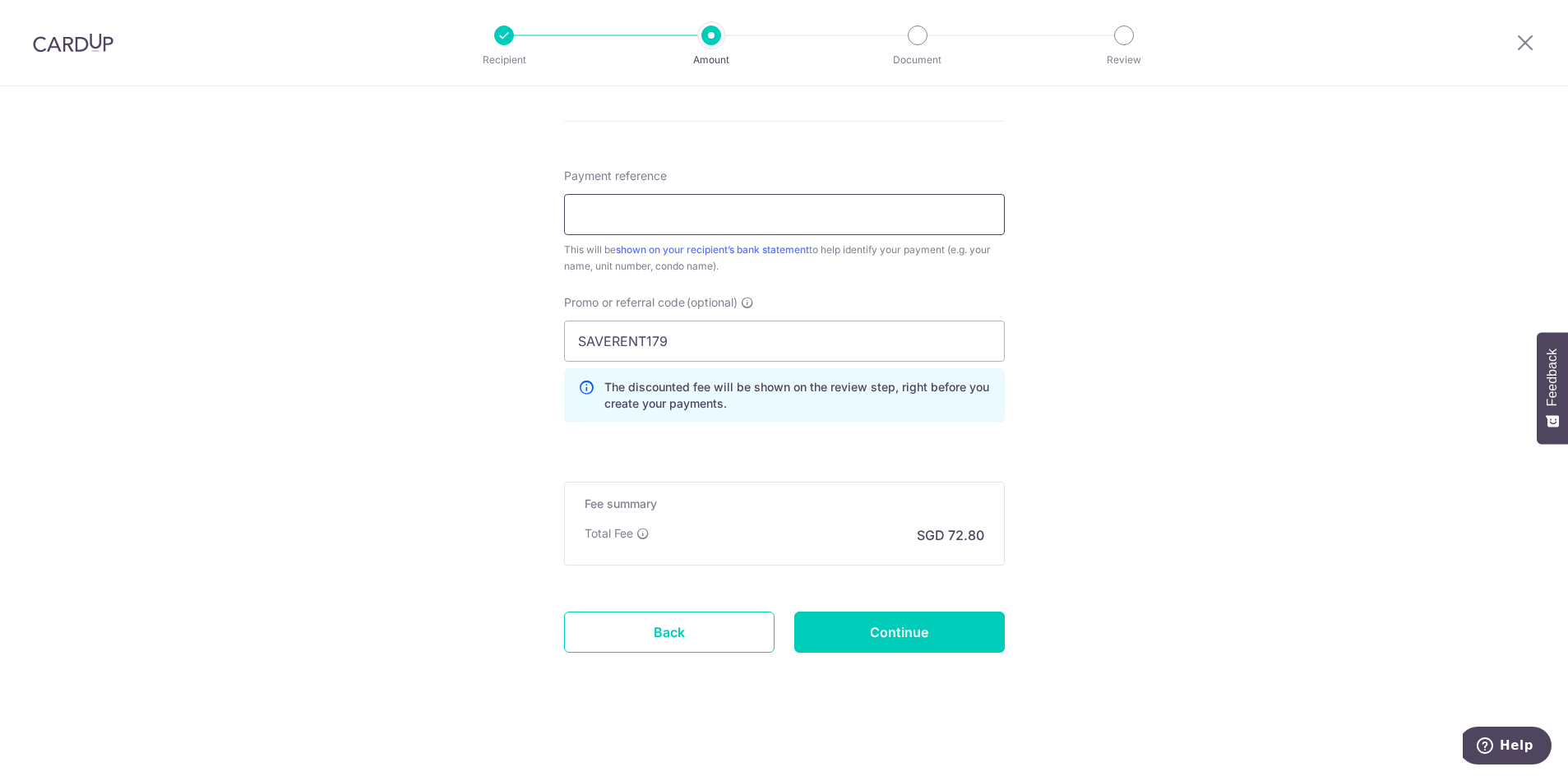
click at [902, 210] on input "Payment reference" at bounding box center [784, 214] width 441 height 41
type input "RENT"
click at [890, 630] on input "Continue" at bounding box center [899, 631] width 210 height 41
type input "Create Schedule"
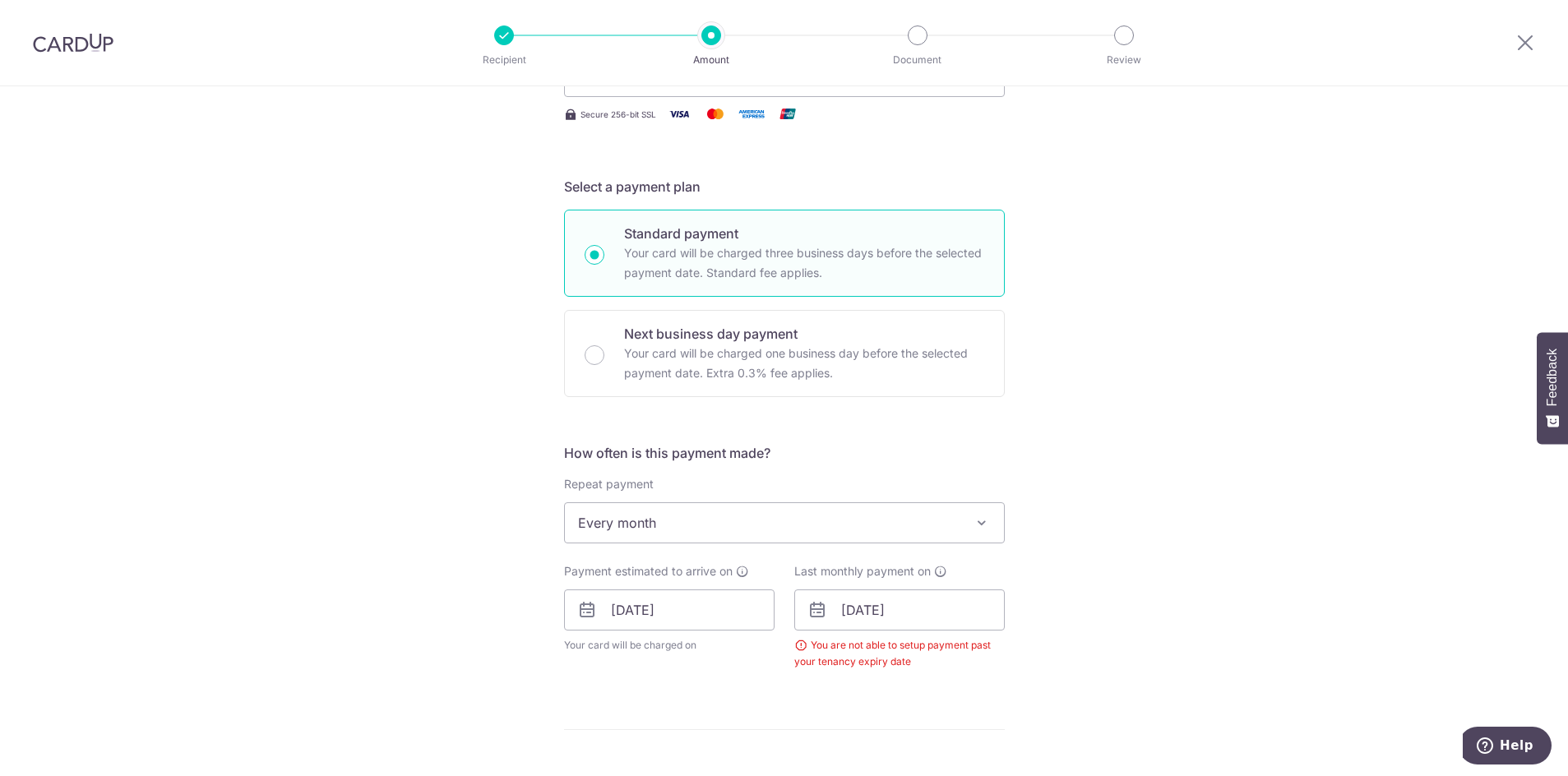
scroll to position [395, 0]
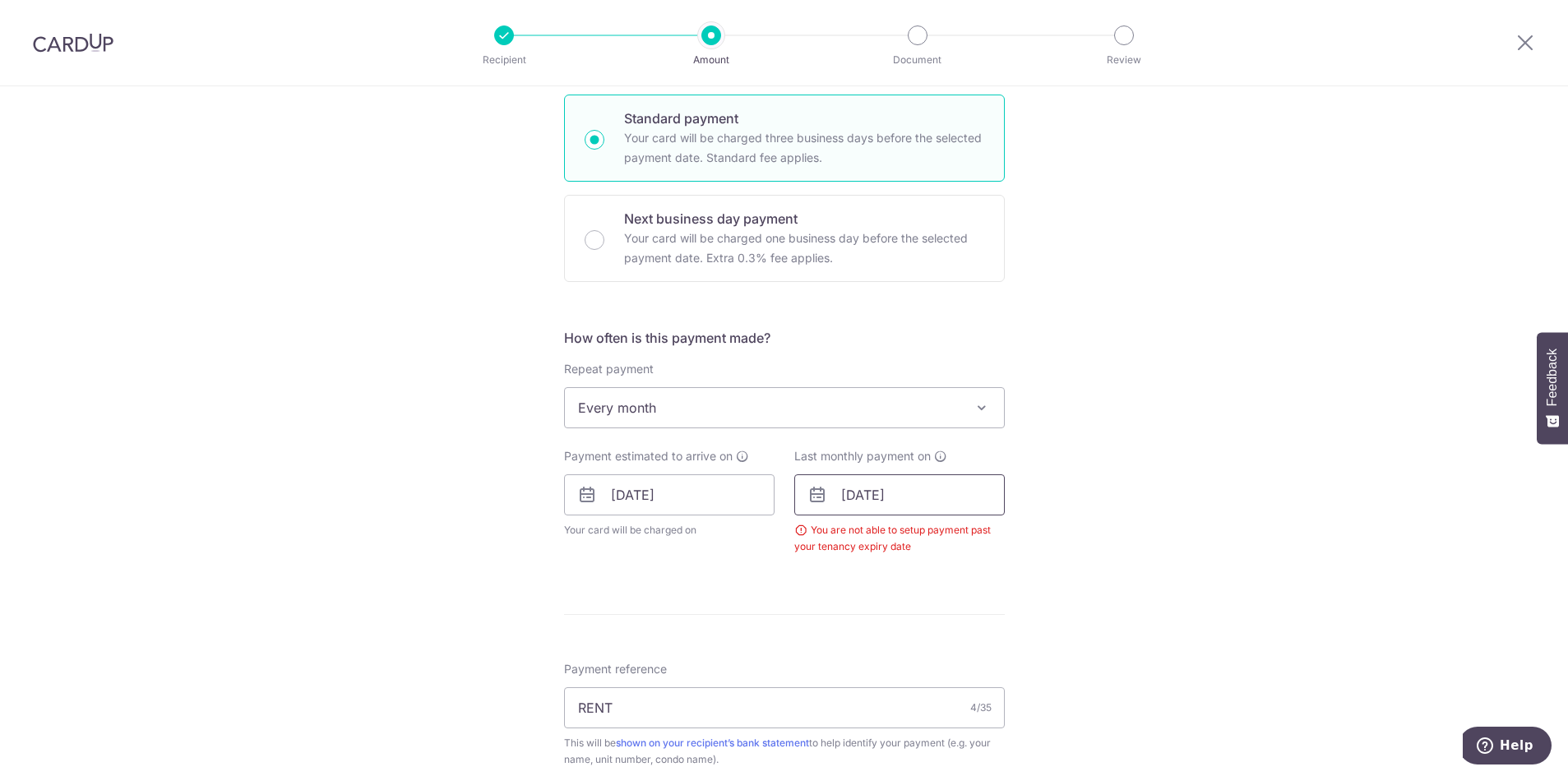
click at [851, 489] on input "30/07/2026" at bounding box center [899, 494] width 210 height 41
click at [1085, 479] on div "Tell us more about your payment Enter payment amount SGD 2,800.00 2800.00 Selec…" at bounding box center [784, 480] width 1568 height 1578
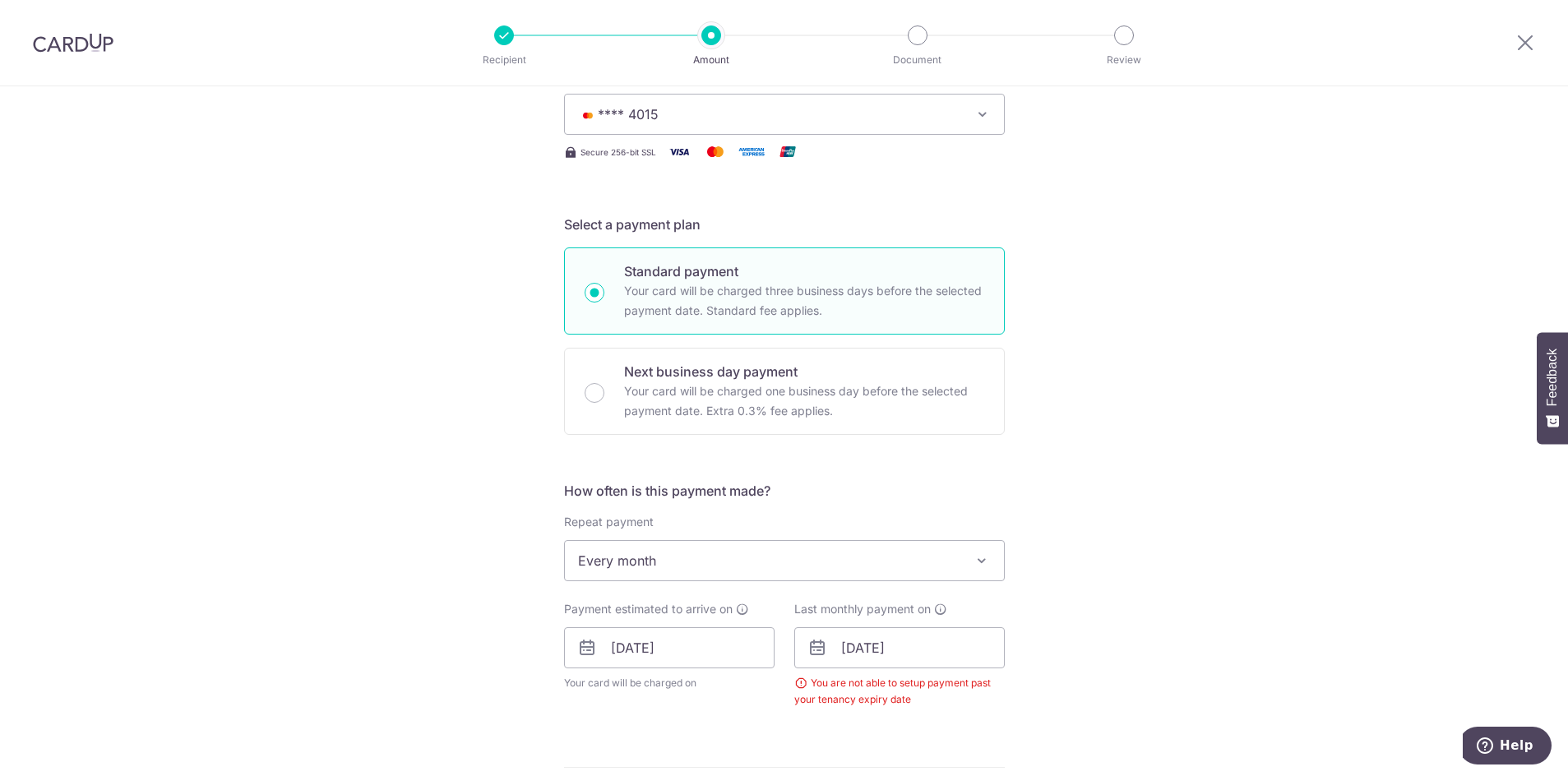
scroll to position [0, 0]
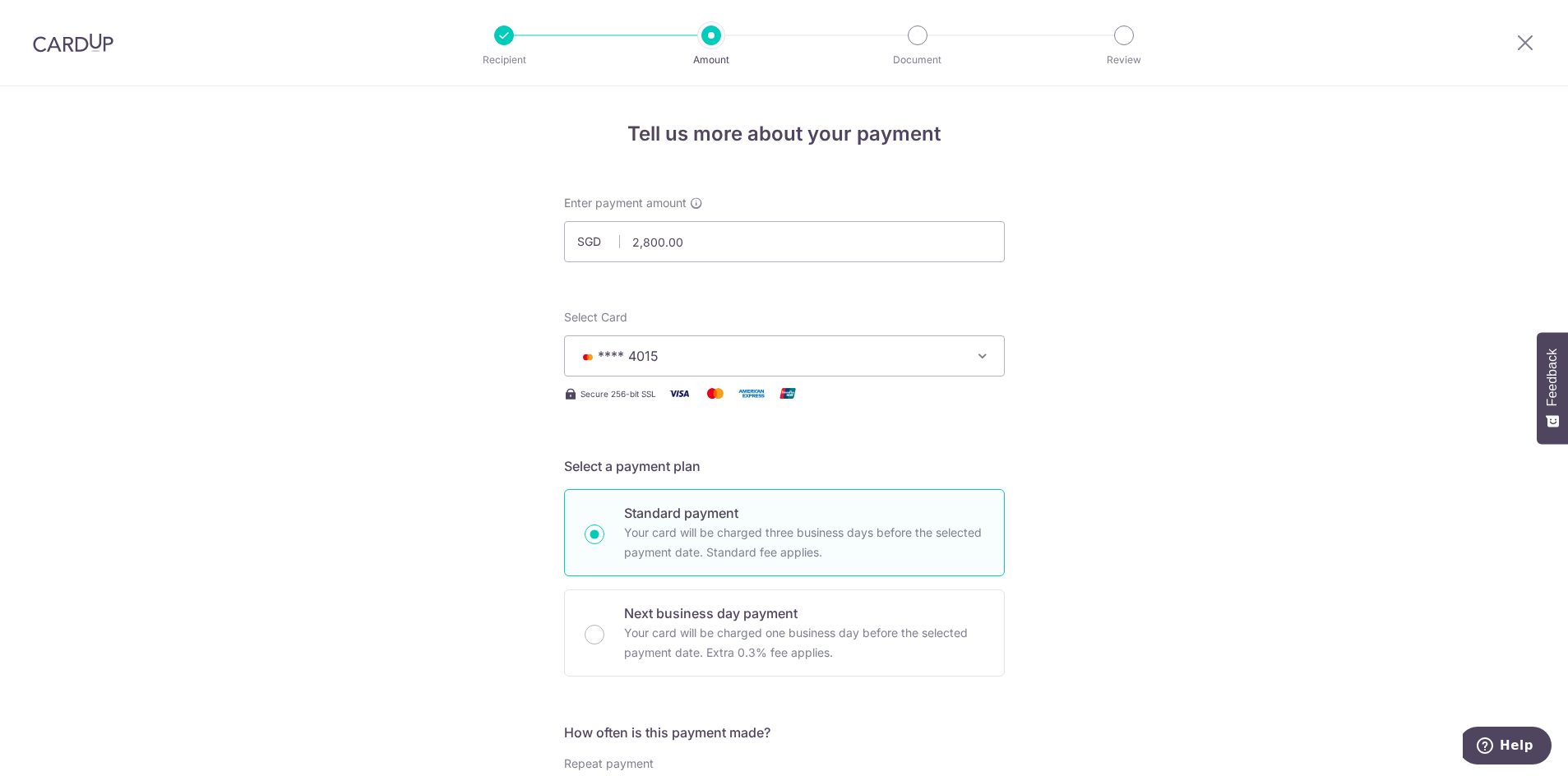
click at [504, 48] on div "Recipient Amount Document Review" at bounding box center [813, 43] width 705 height 85
click at [70, 48] on img at bounding box center [73, 43] width 80 height 20
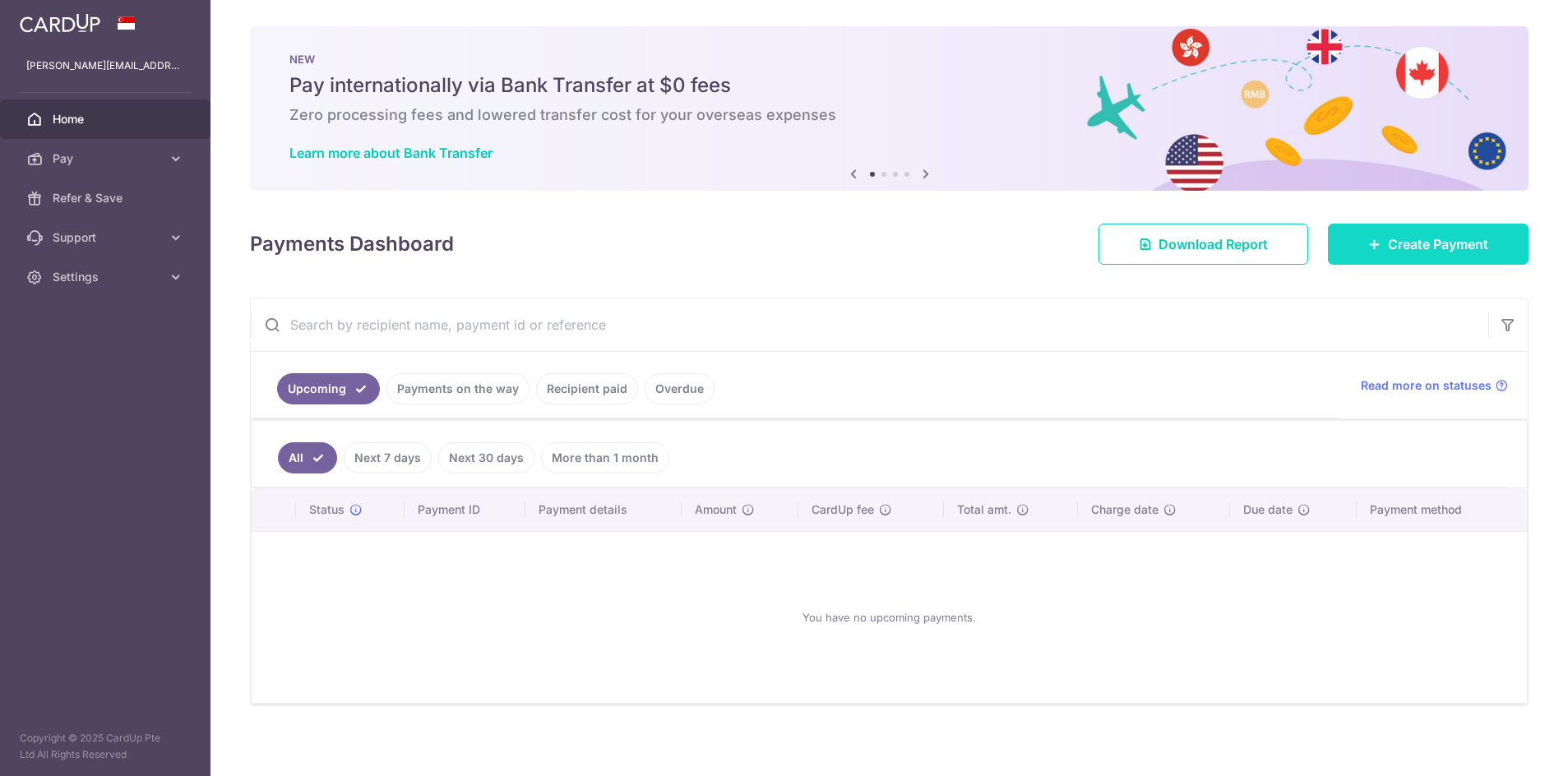
click at [1372, 247] on link "Create Payment" at bounding box center [1428, 243] width 201 height 41
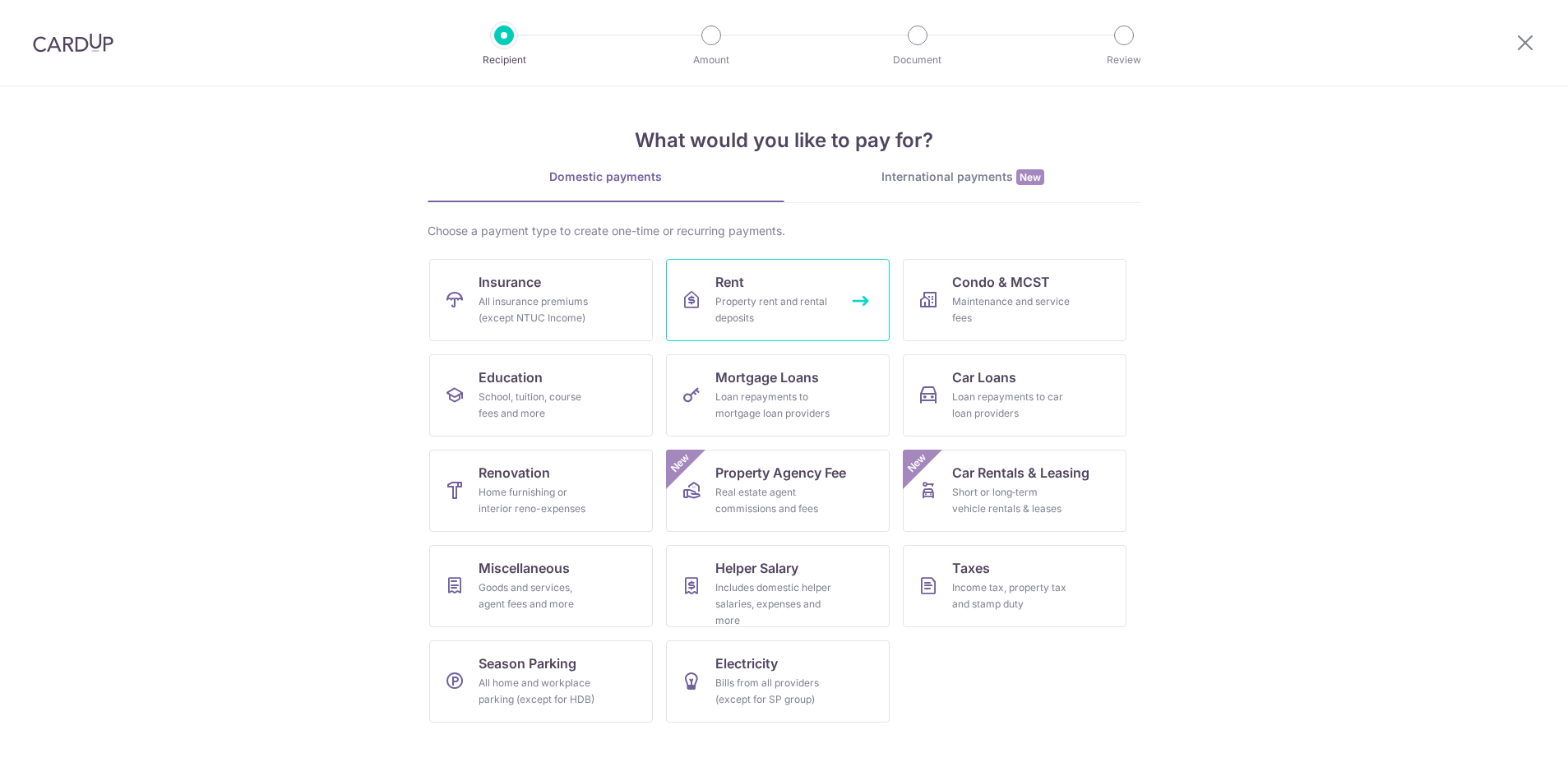
click at [761, 285] on link "Rent Property rent and rental deposits" at bounding box center [778, 300] width 223 height 82
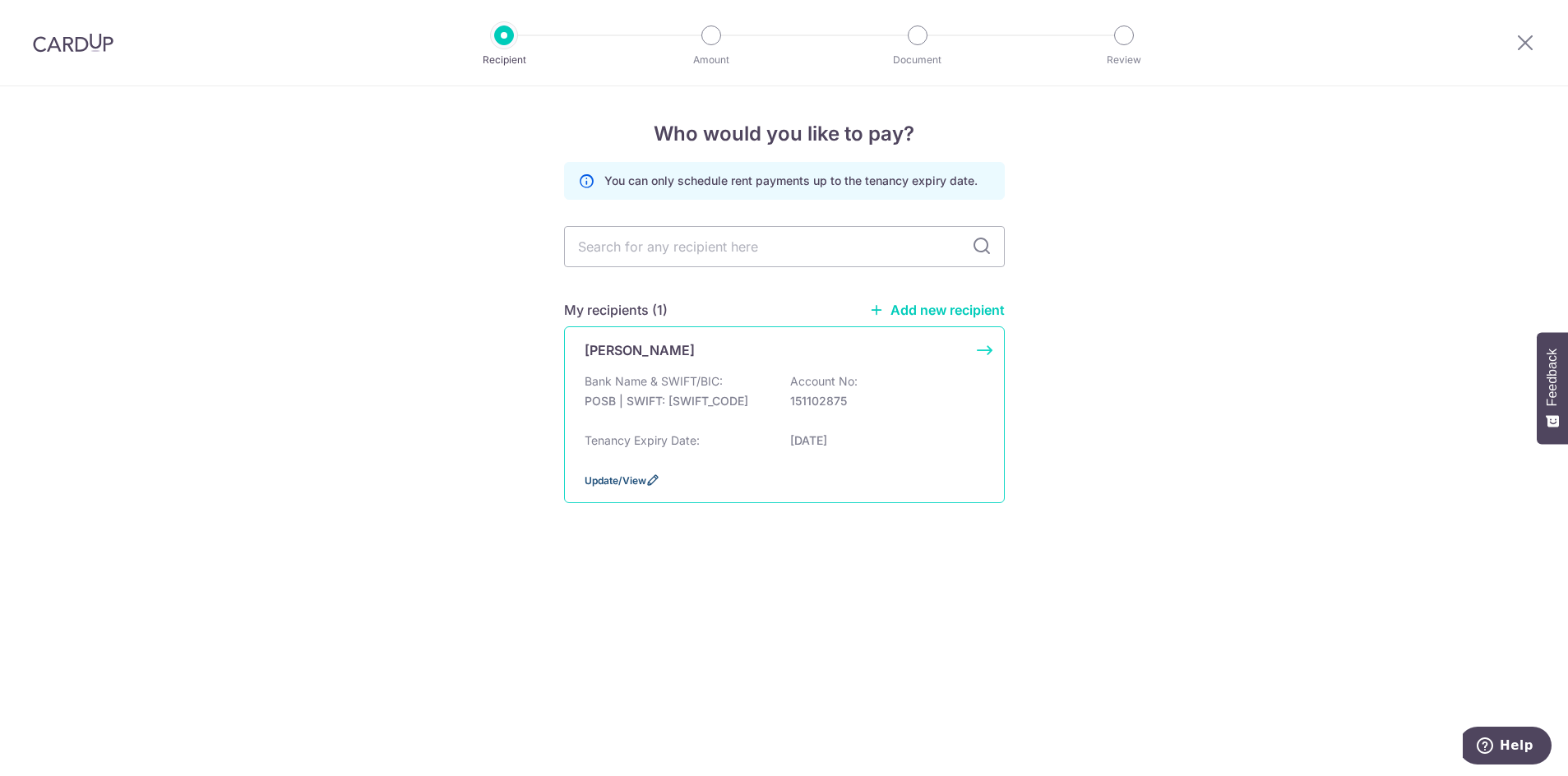
click at [640, 484] on span "Update/View" at bounding box center [615, 480] width 62 height 12
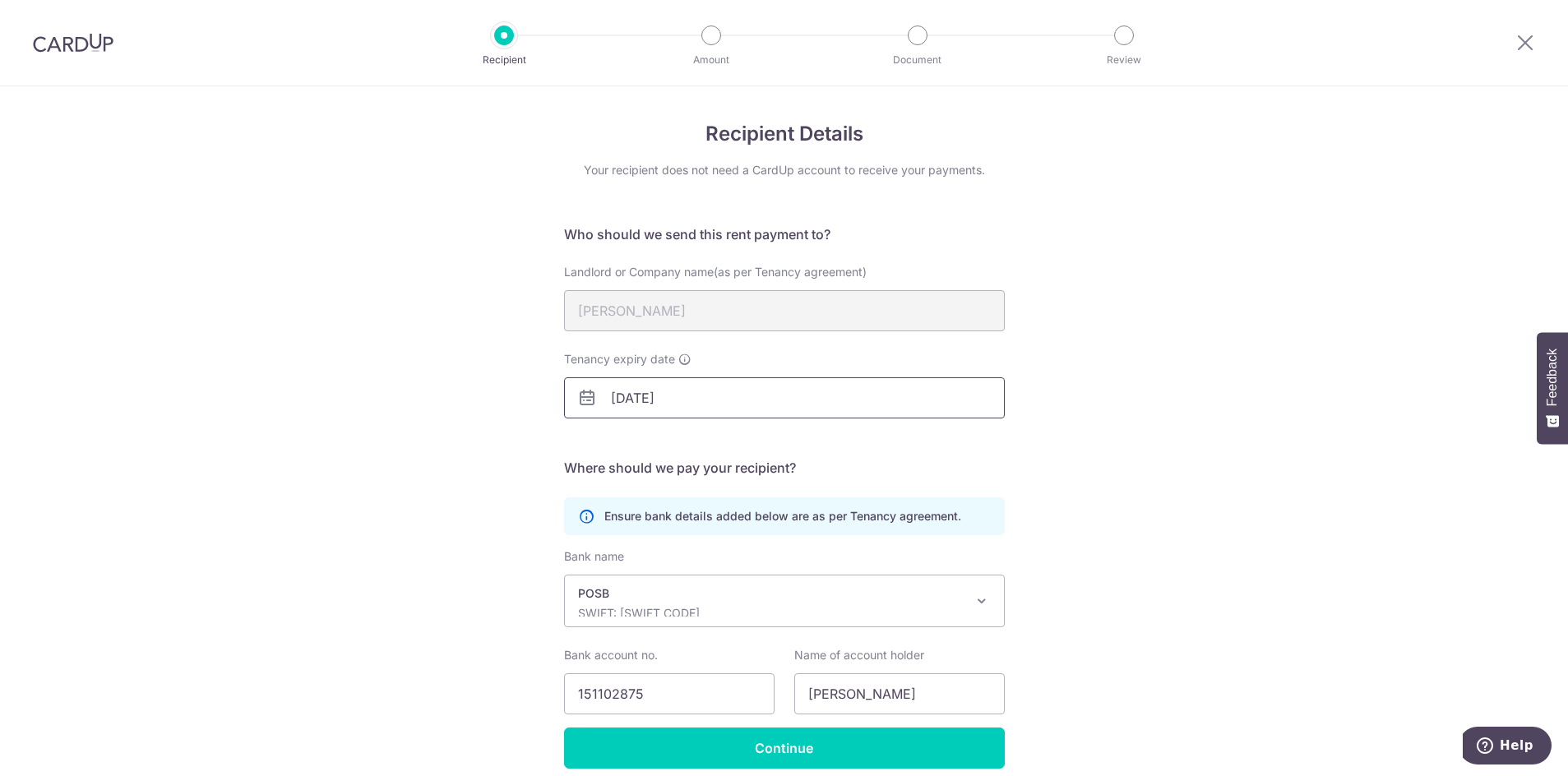
click at [729, 404] on input "[DATE]" at bounding box center [784, 397] width 441 height 41
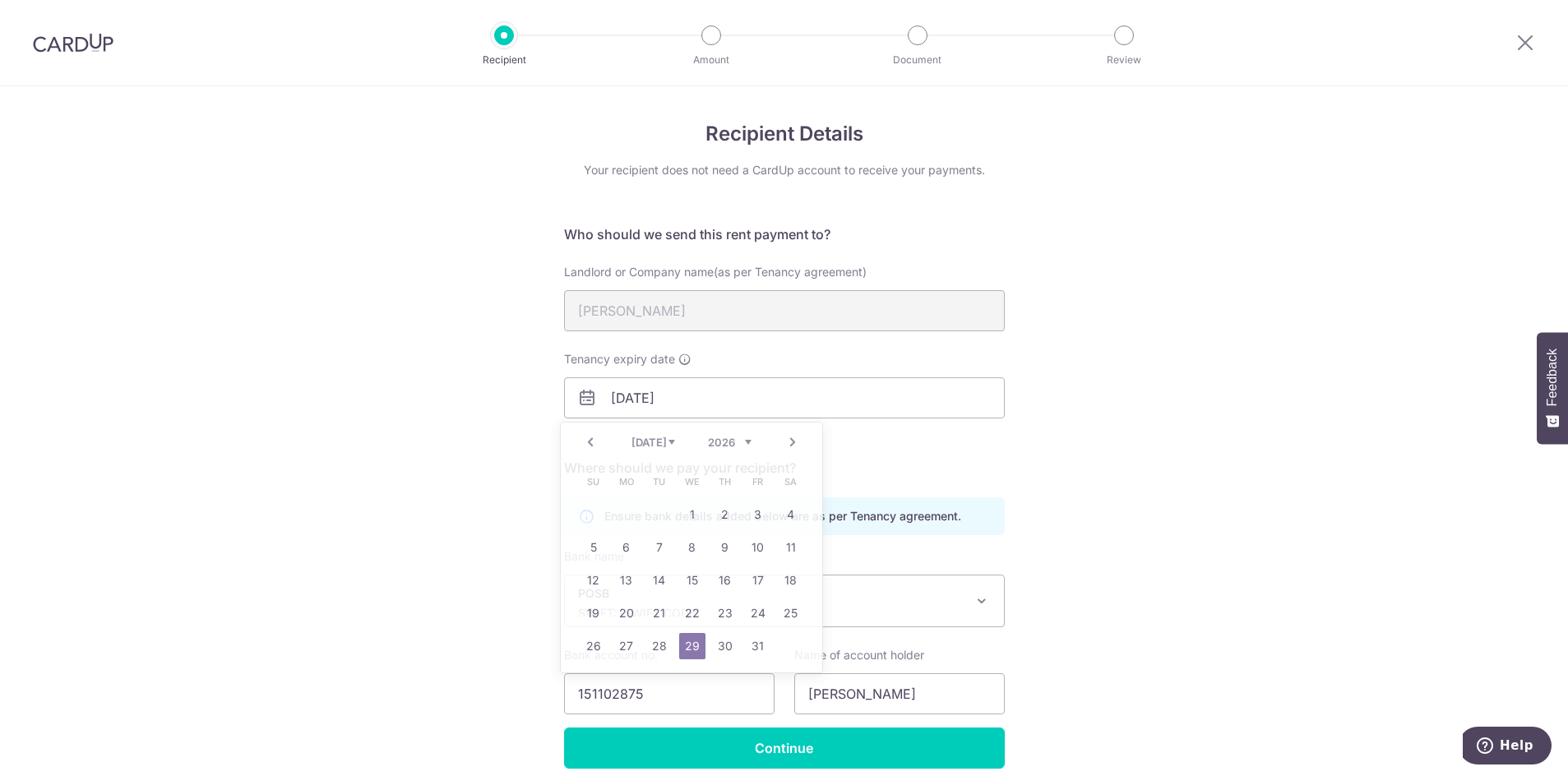
click at [1135, 456] on div "Recipient Details Your recipient does not need a CardUp account to receive your…" at bounding box center [784, 466] width 1568 height 760
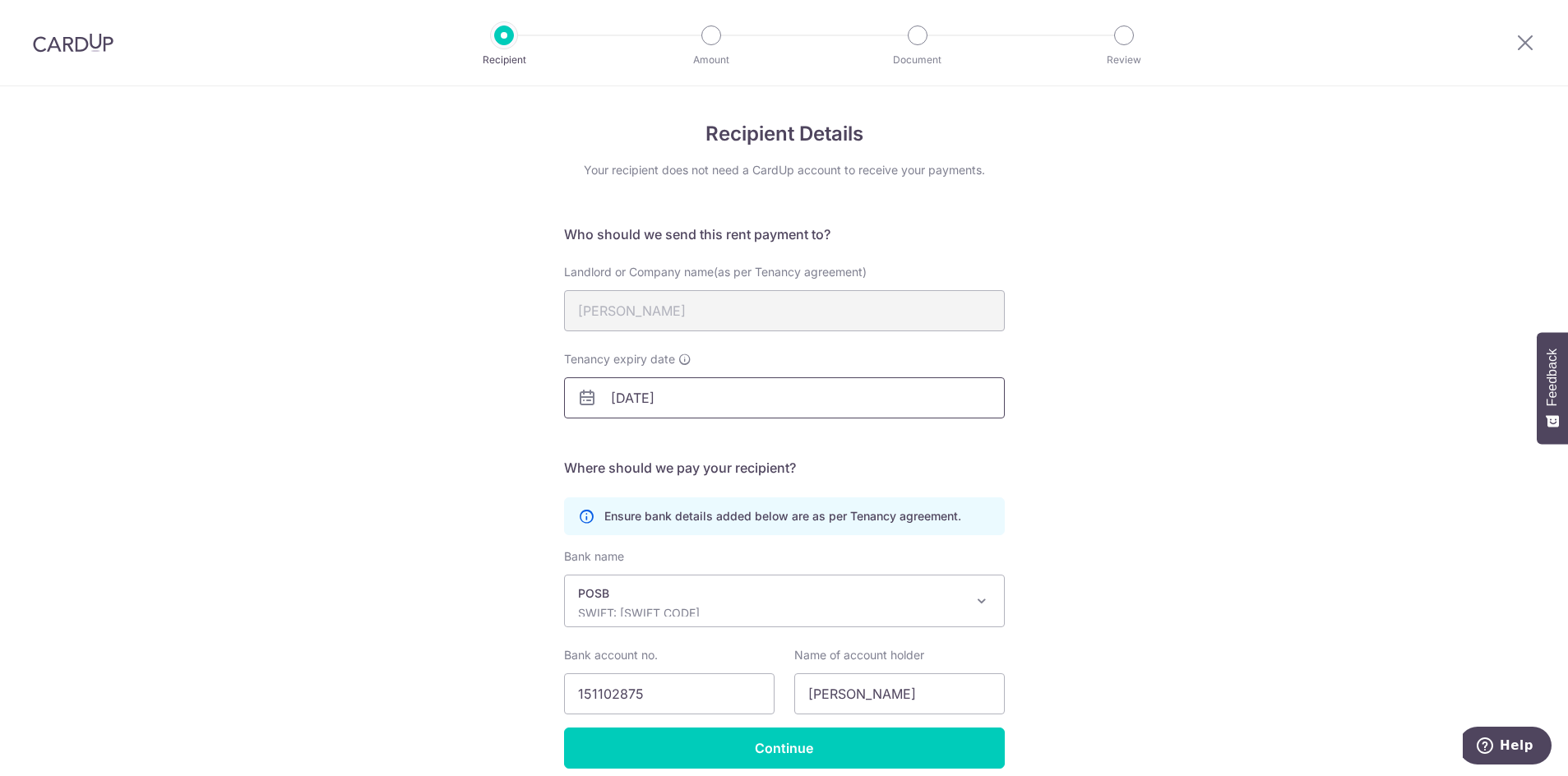
click at [690, 400] on input "29/07/2026" at bounding box center [784, 397] width 441 height 41
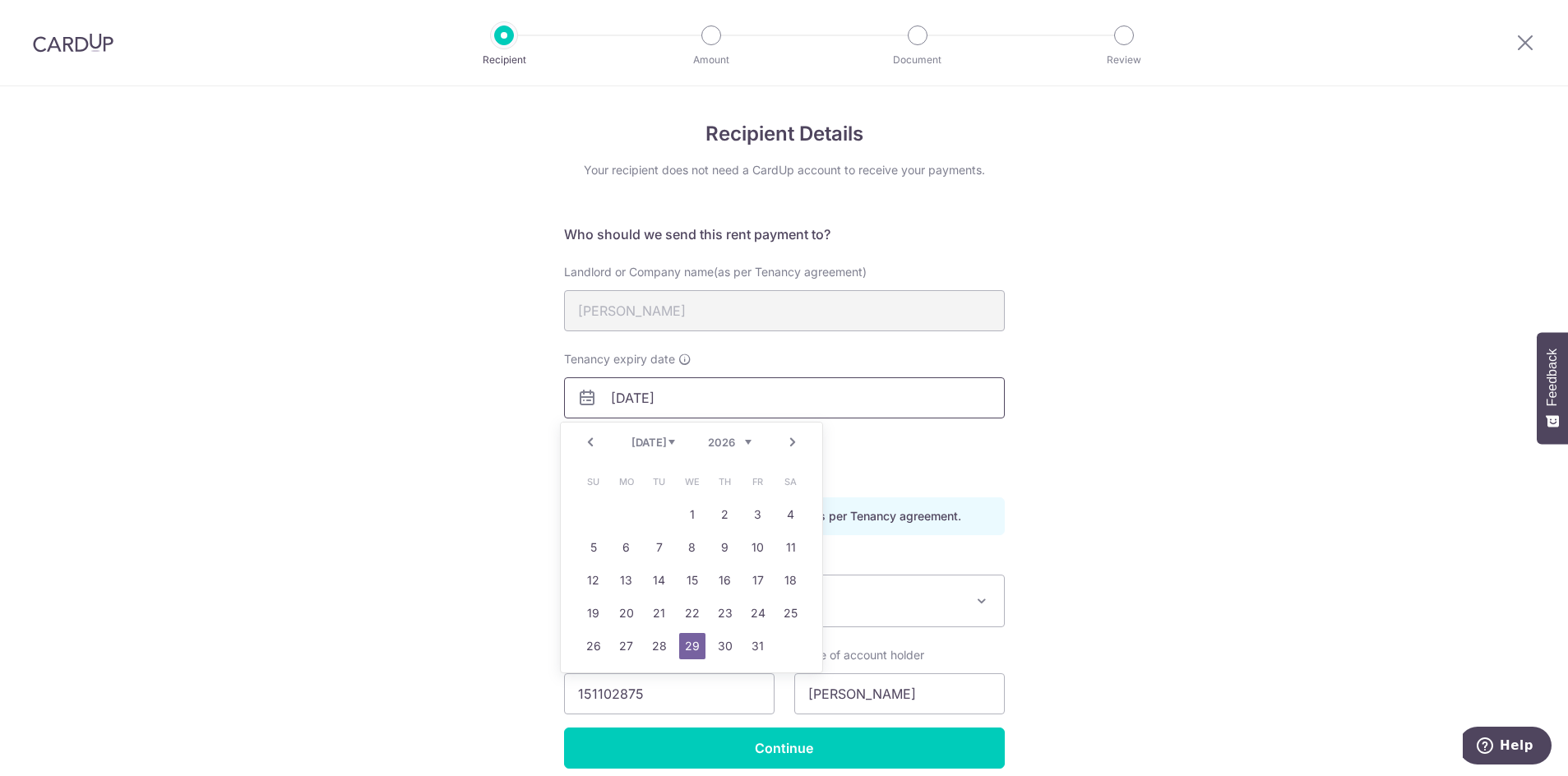
click at [662, 403] on input "29/07/2026" at bounding box center [784, 397] width 441 height 41
click at [672, 445] on select "Jan Feb Mar Apr May Jun Jul Aug Sep Oct Nov Dec" at bounding box center [653, 442] width 44 height 13
click at [753, 432] on div "Prev Next Jan Feb Mar Apr May Jun Jul Aug Sep Oct Nov Dec 2025 2026 2027 2028 2…" at bounding box center [691, 443] width 261 height 40
click at [748, 442] on select "2025 2026 2027 2028 2029 2030 2031 2032 2033 2034 2035 2036" at bounding box center [730, 442] width 44 height 13
click at [674, 442] on select "Jan Feb Mar Apr May Jun Jul Aug Sep Oct Nov Dec" at bounding box center [653, 442] width 44 height 13
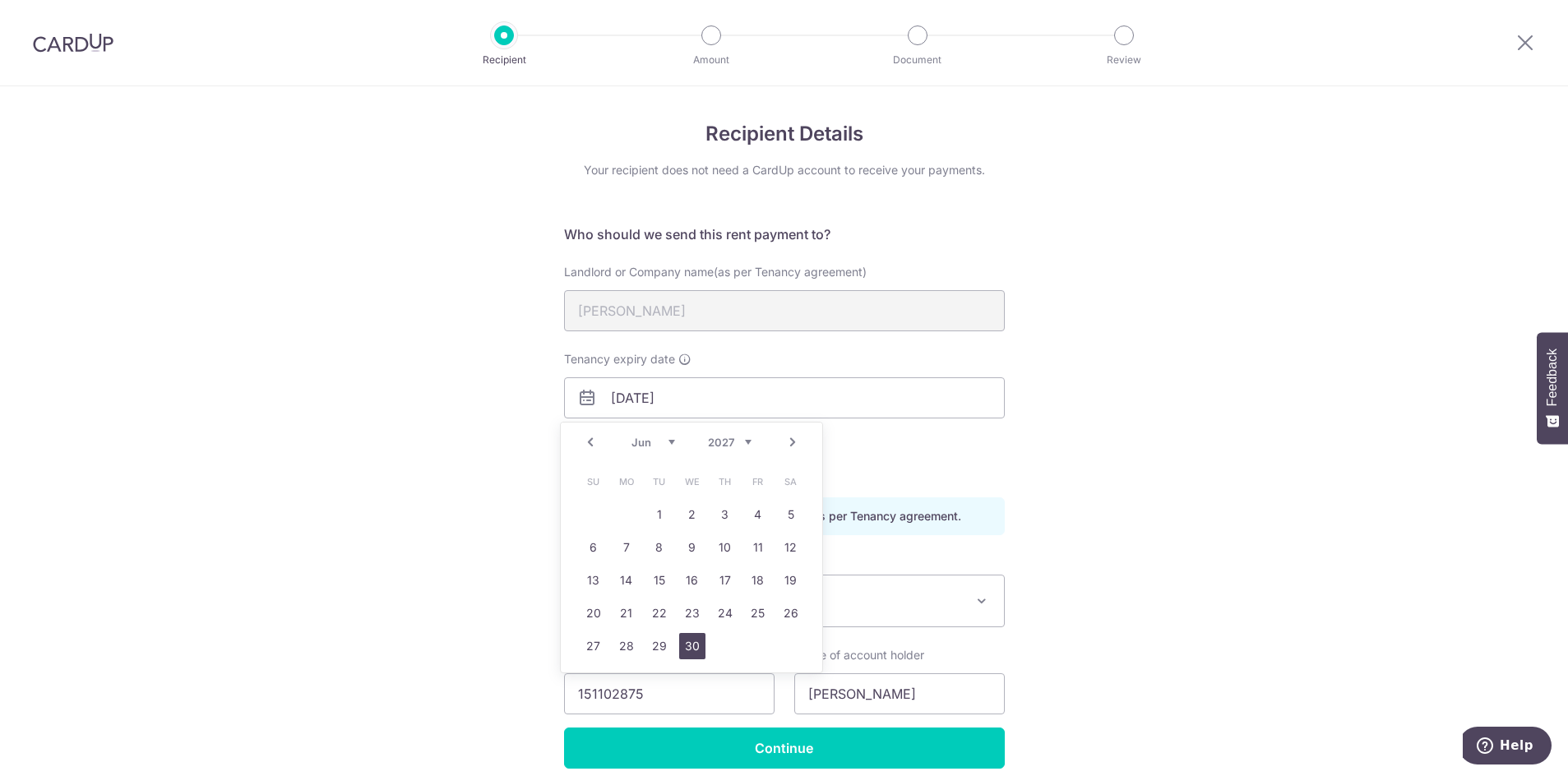
click at [697, 655] on link "30" at bounding box center [693, 646] width 26 height 26
type input "30/06/2027"
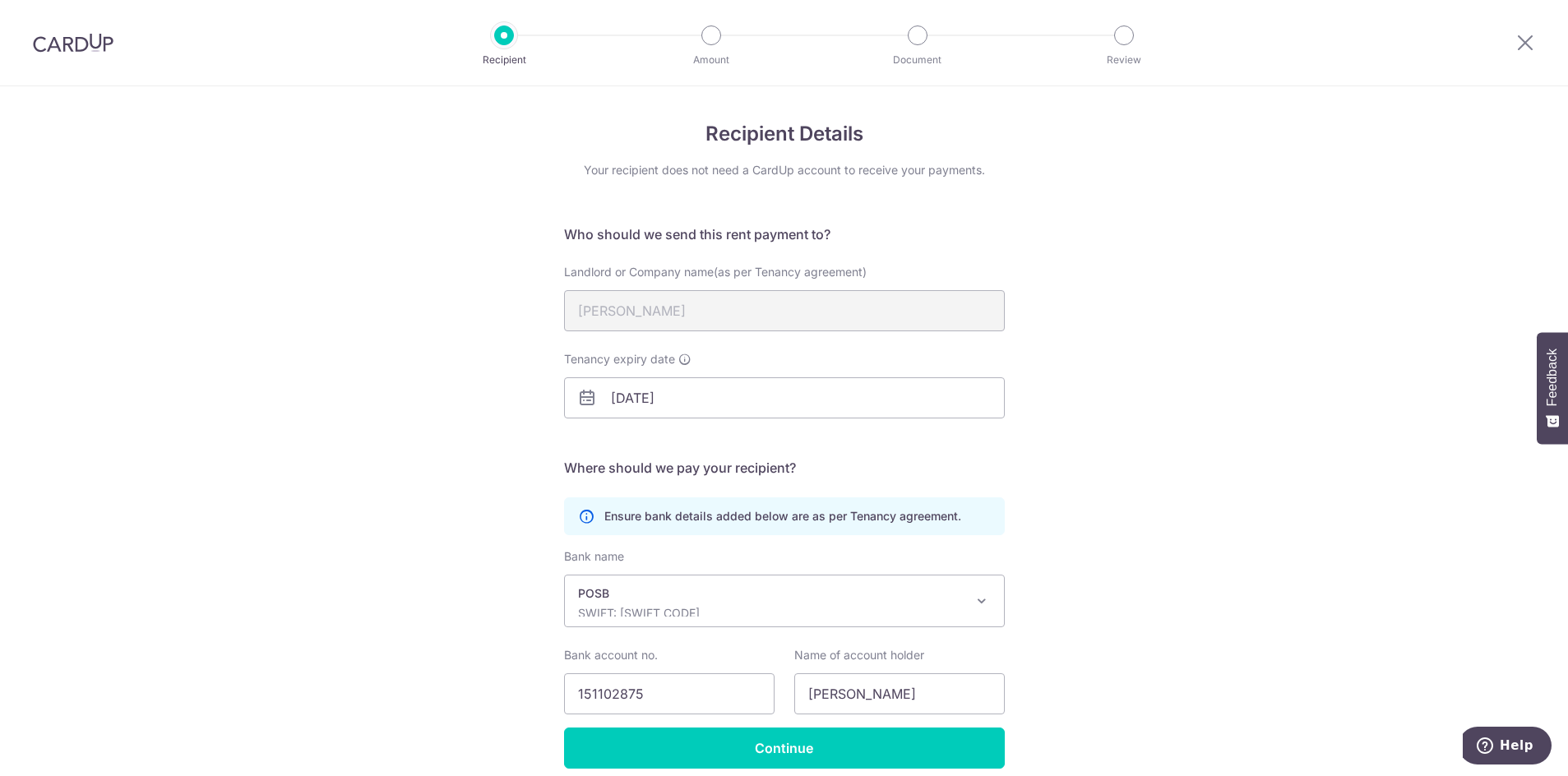
scroll to position [70, 0]
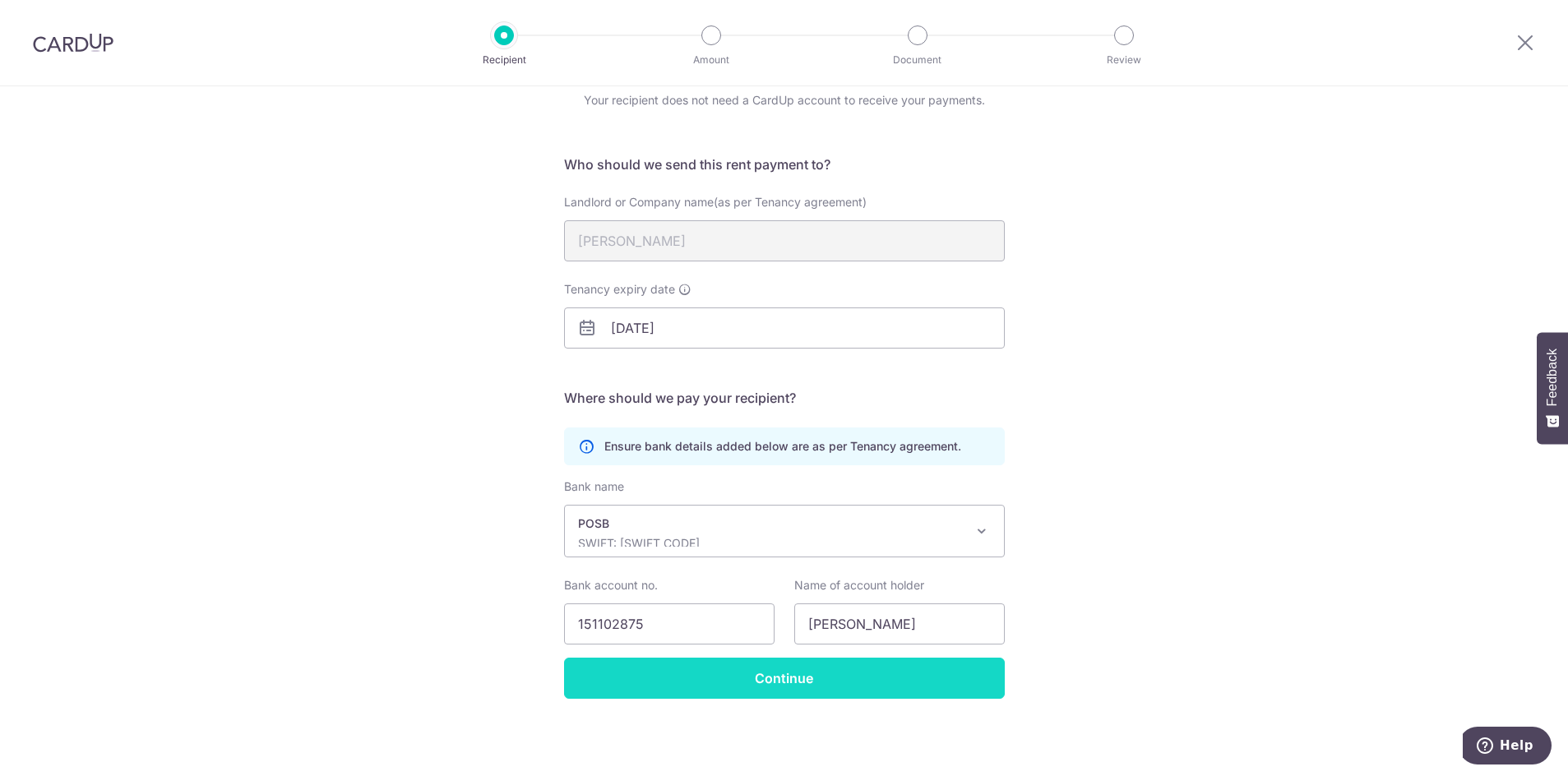
click at [822, 686] on input "Continue" at bounding box center [784, 678] width 441 height 41
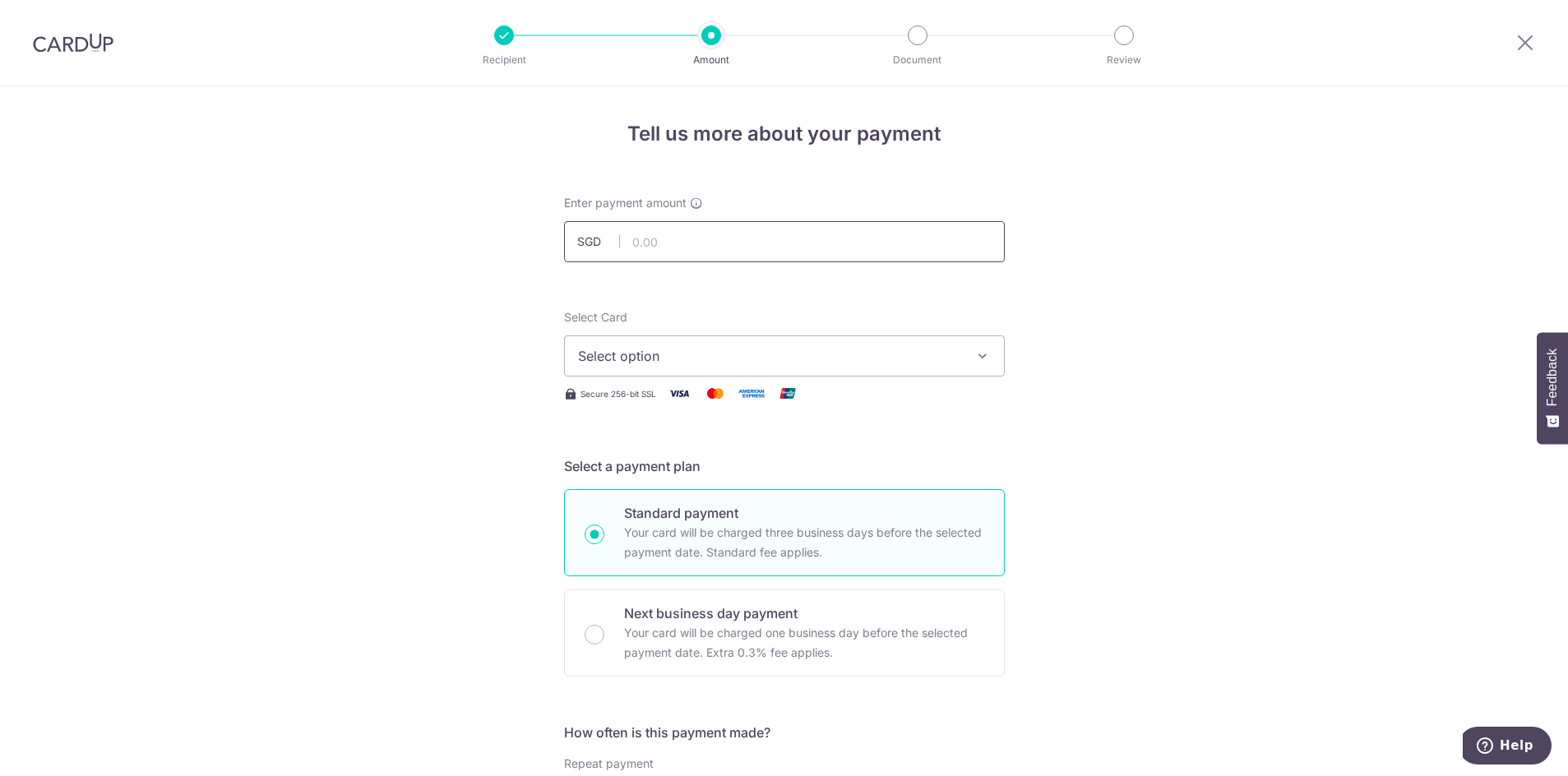
click at [644, 247] on input "text" at bounding box center [784, 241] width 441 height 41
type input "2,800.00"
click at [717, 361] on span "Select option" at bounding box center [769, 356] width 383 height 20
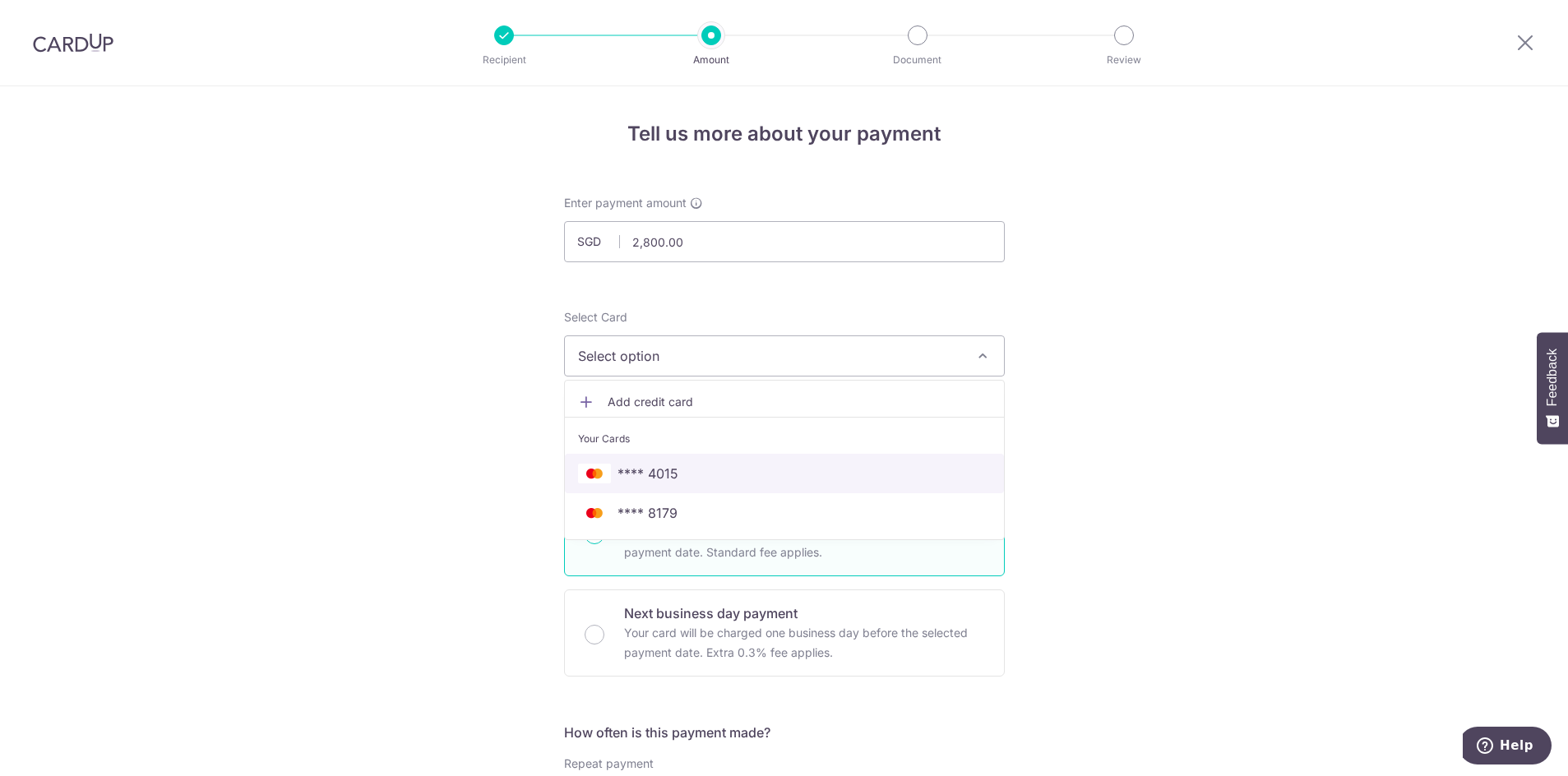
click at [674, 473] on span "**** 4015" at bounding box center [784, 473] width 413 height 20
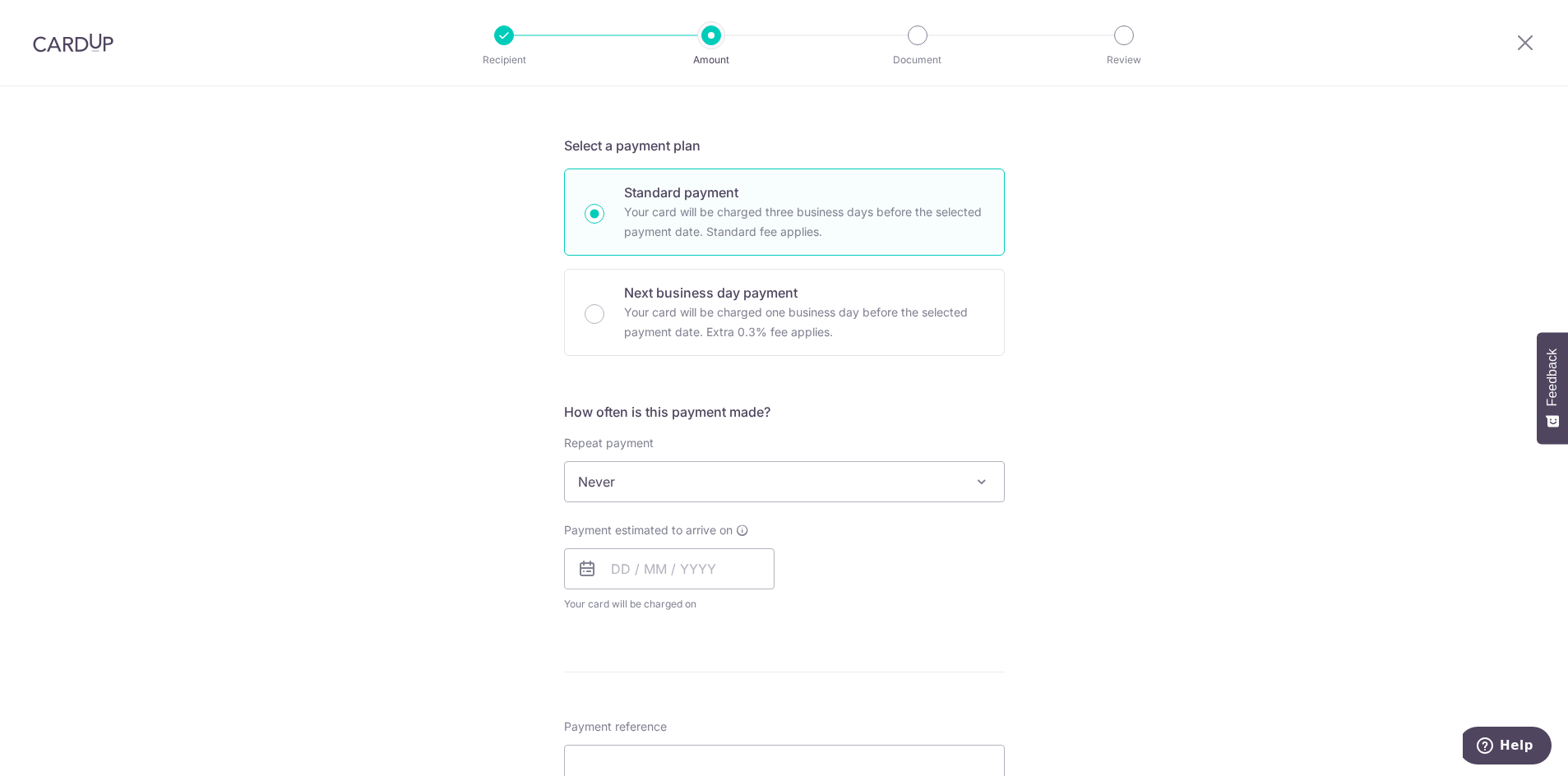
scroll to position [329, 0]
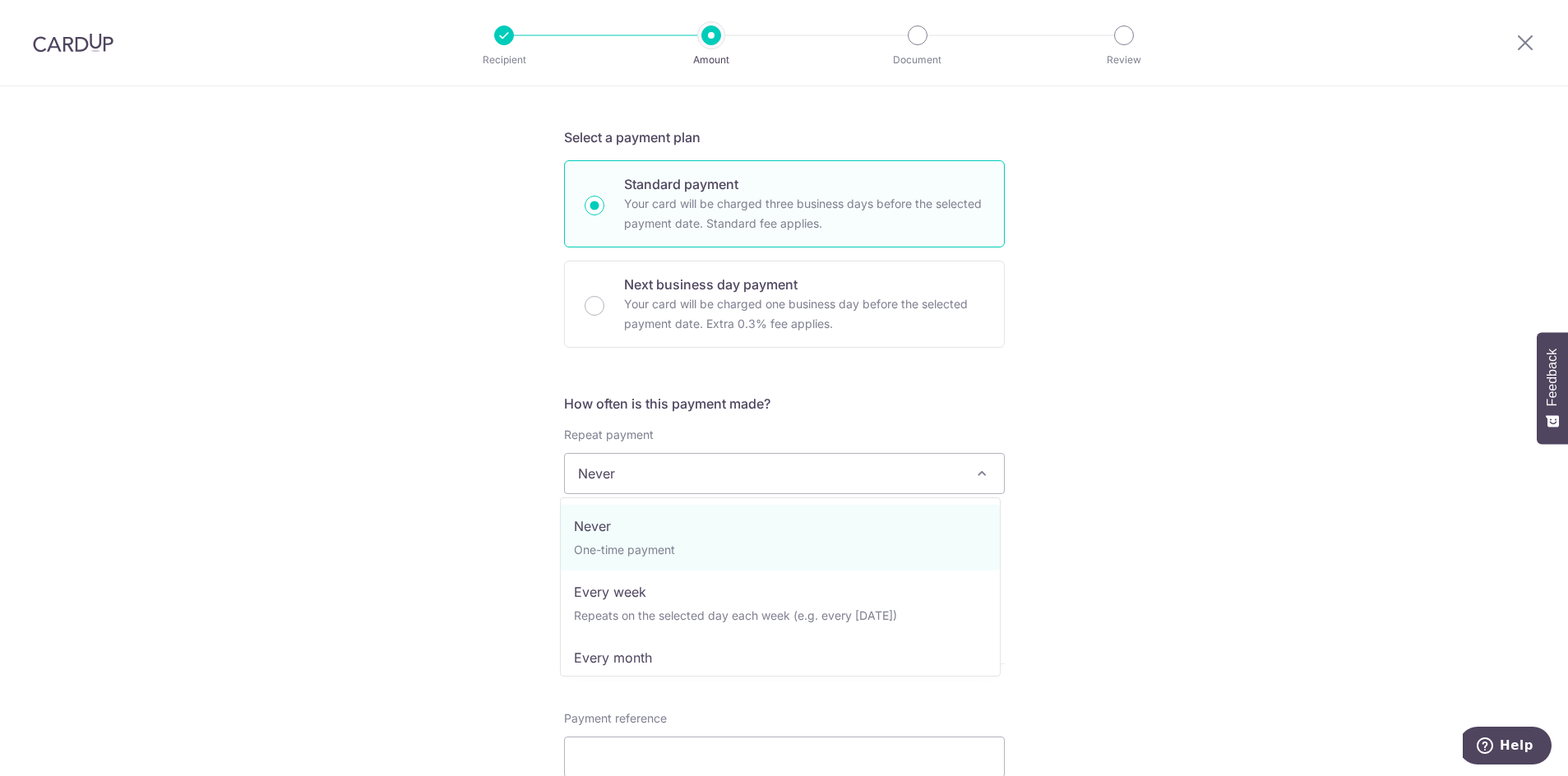
click at [832, 486] on span "Never" at bounding box center [784, 474] width 439 height 40
select select "3"
type input "30/06/2027"
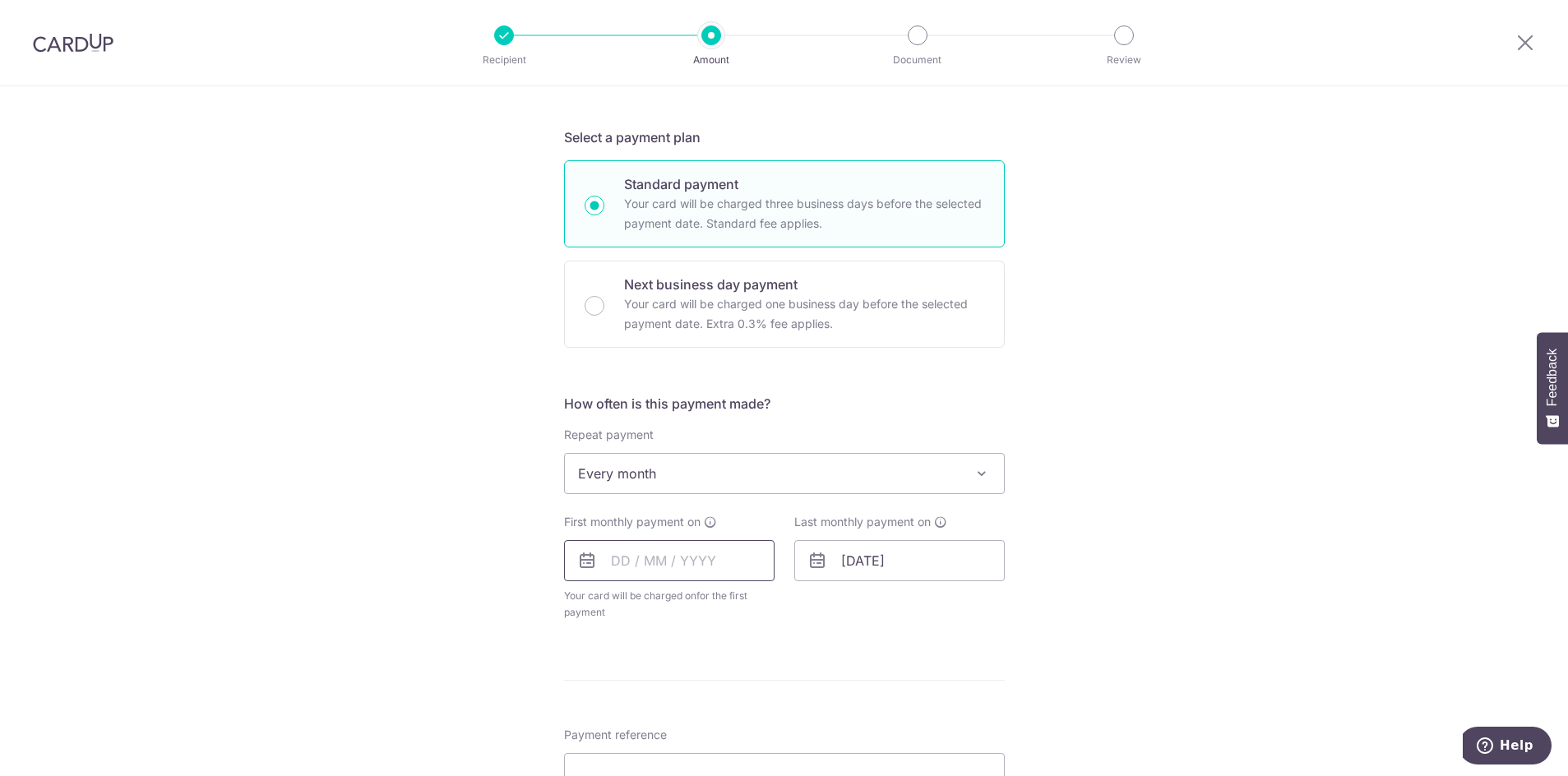
click at [737, 563] on input "text" at bounding box center [669, 560] width 210 height 41
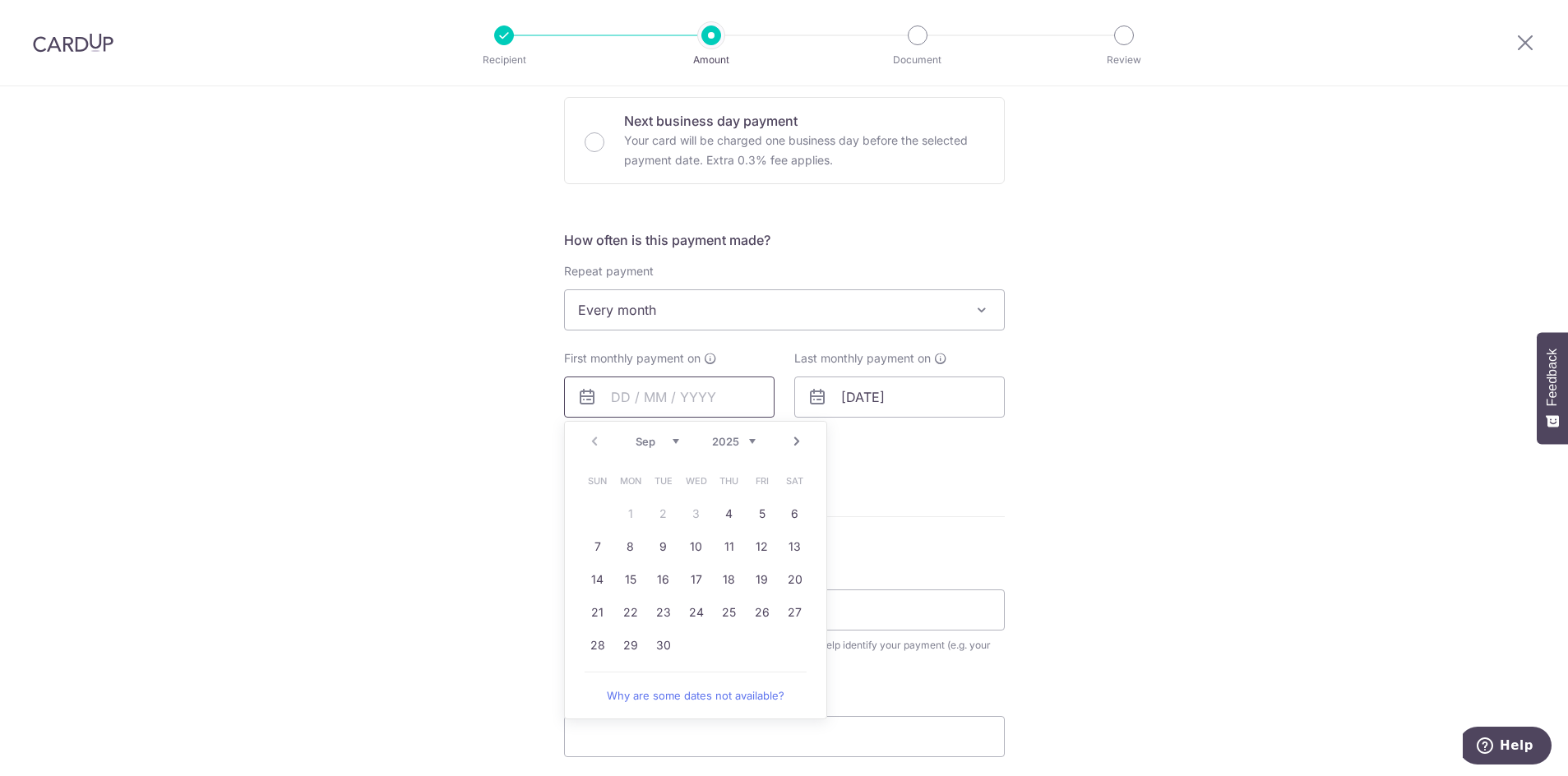
scroll to position [493, 0]
click at [661, 638] on link "30" at bounding box center [663, 644] width 26 height 26
type input "[DATE]"
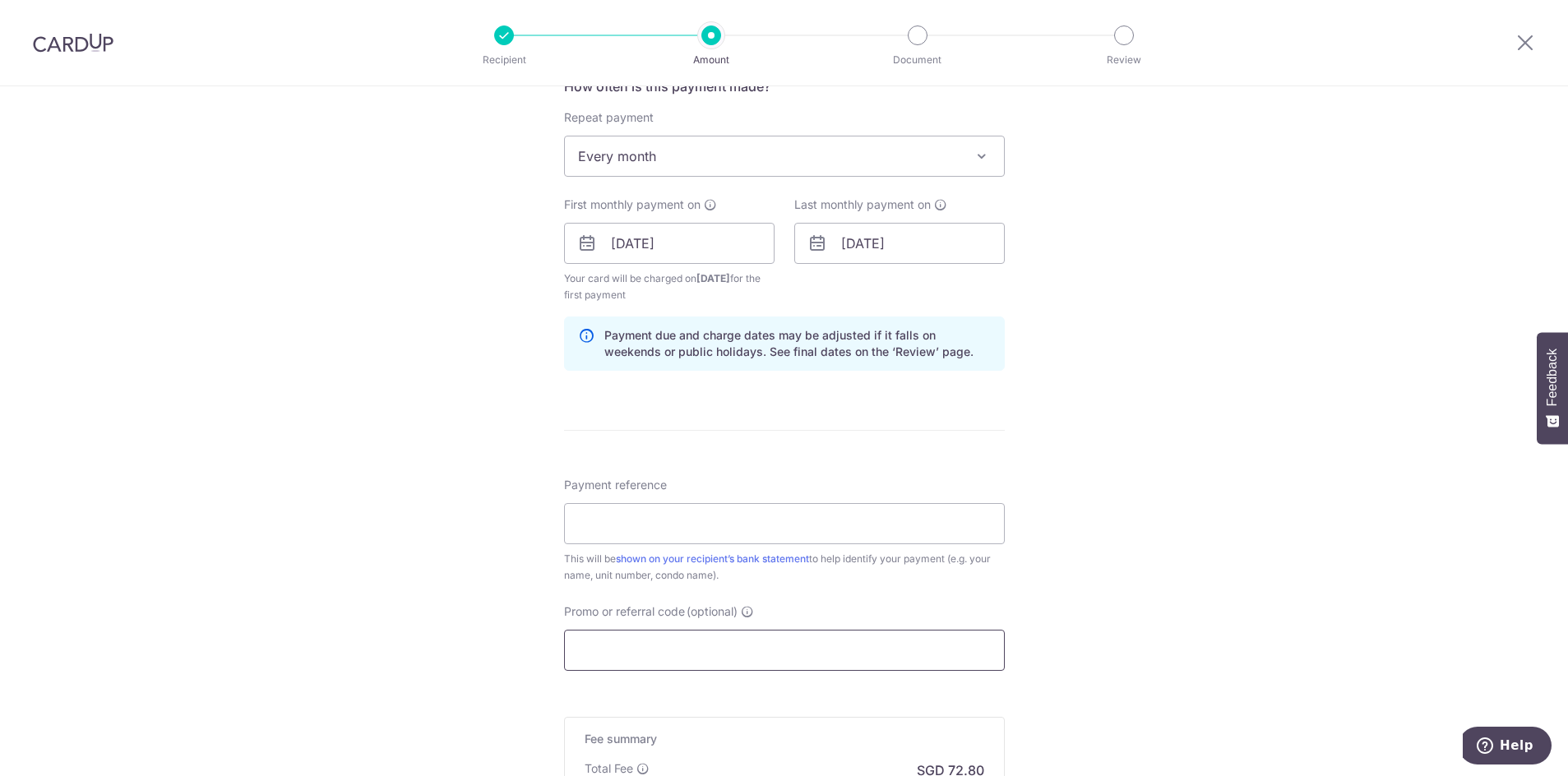
scroll to position [658, 0]
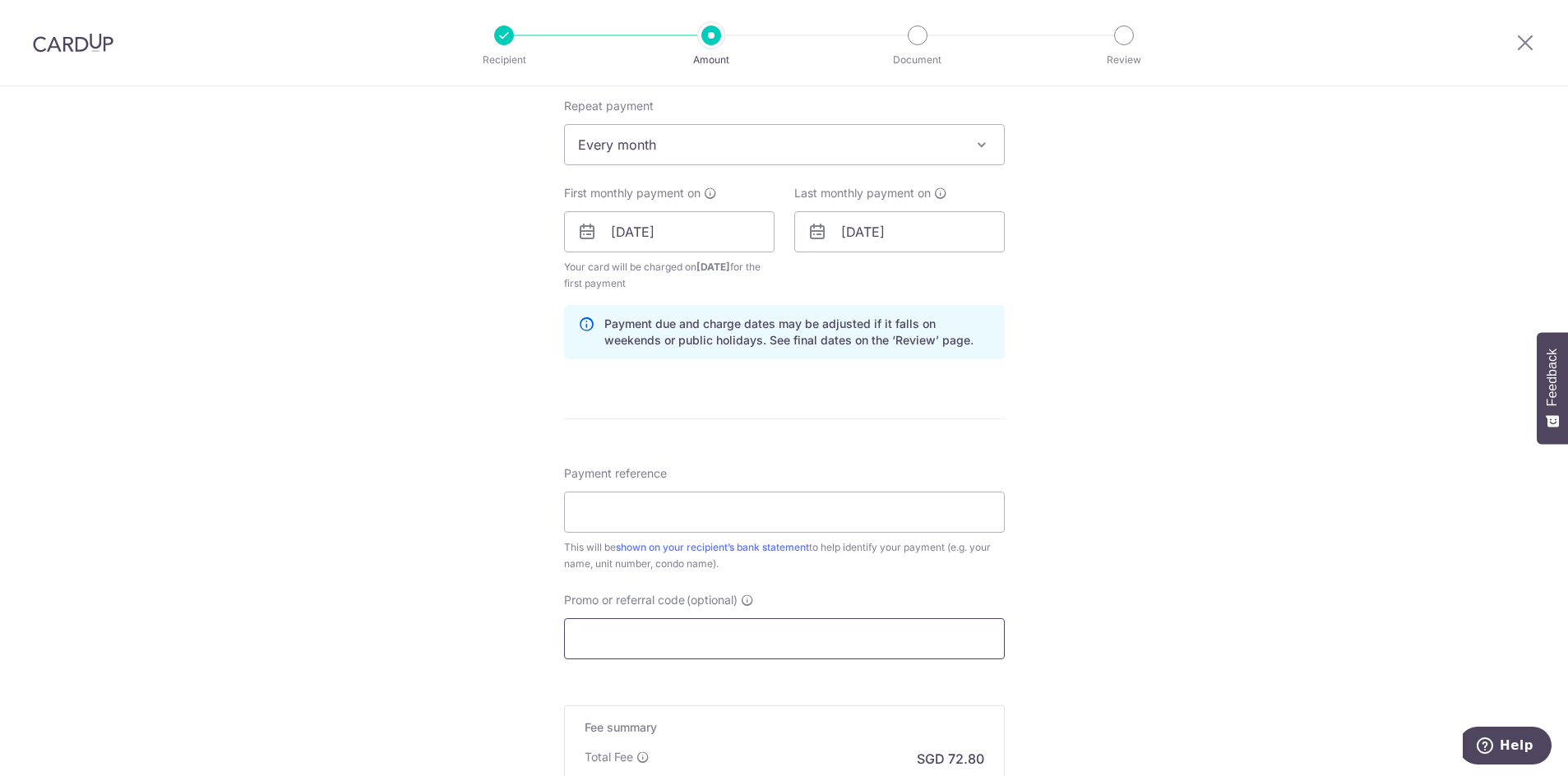
click at [781, 632] on input "Promo or referral code (optional)" at bounding box center [784, 638] width 441 height 41
paste input "SAVERENT179"
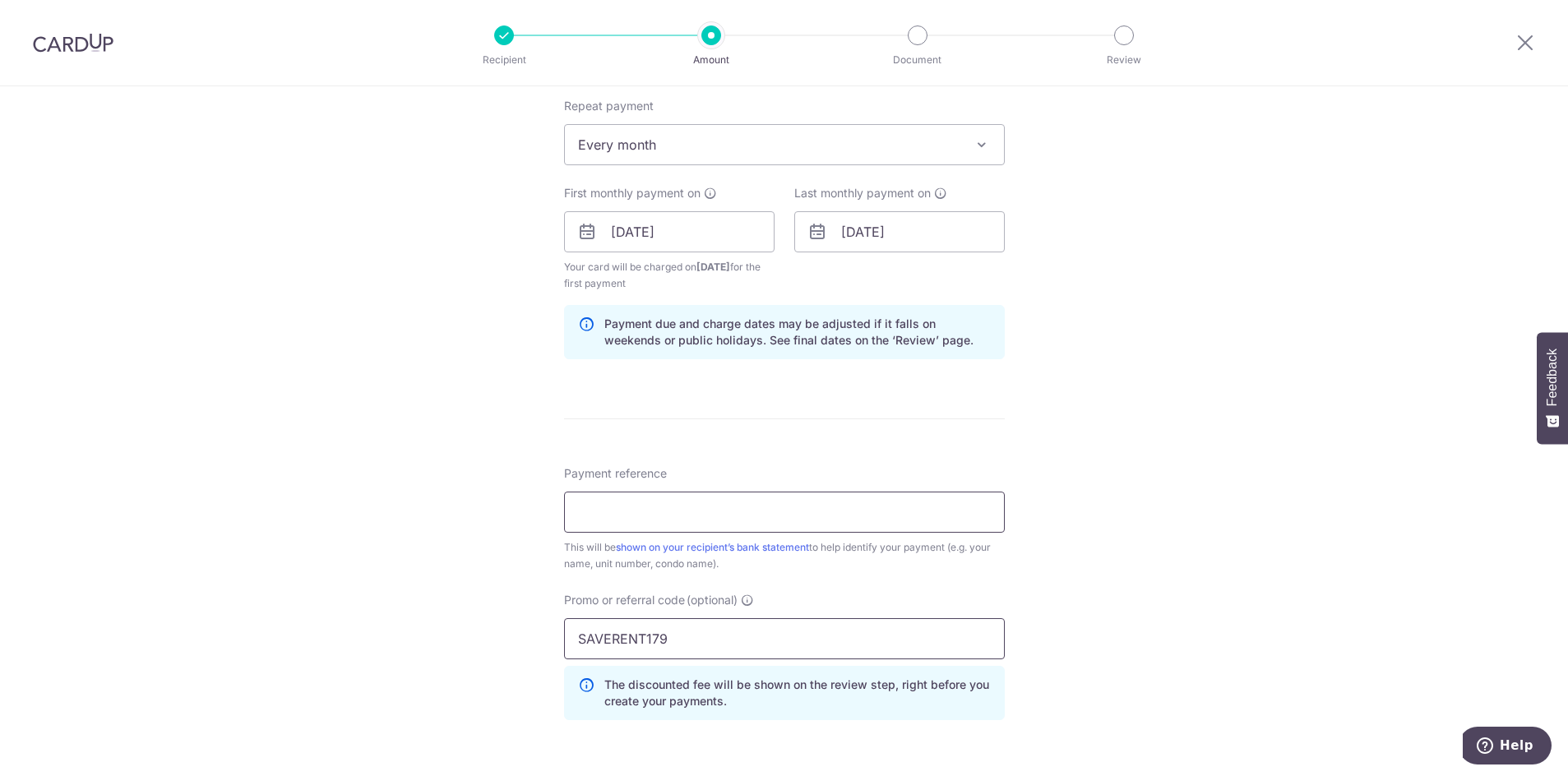
type input "SAVERENT179"
click at [714, 501] on input "Payment reference" at bounding box center [784, 512] width 441 height 41
type input "RENT"
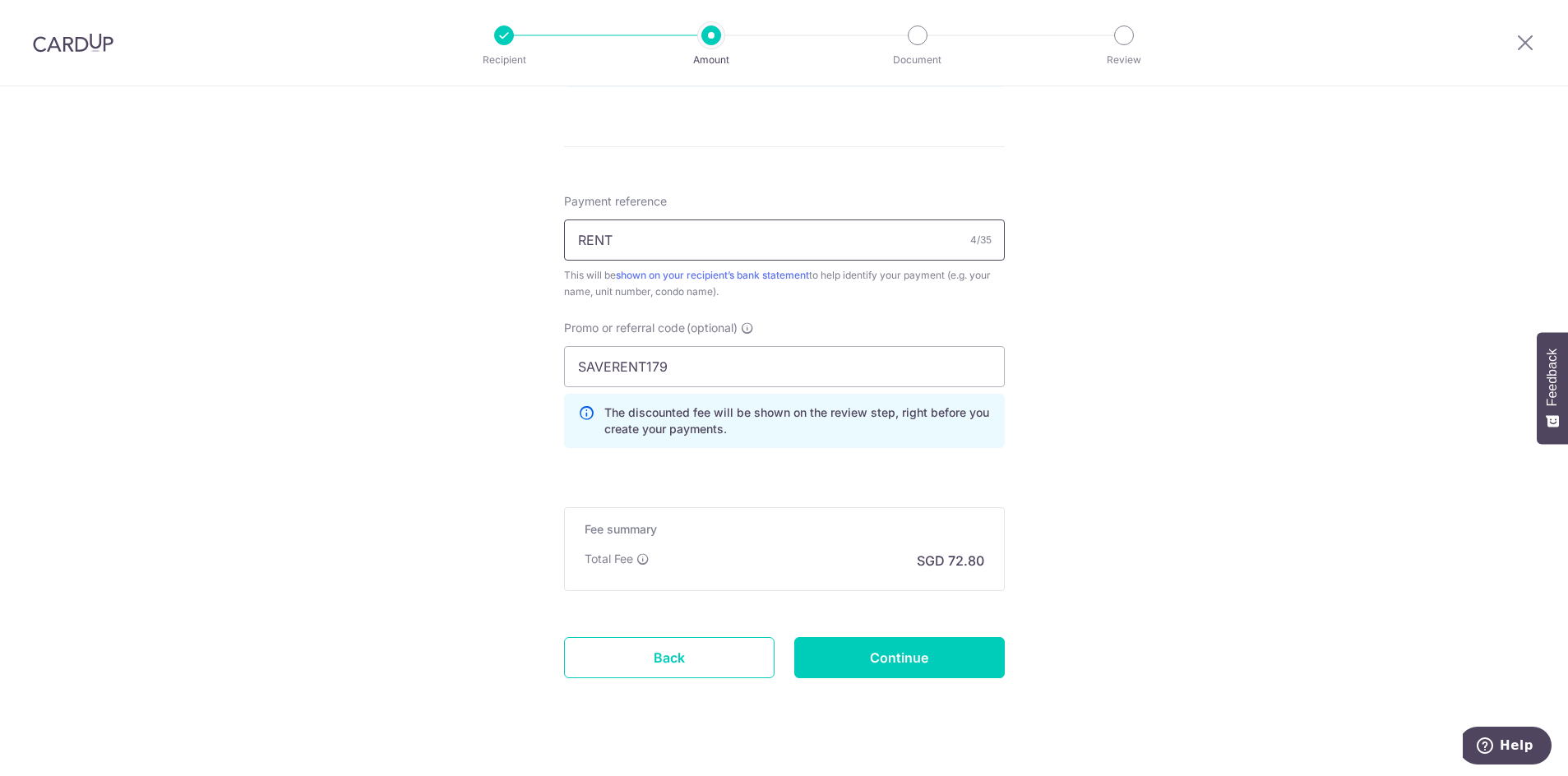
scroll to position [956, 0]
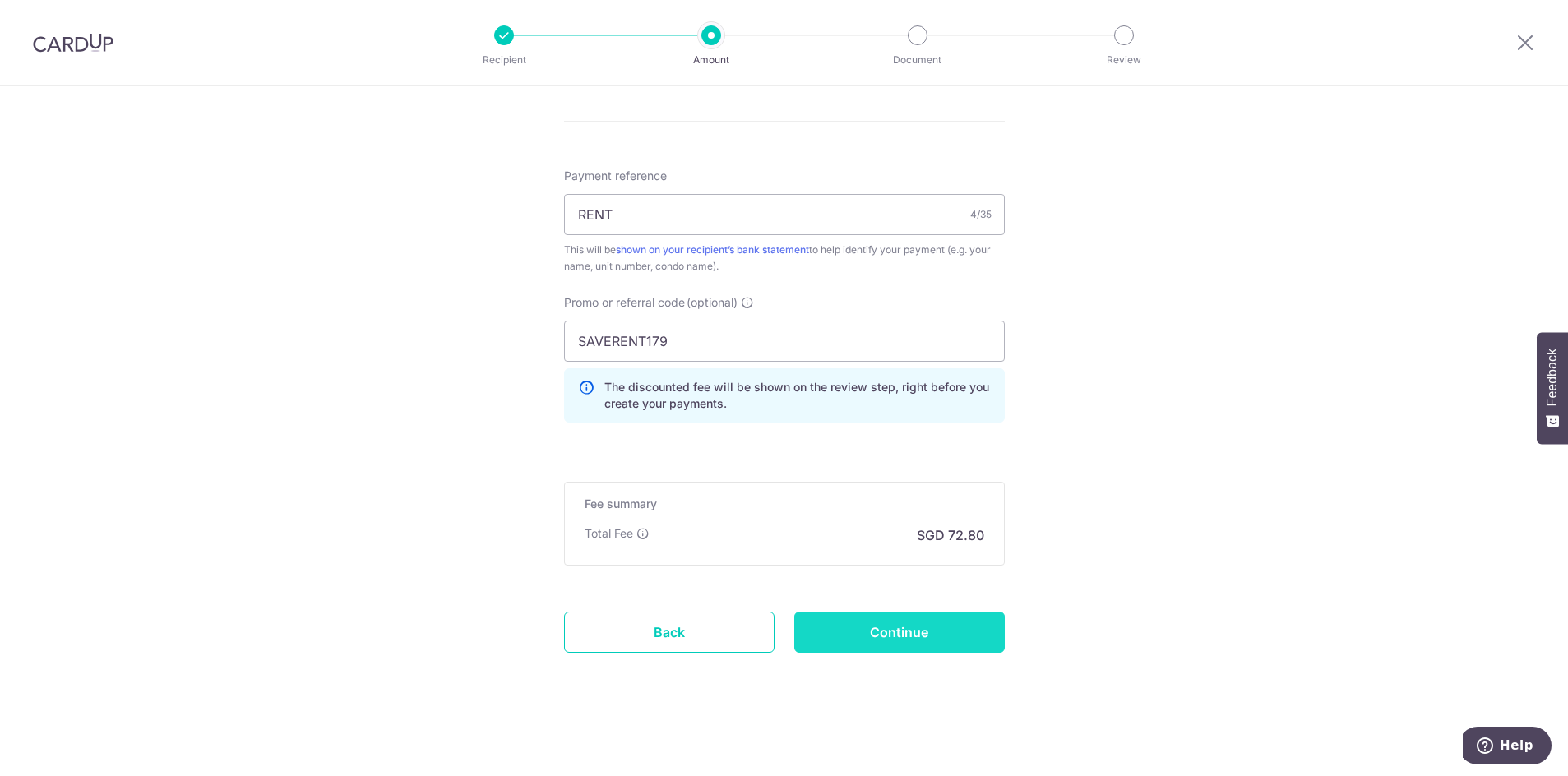
click at [954, 632] on input "Continue" at bounding box center [899, 631] width 210 height 41
type input "Create Schedule"
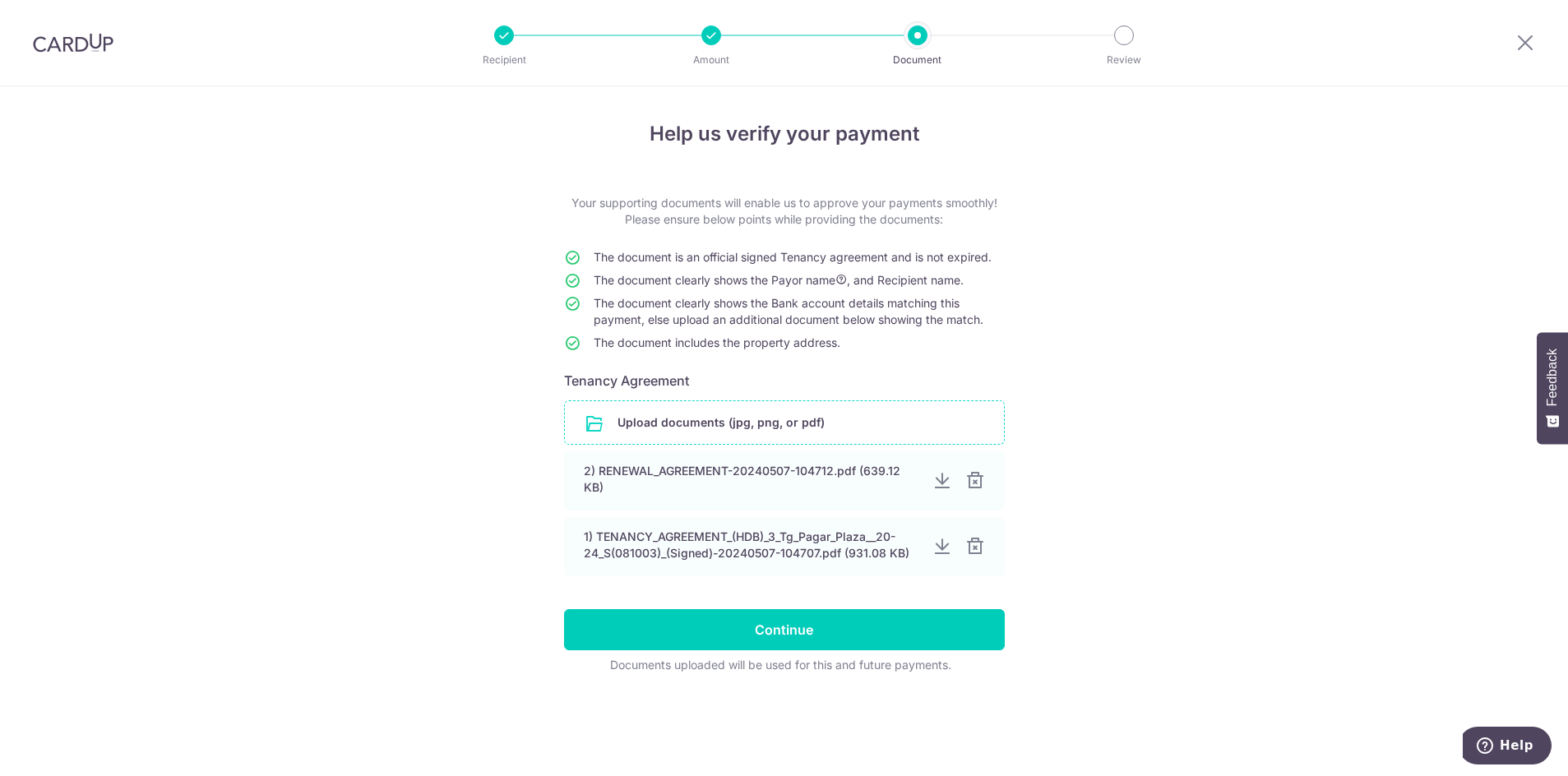
click at [693, 416] on input "file" at bounding box center [784, 422] width 439 height 43
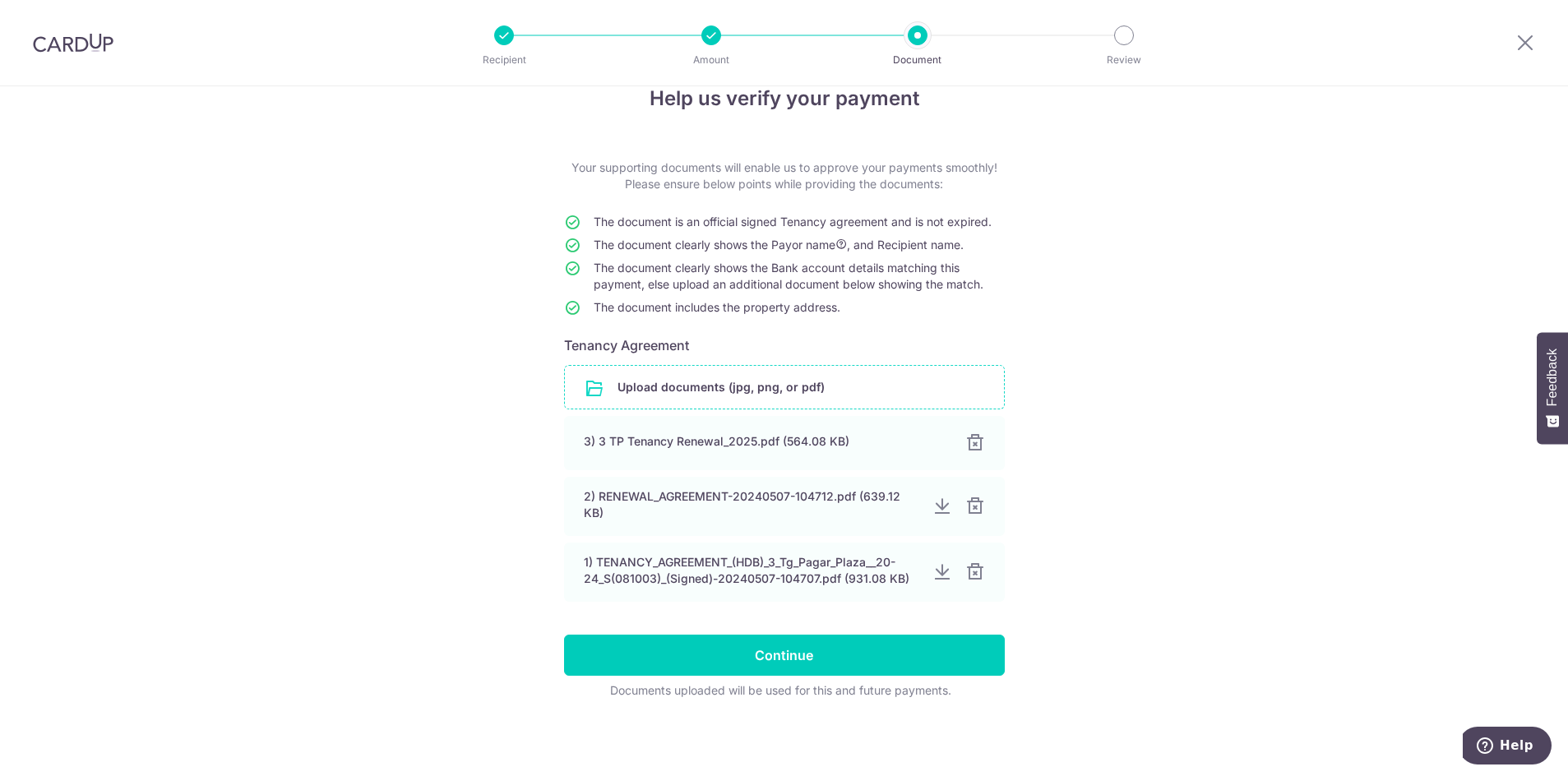
scroll to position [35, 0]
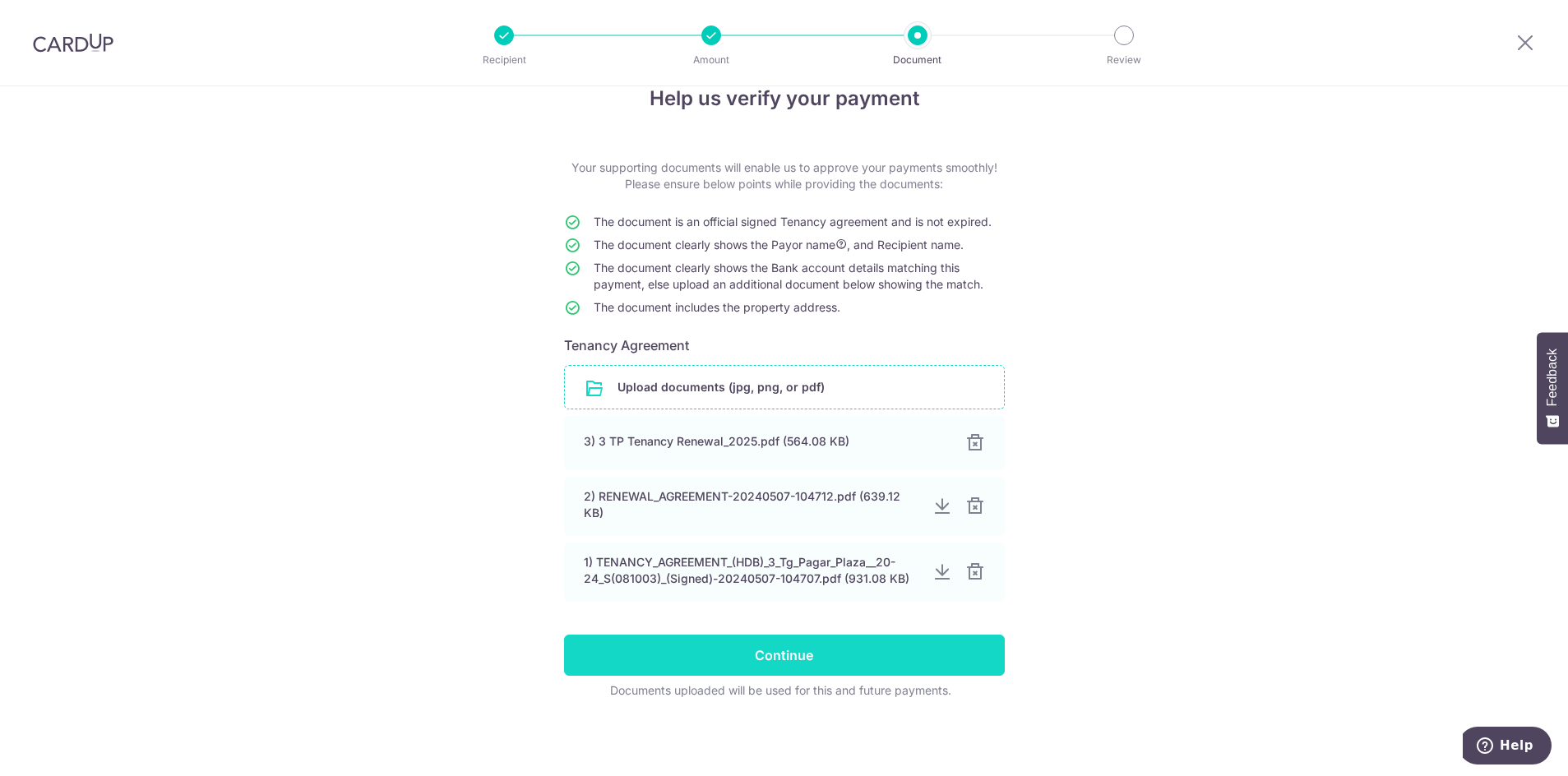
click at [937, 649] on input "Continue" at bounding box center [784, 655] width 441 height 41
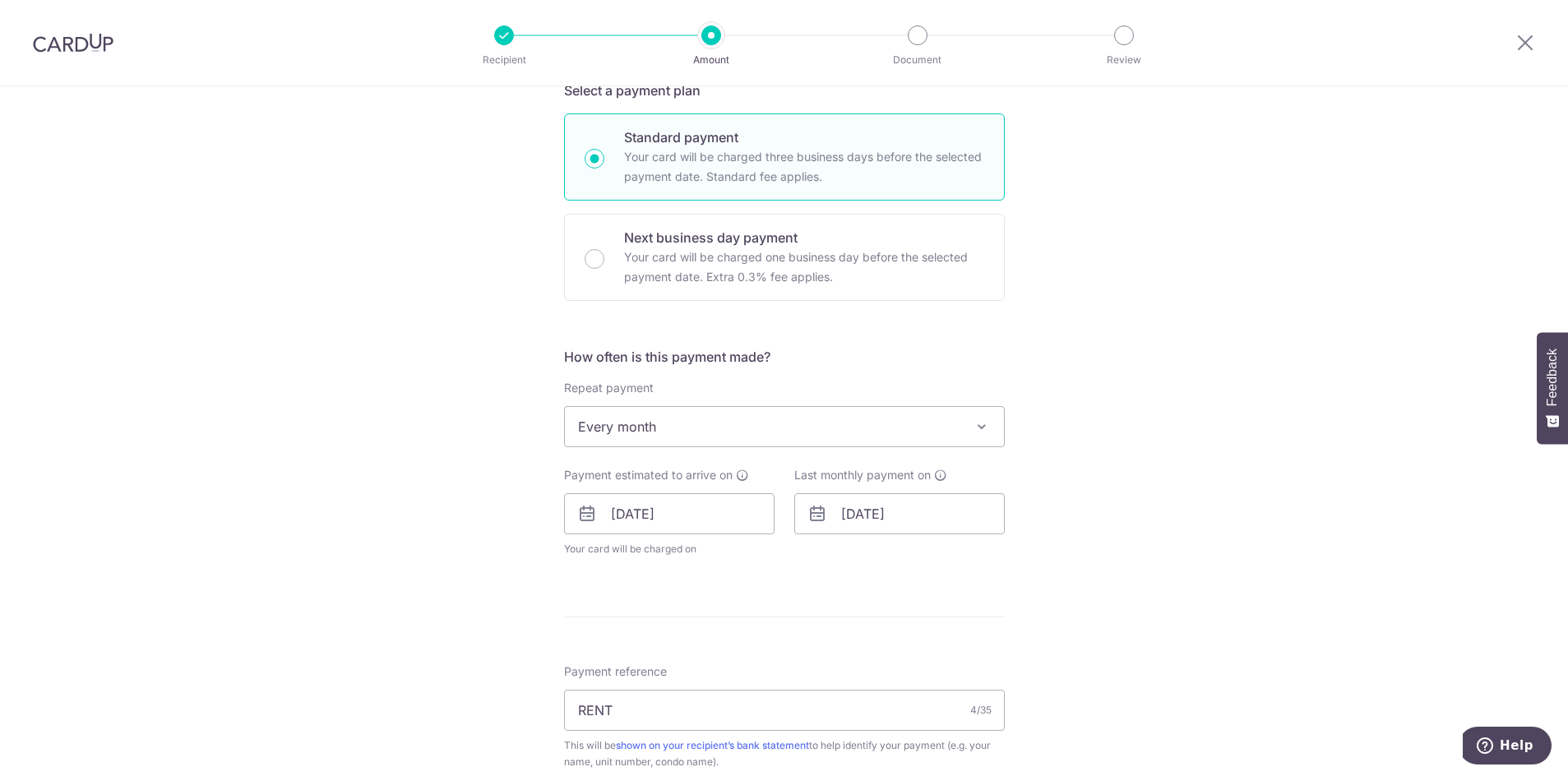
scroll to position [411, 0]
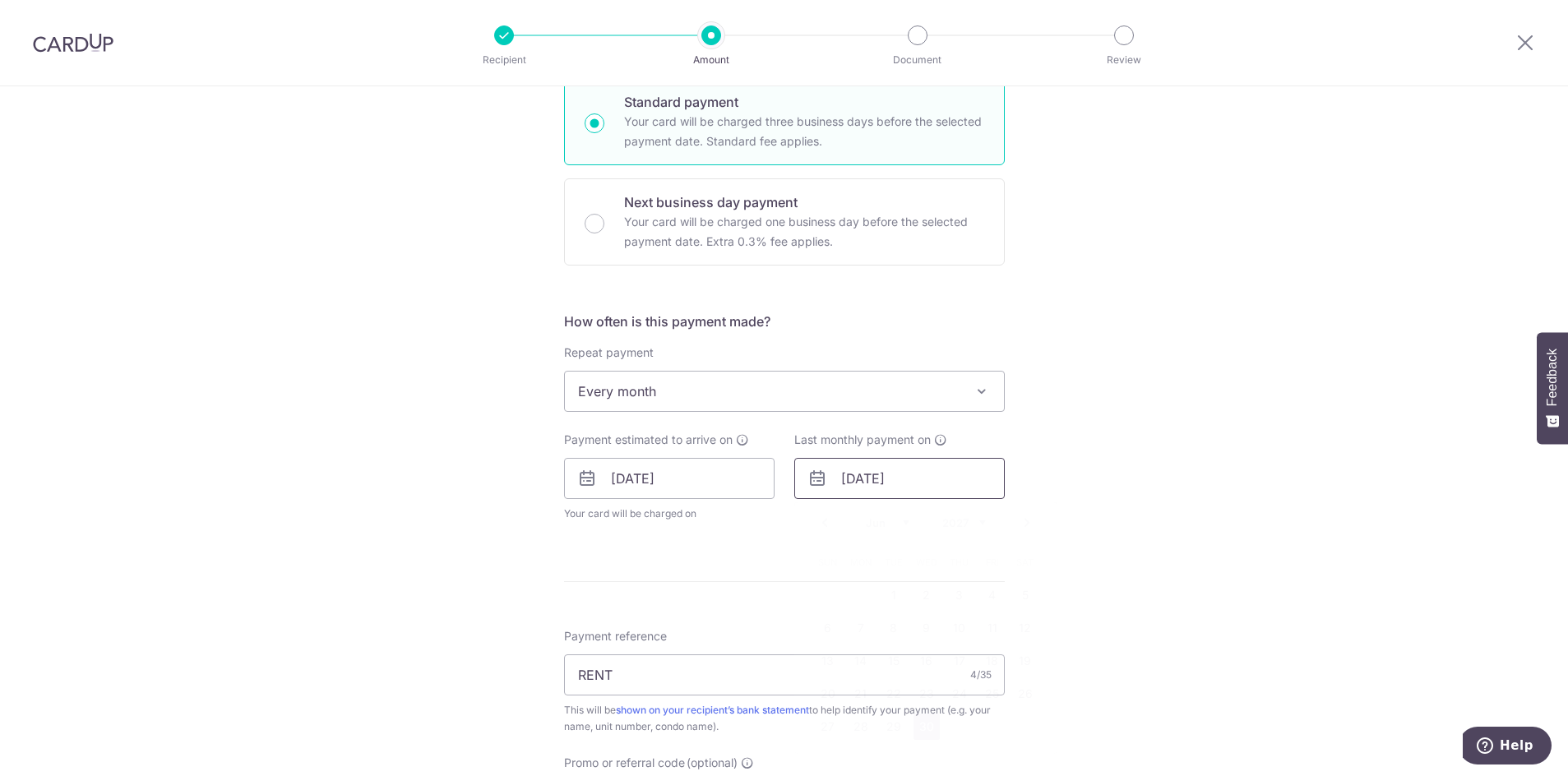
click at [881, 478] on input "30/06/2027" at bounding box center [899, 478] width 210 height 41
click at [977, 523] on select "2025 2026 2027 2028 2029 2030 2031 2032 2033 2034 2035" at bounding box center [964, 523] width 44 height 13
click at [904, 525] on select "Jan Feb Mar Apr May Jun Jul Aug Sep Oct Nov Dec" at bounding box center [888, 523] width 44 height 13
click at [901, 524] on select "Jan Feb Mar Apr May Jun Jul Aug Sep Oct Nov Dec" at bounding box center [888, 523] width 44 height 13
click at [988, 726] on link "30" at bounding box center [993, 727] width 26 height 26
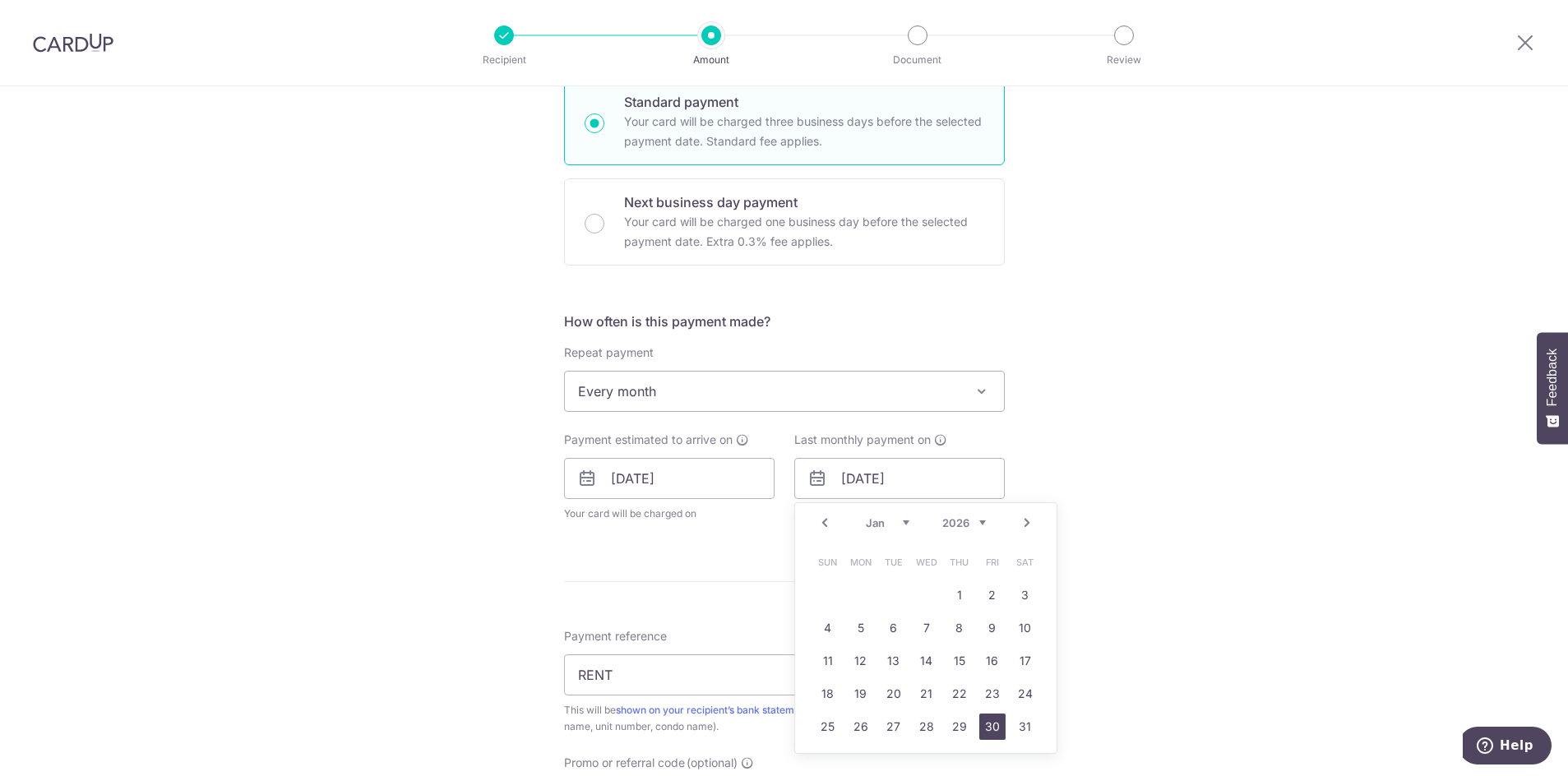
type input "30/01/2026"
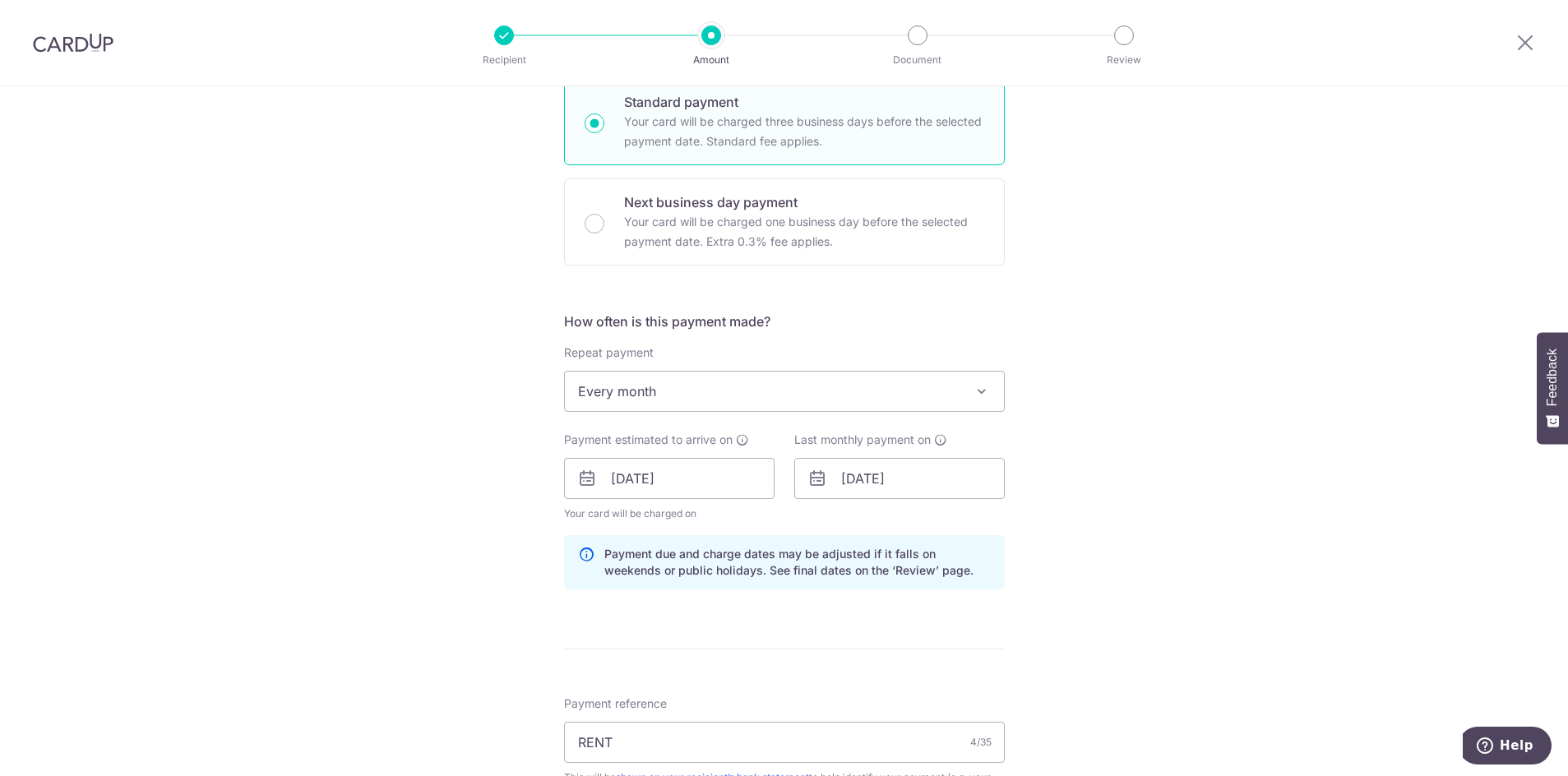
click at [1087, 533] on div "Tell us more about your payment Enter payment amount SGD 2,800.00 2800.00 Selec…" at bounding box center [784, 489] width 1568 height 1629
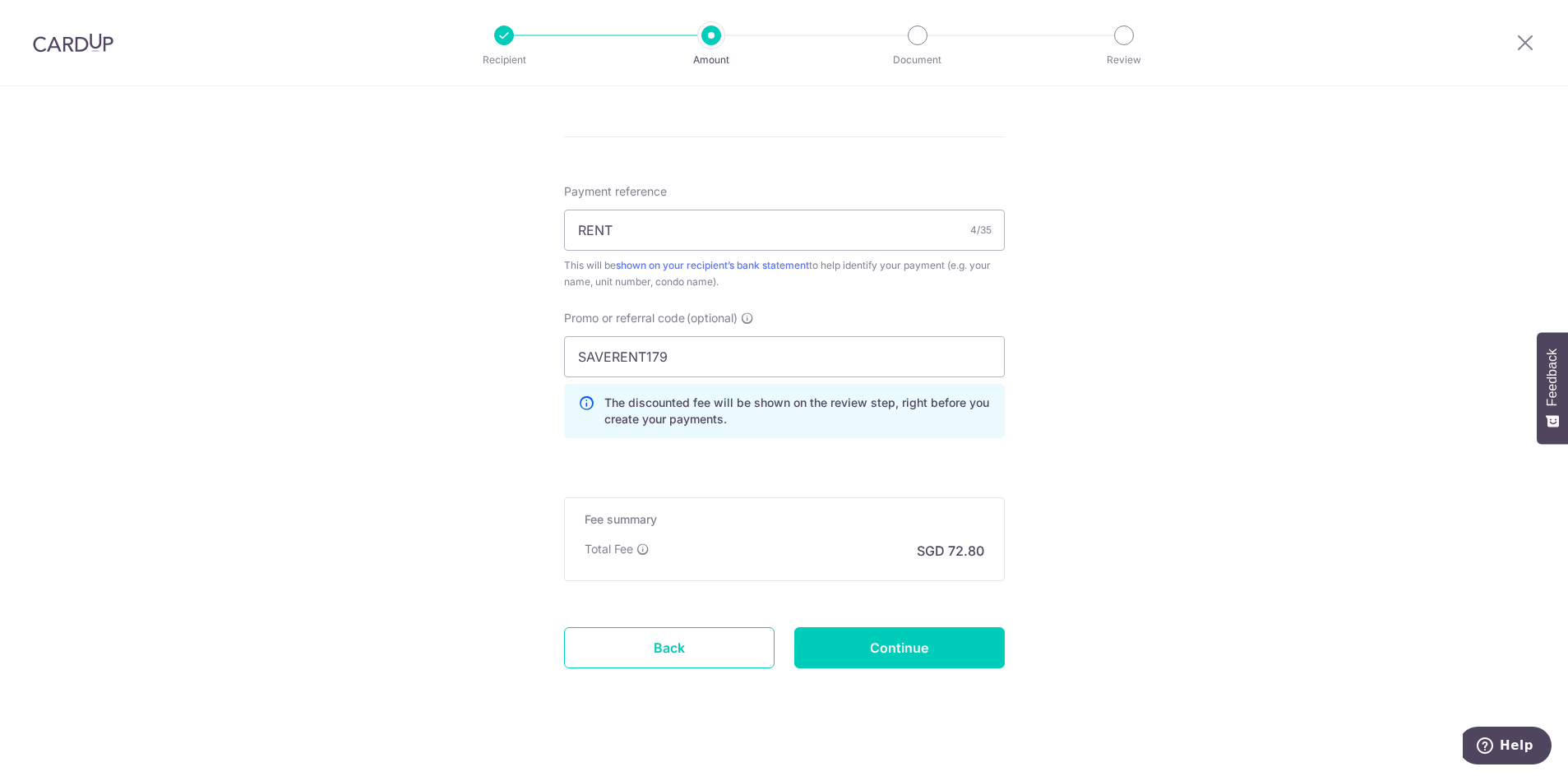
scroll to position [939, 0]
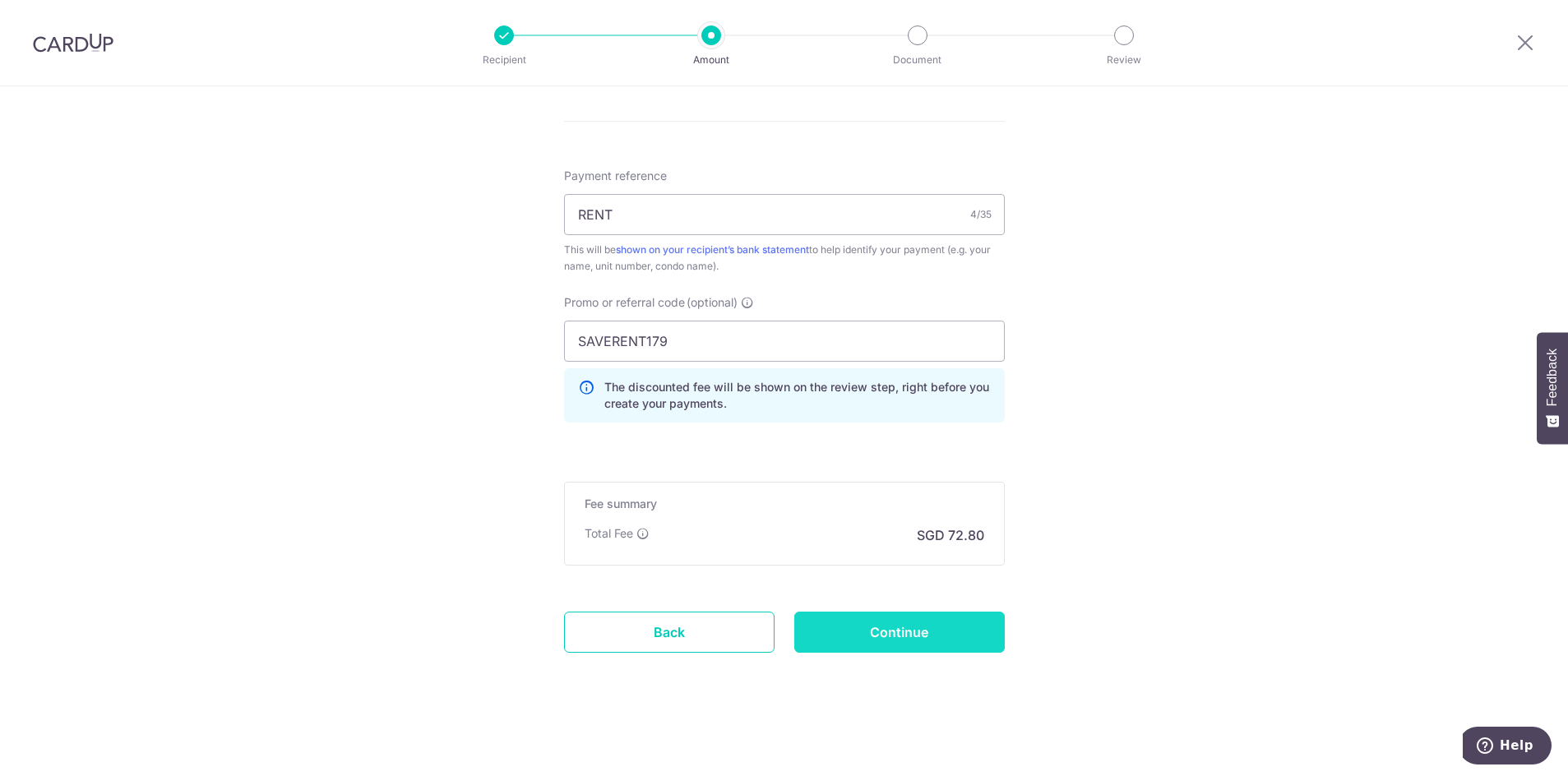
click at [910, 641] on input "Continue" at bounding box center [899, 631] width 210 height 41
type input "Update Schedule"
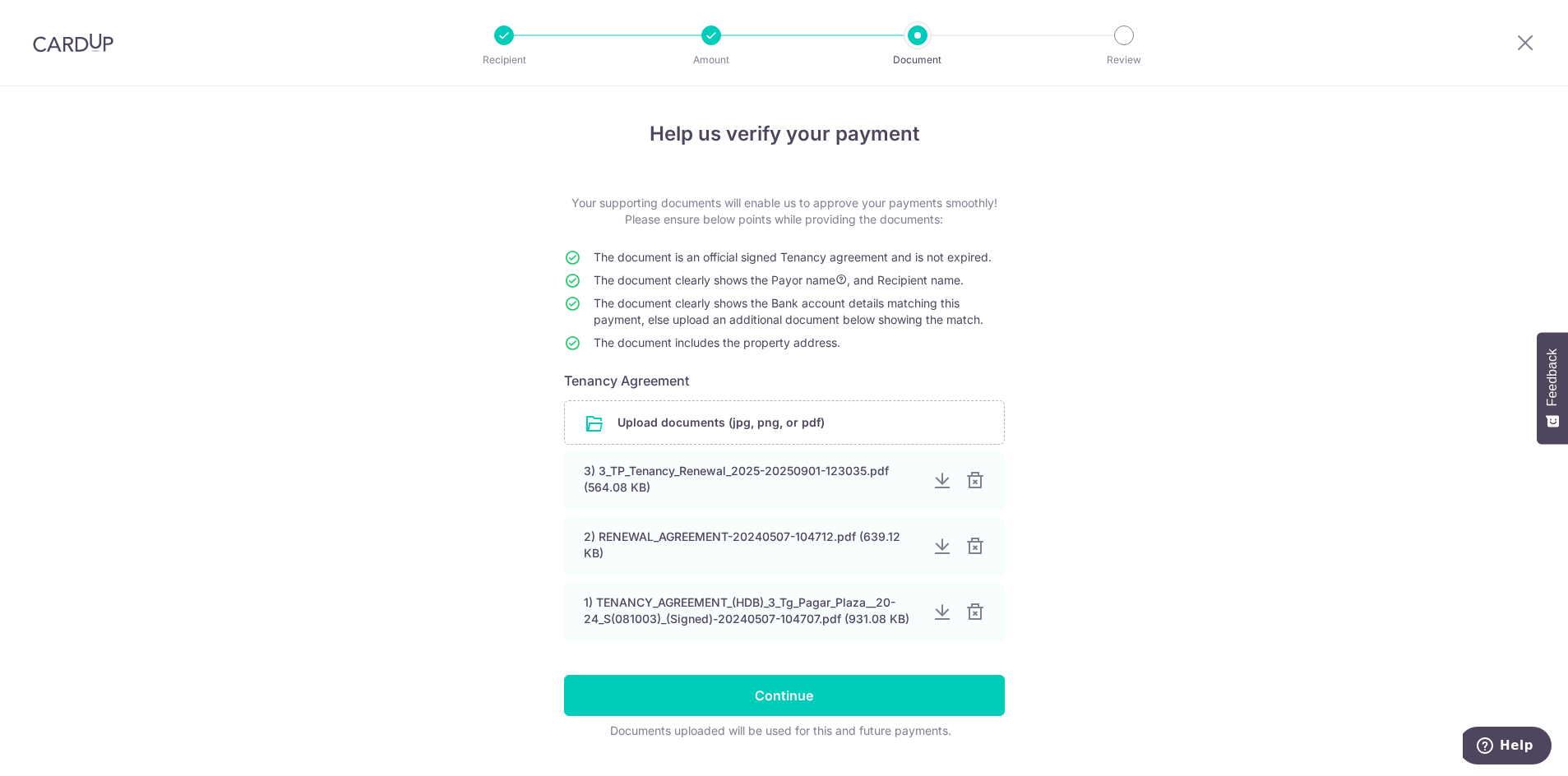
scroll to position [41, 0]
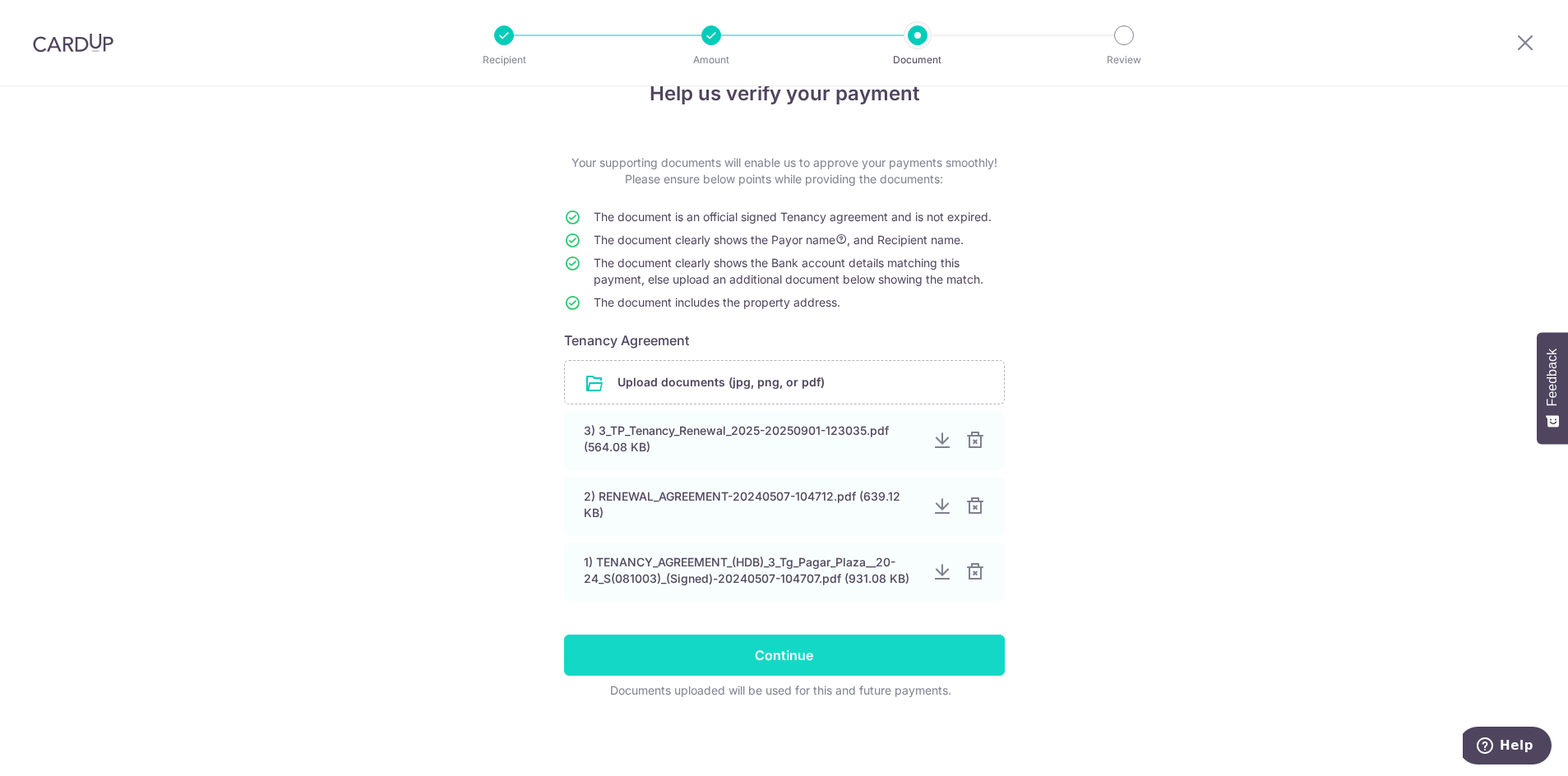
click at [837, 648] on input "Continue" at bounding box center [784, 655] width 441 height 41
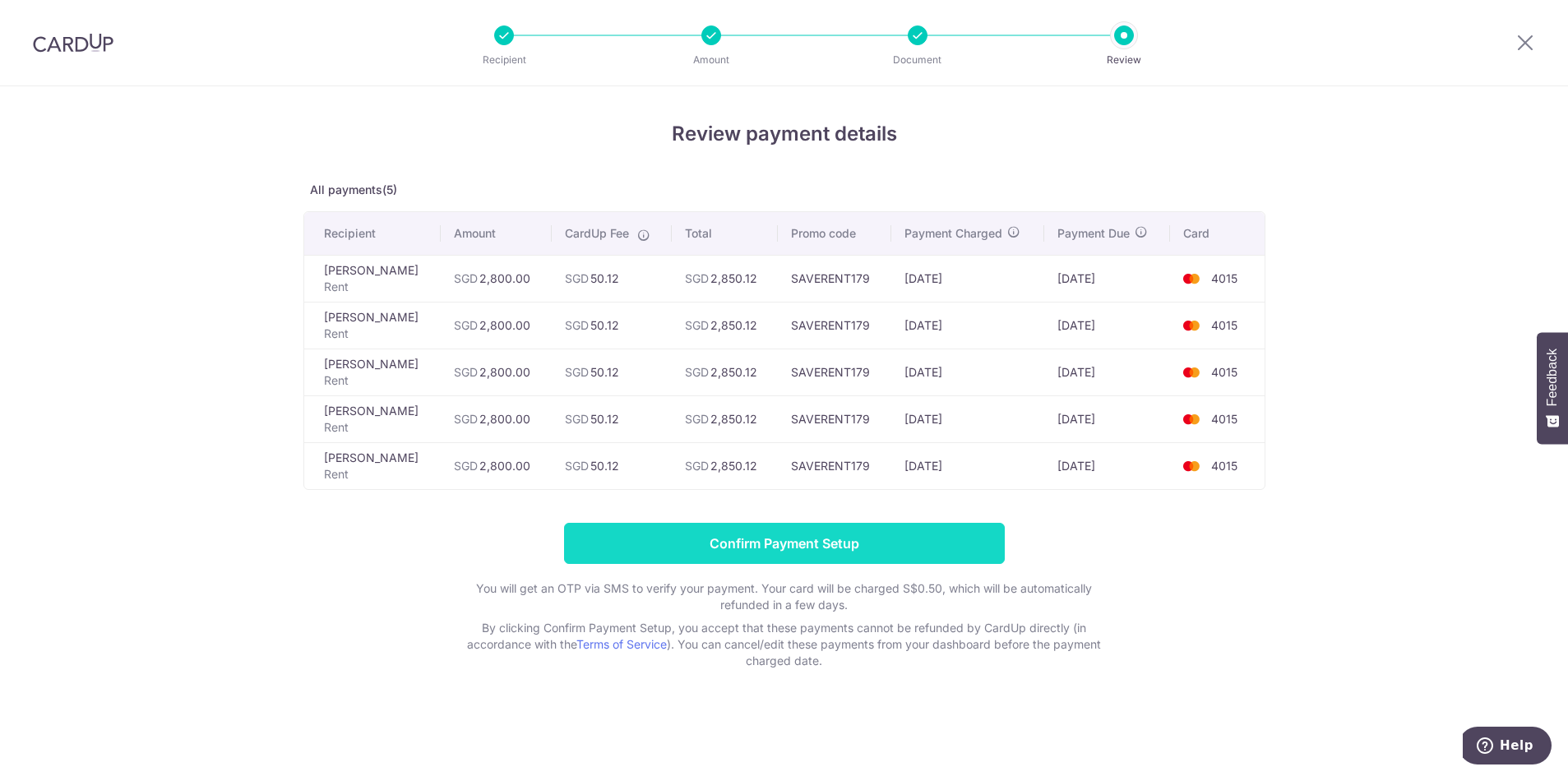
click at [754, 538] on input "Confirm Payment Setup" at bounding box center [784, 543] width 441 height 41
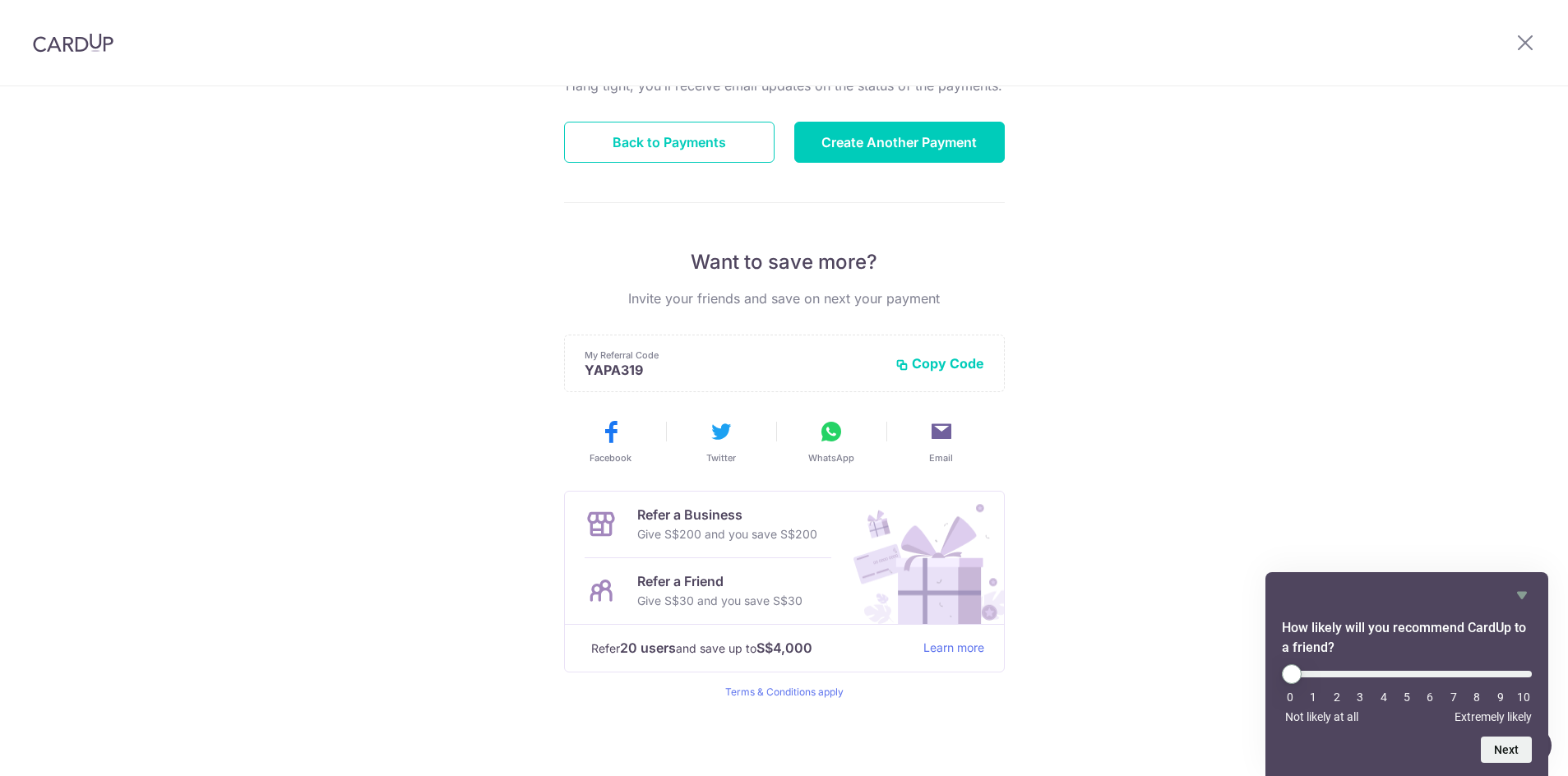
scroll to position [106, 0]
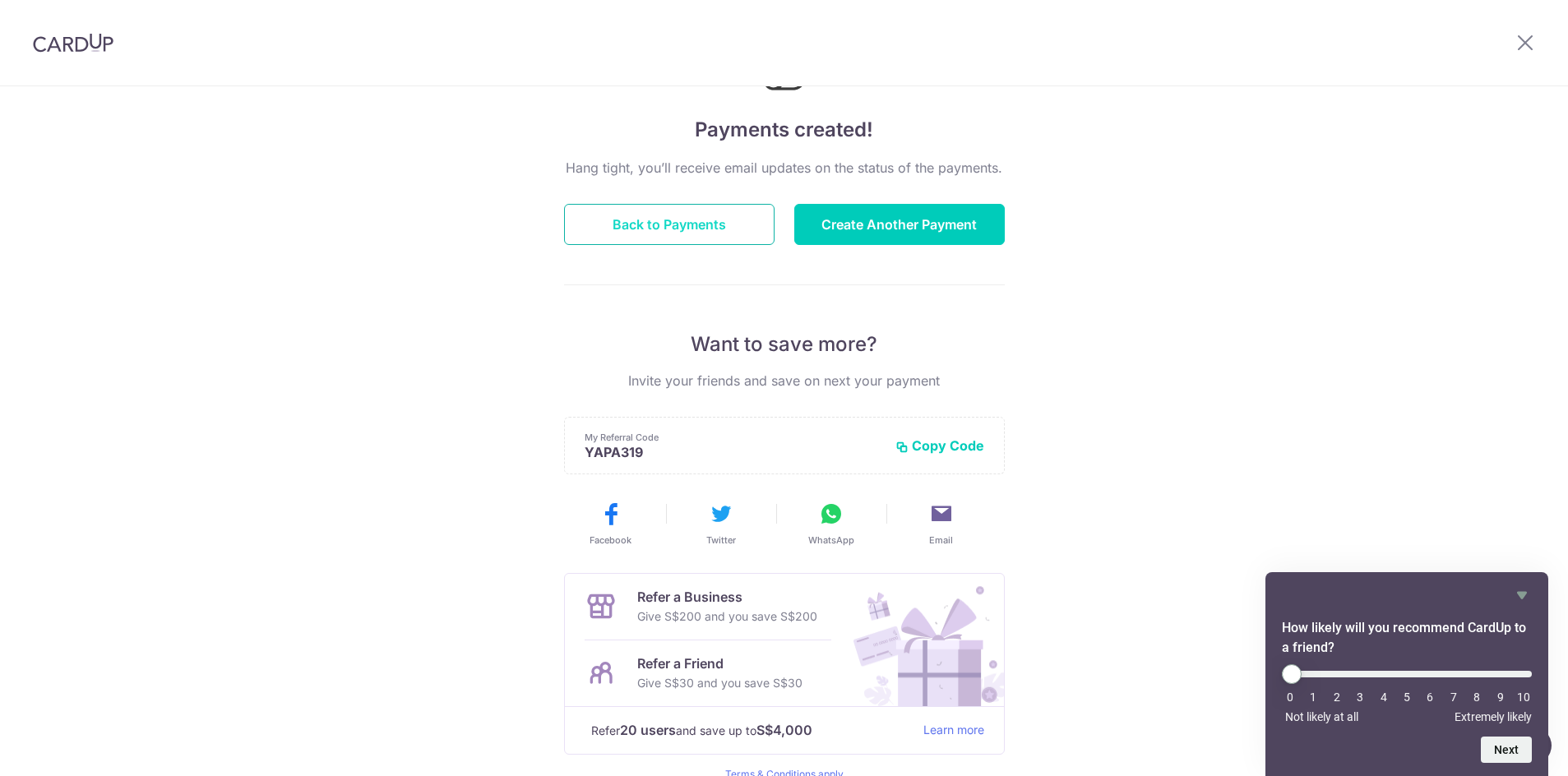
click at [625, 217] on button "Back to Payments" at bounding box center [669, 223] width 210 height 41
